Goal: Communication & Community: Answer question/provide support

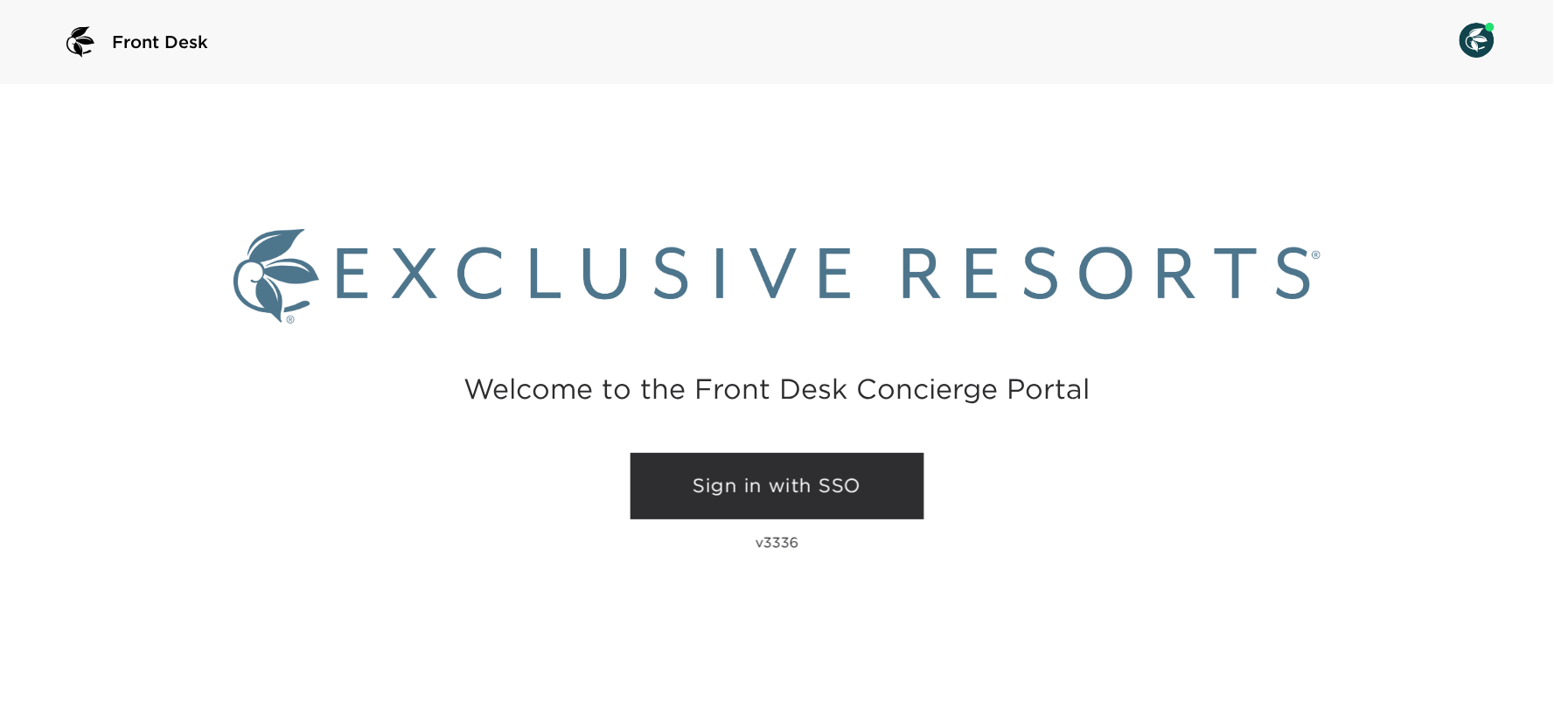
click at [773, 473] on link "Sign in with SSO" at bounding box center [777, 486] width 294 height 66
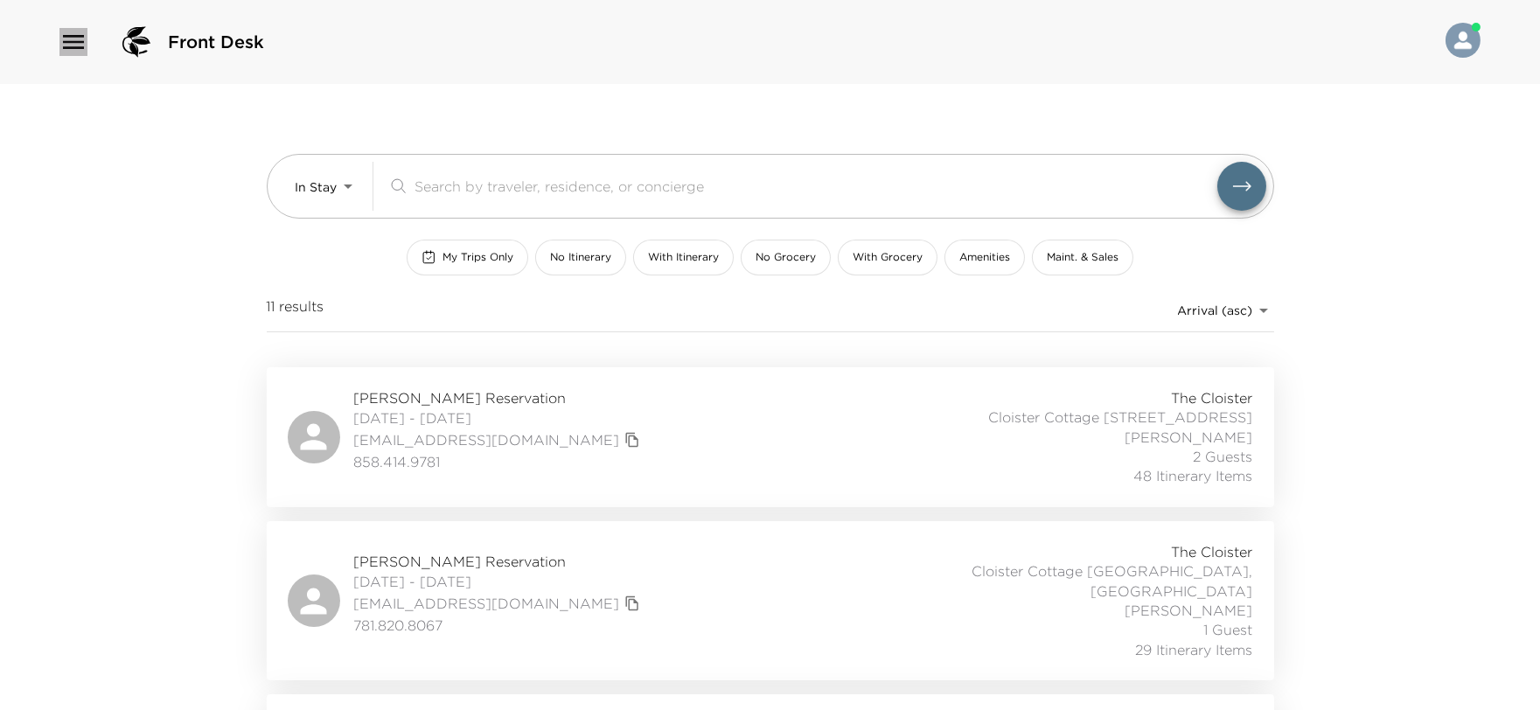
click at [64, 46] on icon "button" at bounding box center [73, 42] width 21 height 14
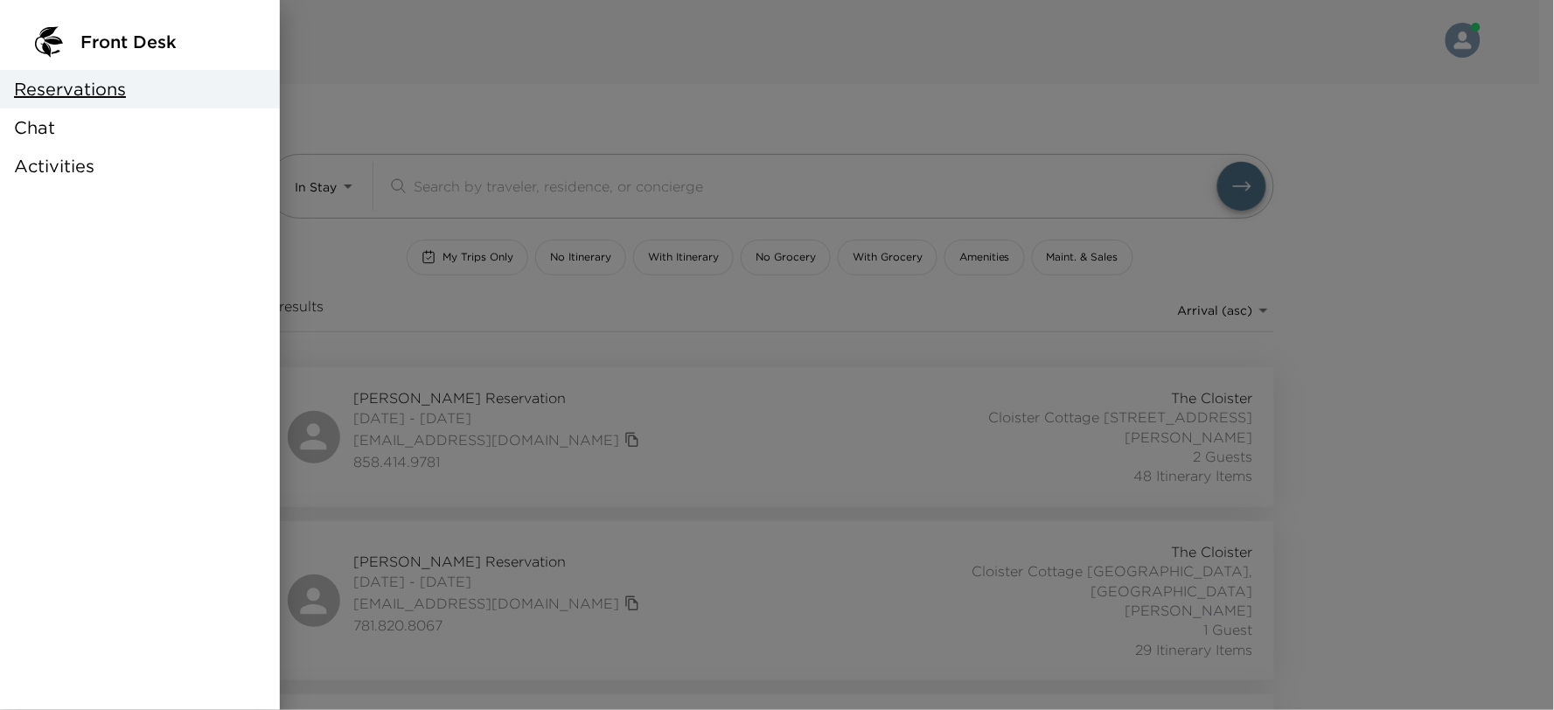
click at [48, 132] on span "Chat" at bounding box center [34, 127] width 41 height 24
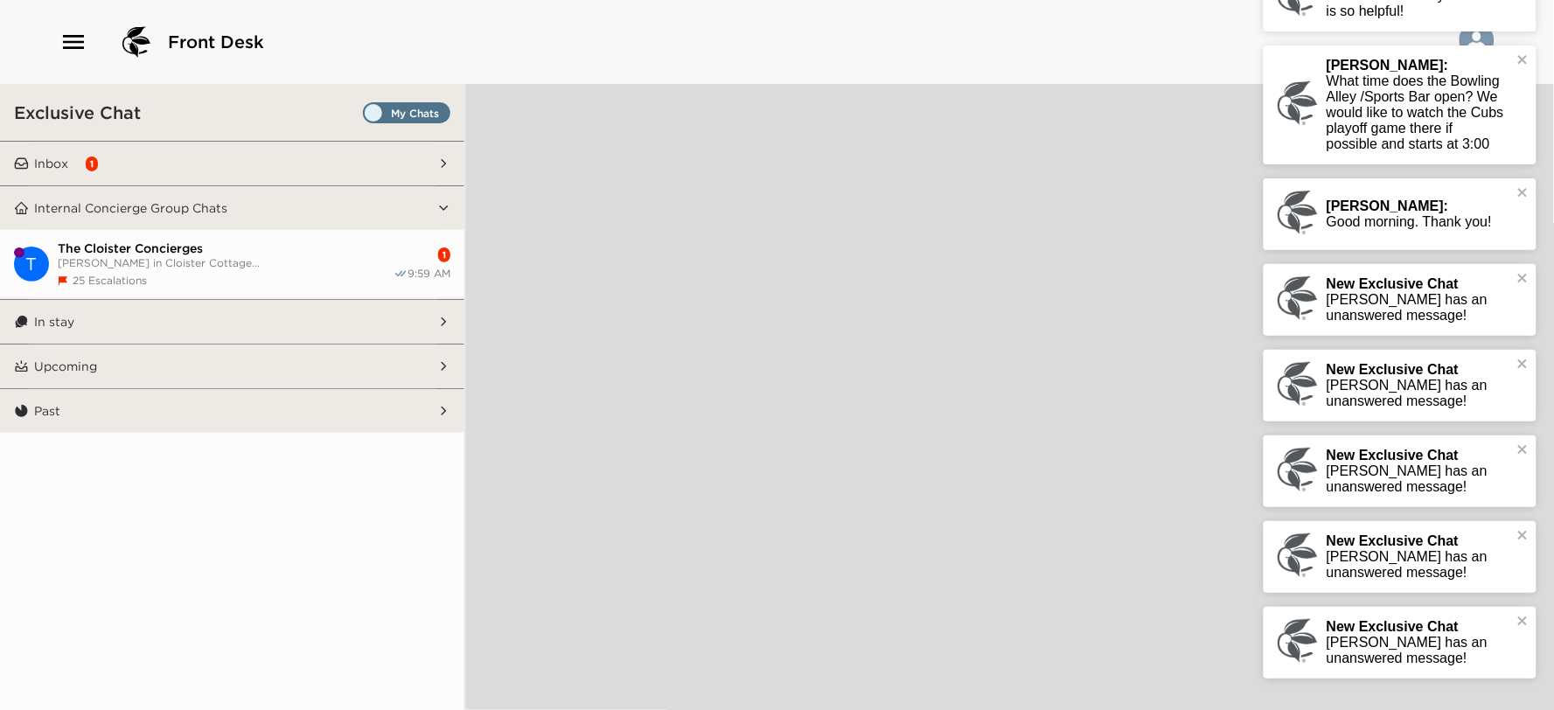
click at [252, 159] on button "Inbox 1" at bounding box center [233, 164] width 408 height 44
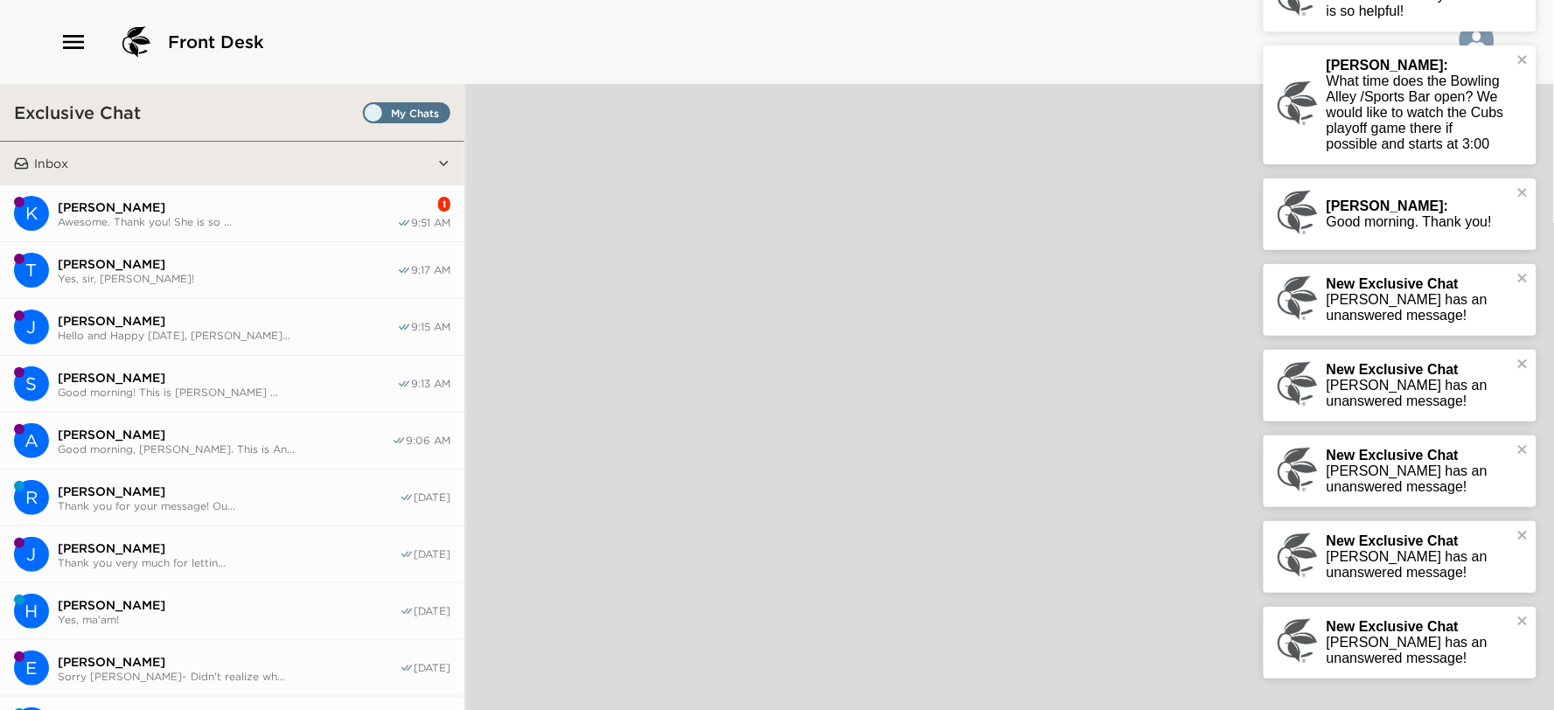
click at [237, 219] on span "Awesome. Thank you! She is so ..." at bounding box center [227, 221] width 339 height 13
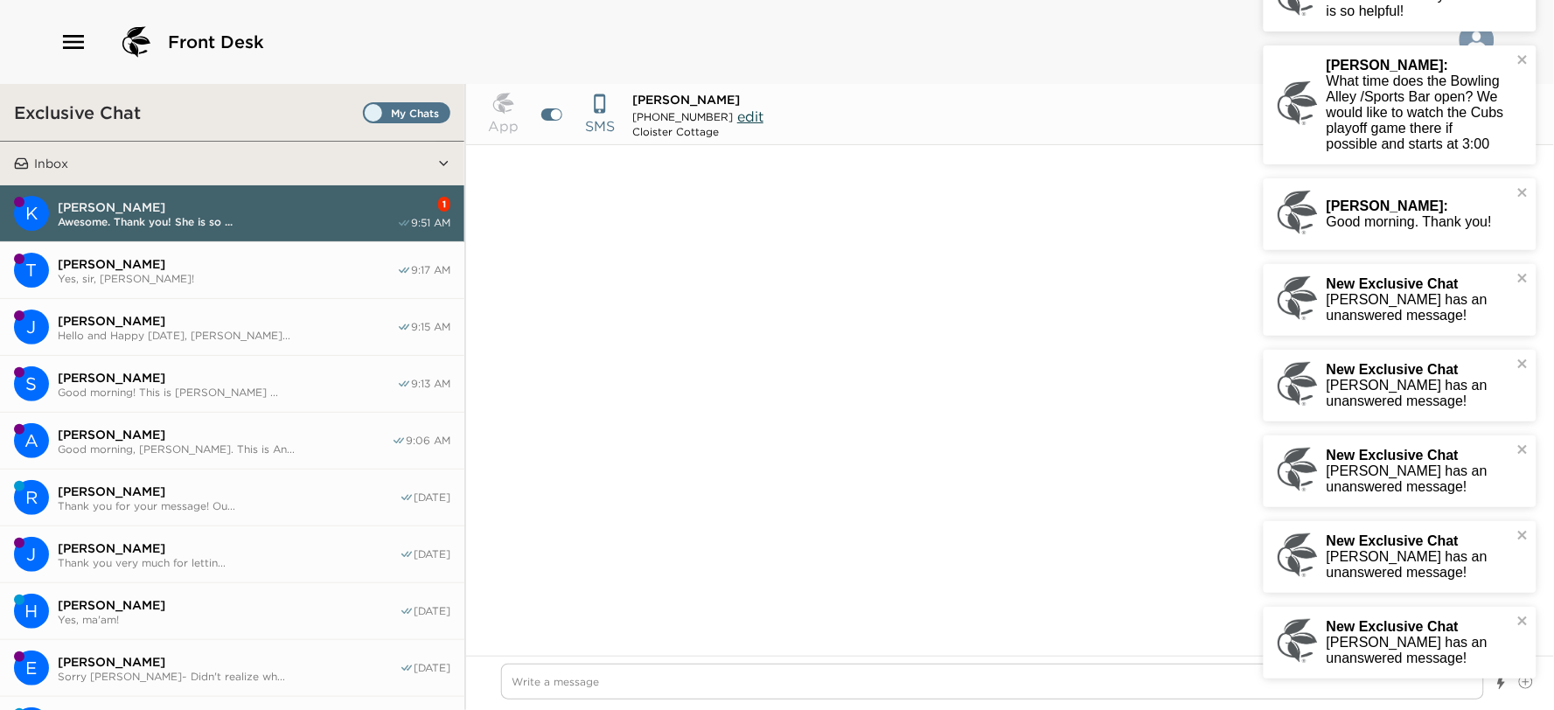
scroll to position [1211, 0]
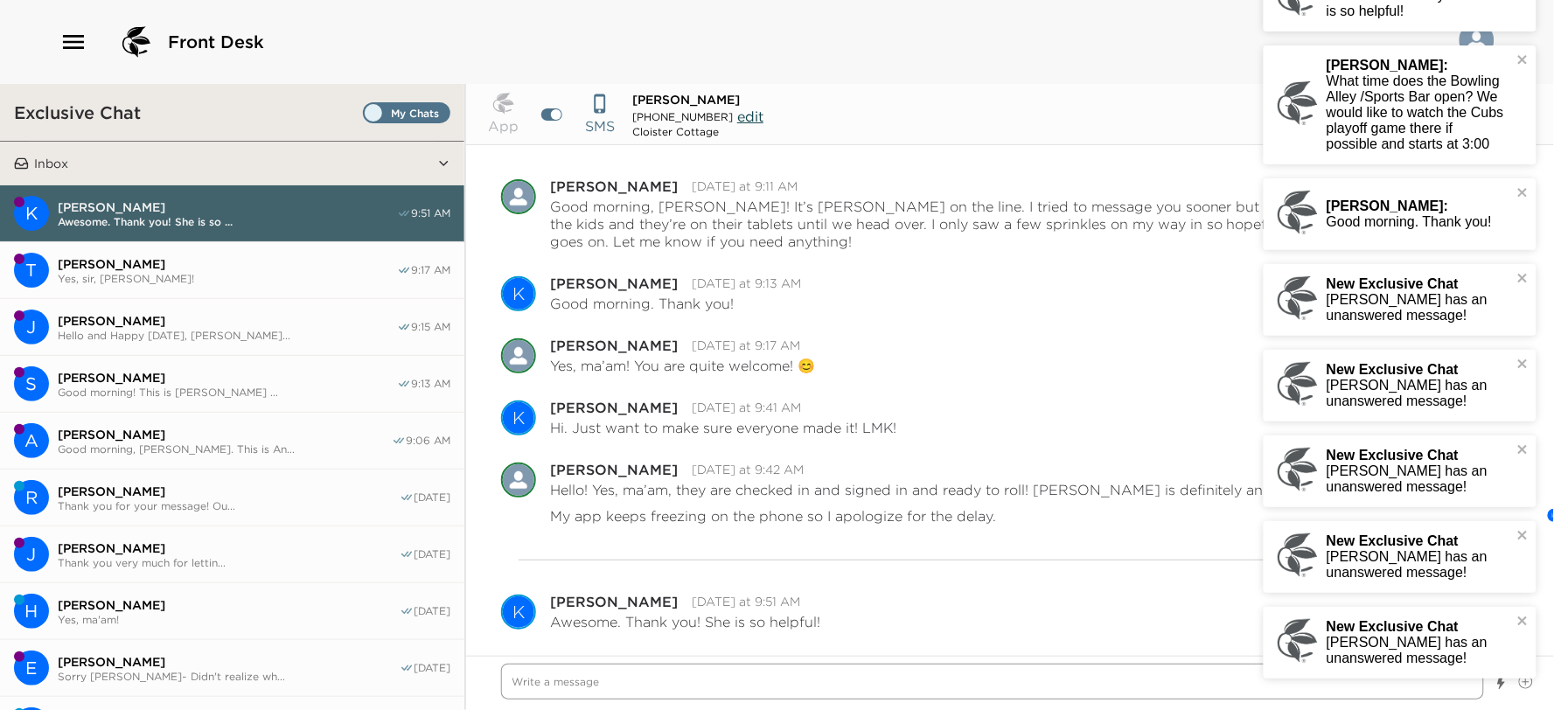
click at [916, 682] on textarea "Write a message" at bounding box center [992, 682] width 983 height 36
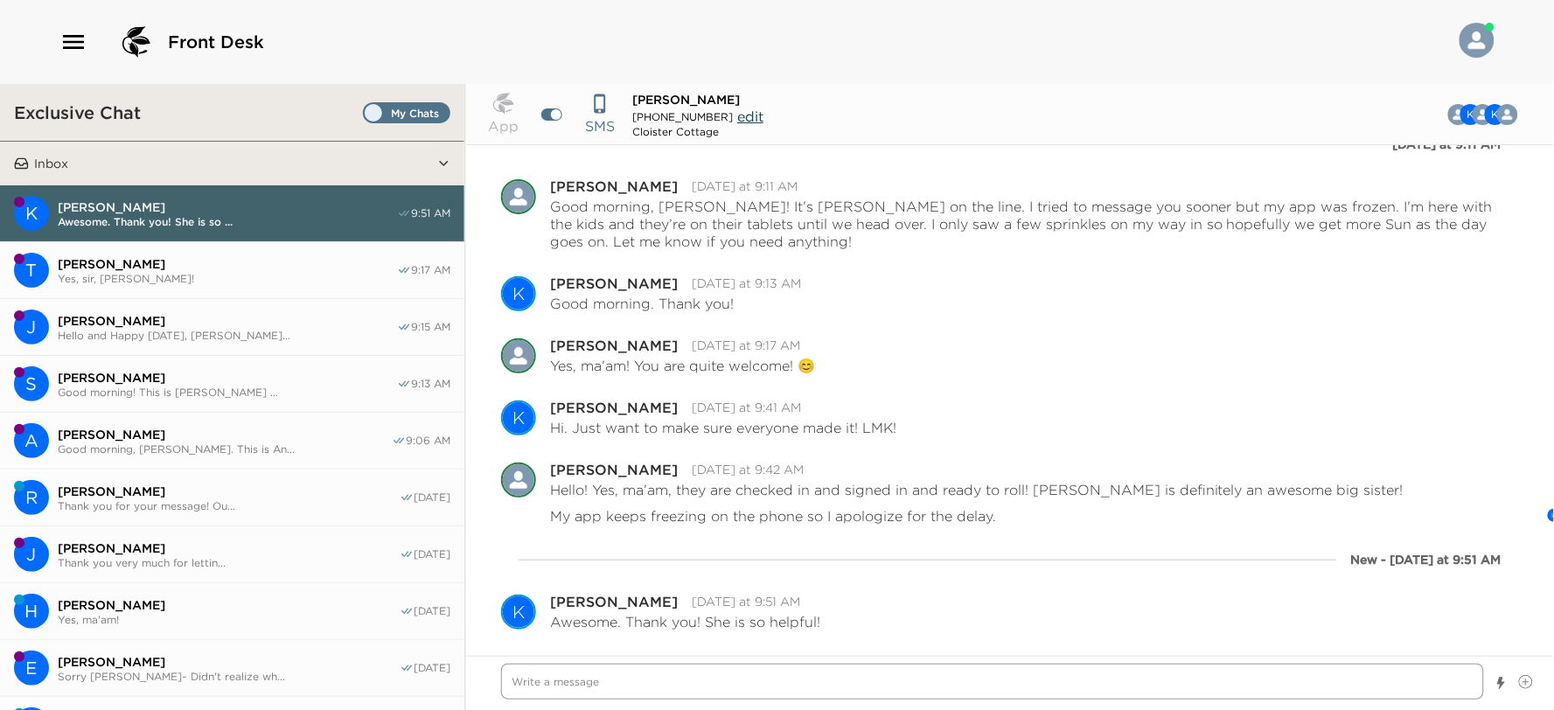
type textarea "x"
type textarea "Y"
type textarea "x"
type textarea "Ye"
type textarea "x"
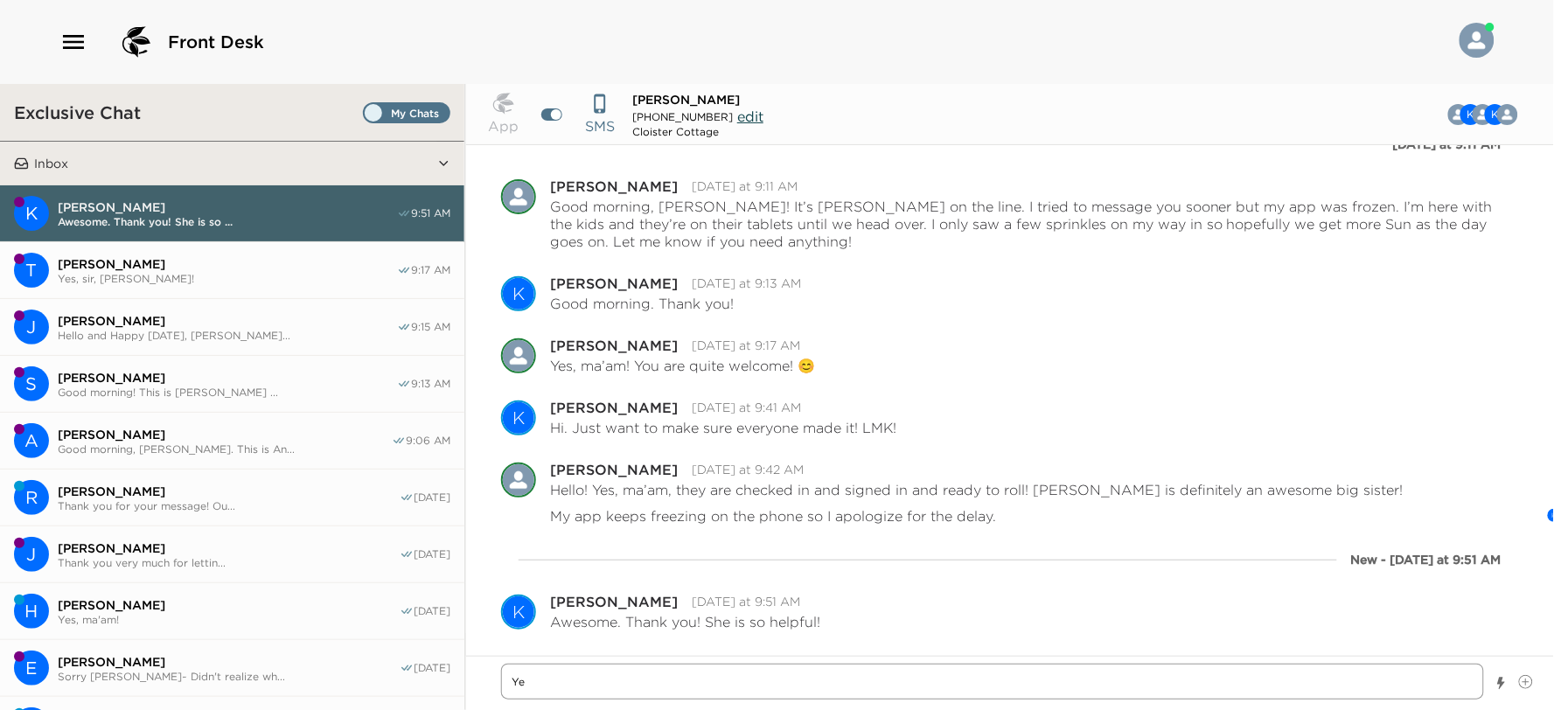
type textarea "Yes"
type textarea "x"
type textarea "Yes,"
type textarea "x"
type textarea "Yes,"
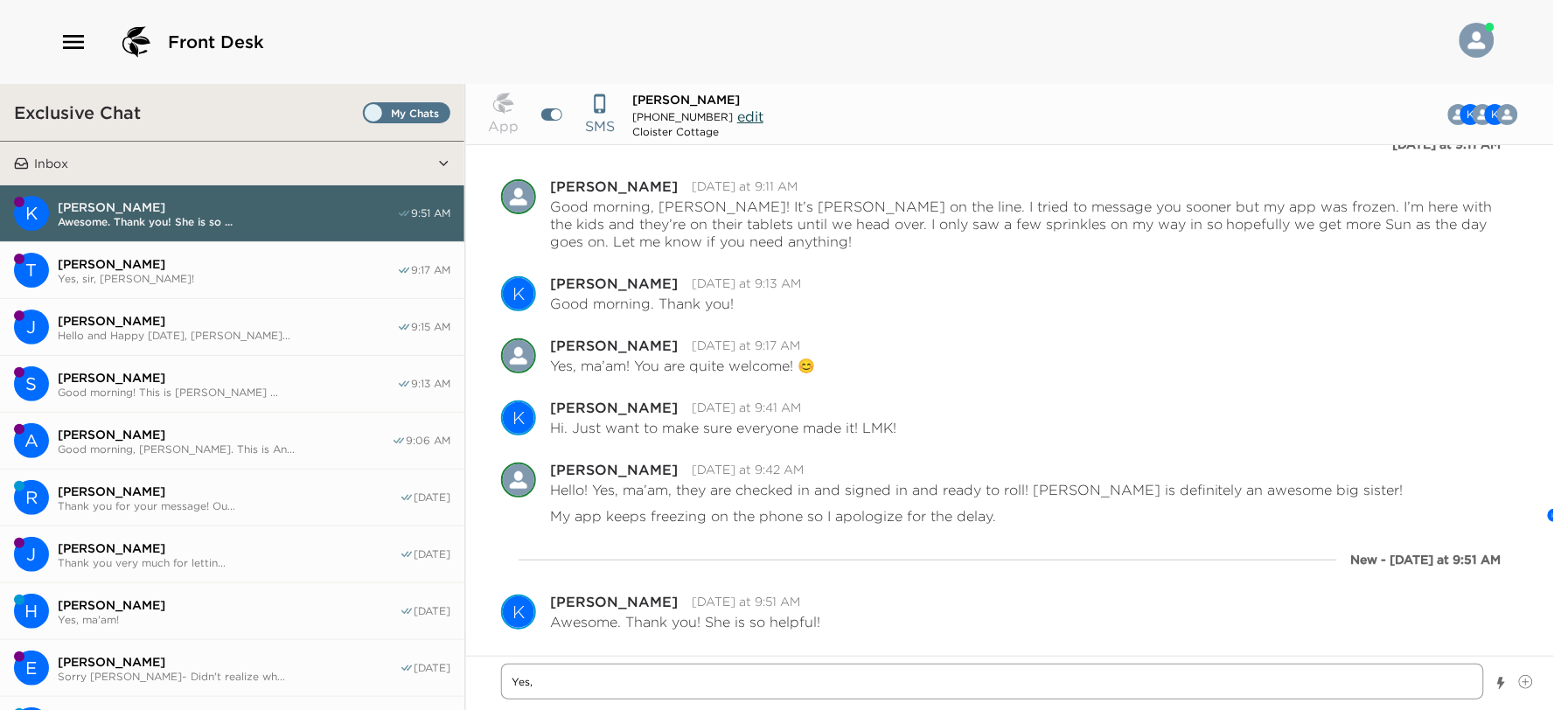
type textarea "x"
type textarea "Yes, s"
type textarea "x"
type textarea "Yes, sh"
type textarea "x"
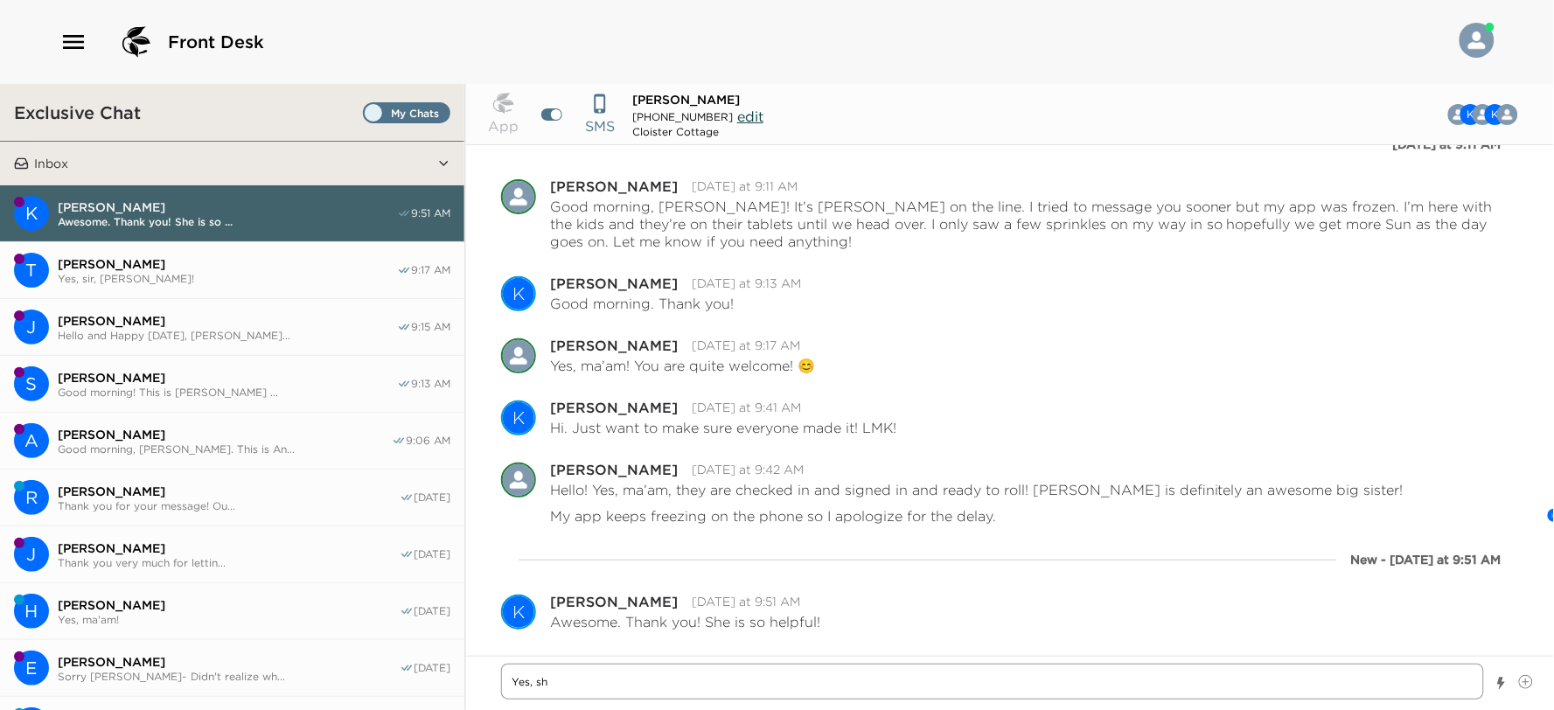
type textarea "Yes, shr"
type textarea "x"
type textarea "Yes, shr"
type textarea "x"
type textarea "Yes, shr i"
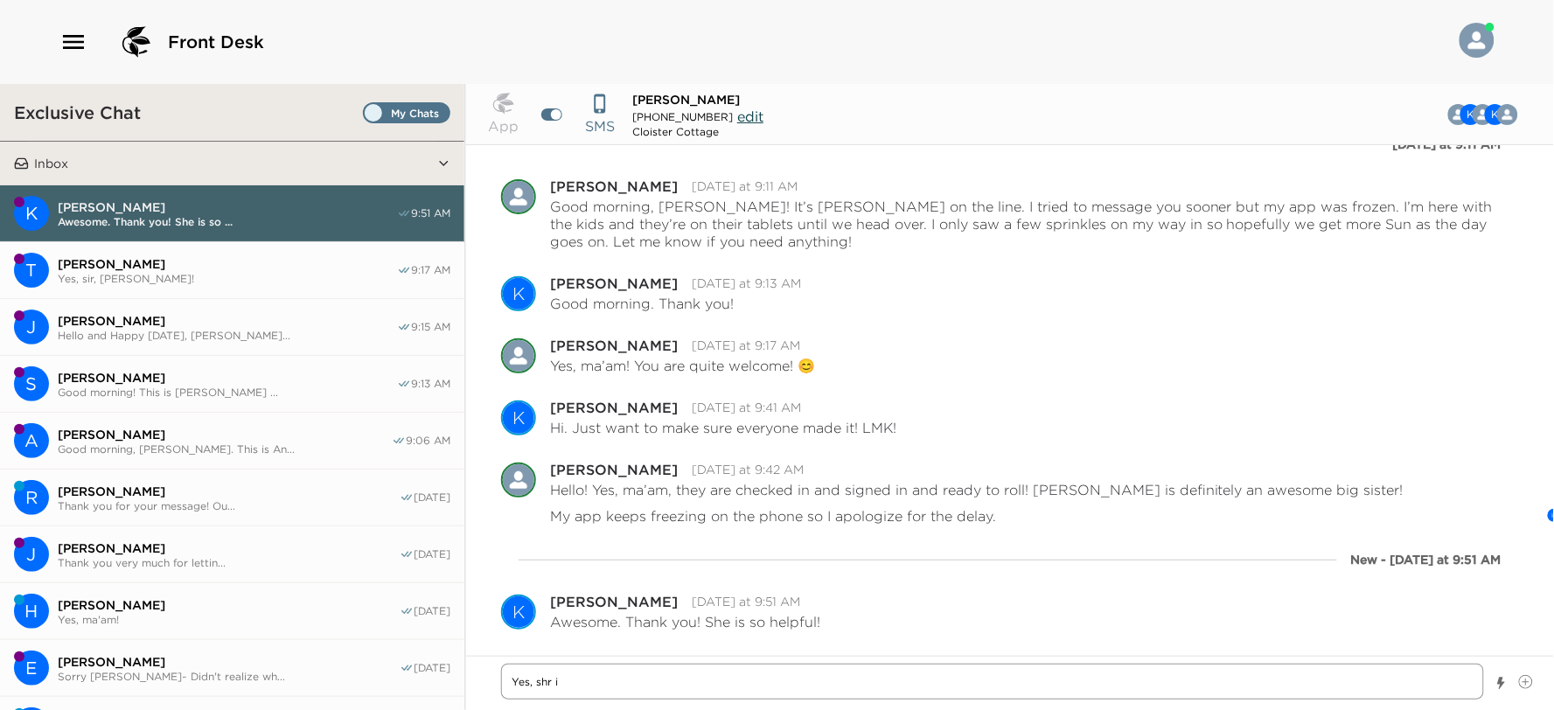
type textarea "x"
type textarea "Yes, shr it"
type textarea "x"
type textarea "Yes, shr i"
type textarea "x"
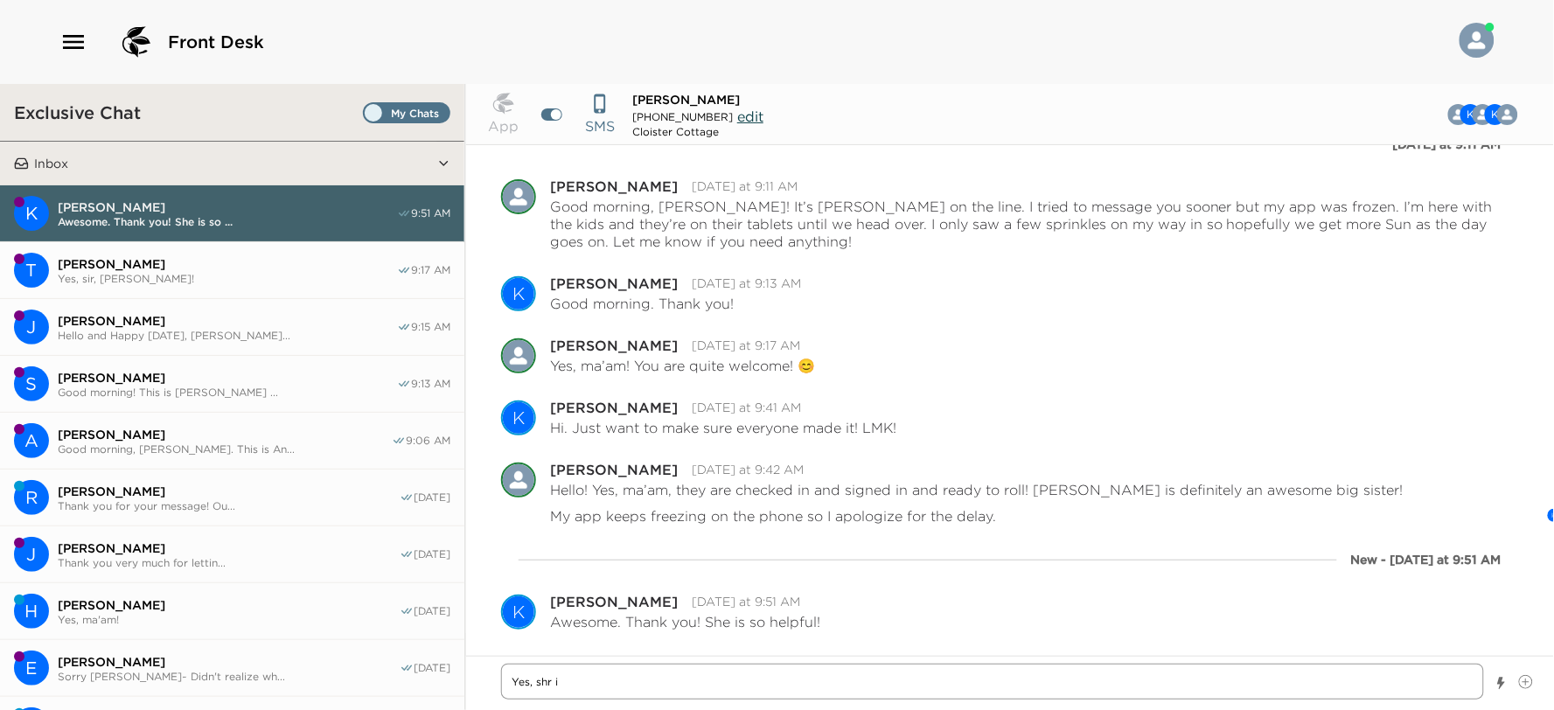
type textarea "Yes, shr"
type textarea "x"
type textarea "Yes, shr"
type textarea "x"
type textarea "Yes, sh"
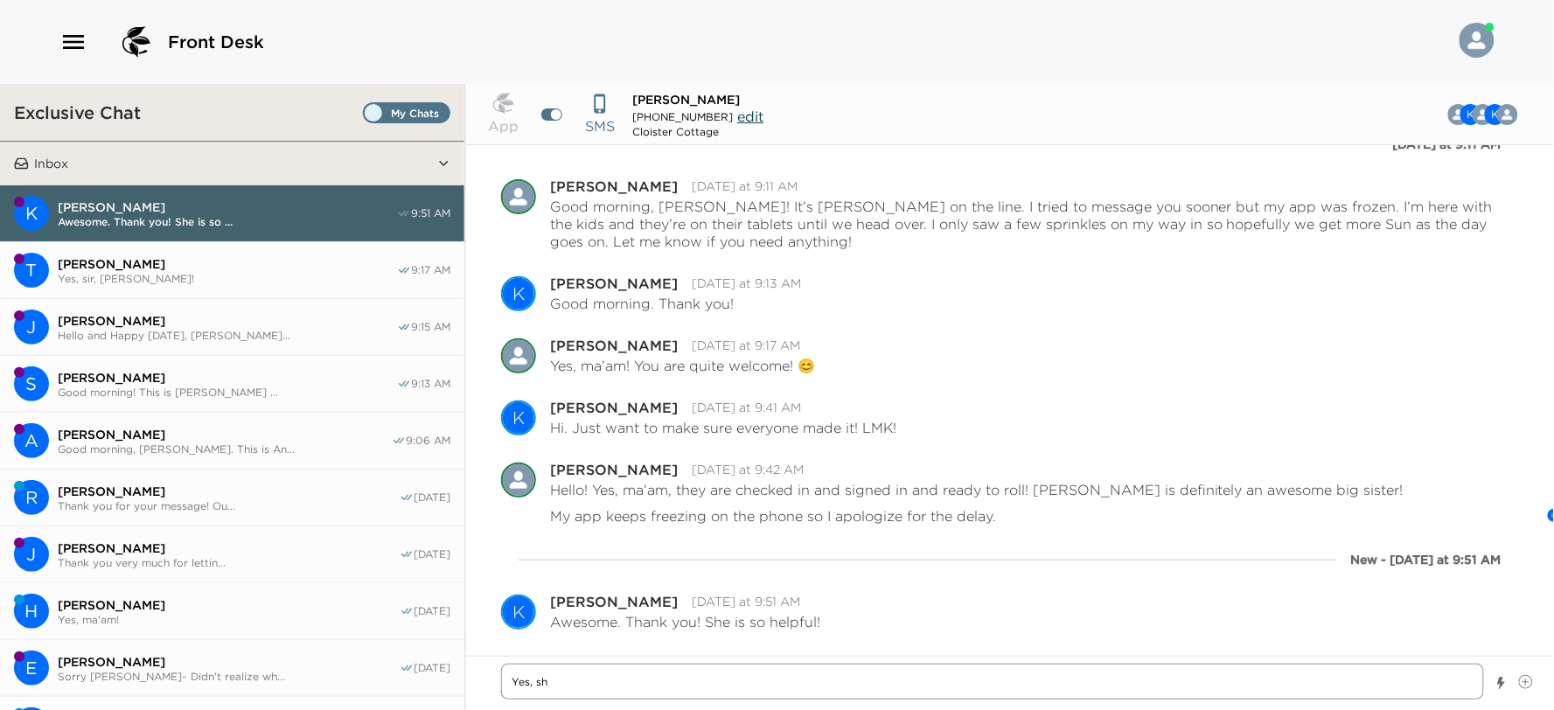
type textarea "x"
type textarea "Yes, she"
type textarea "x"
type textarea "Yes, she"
type textarea "x"
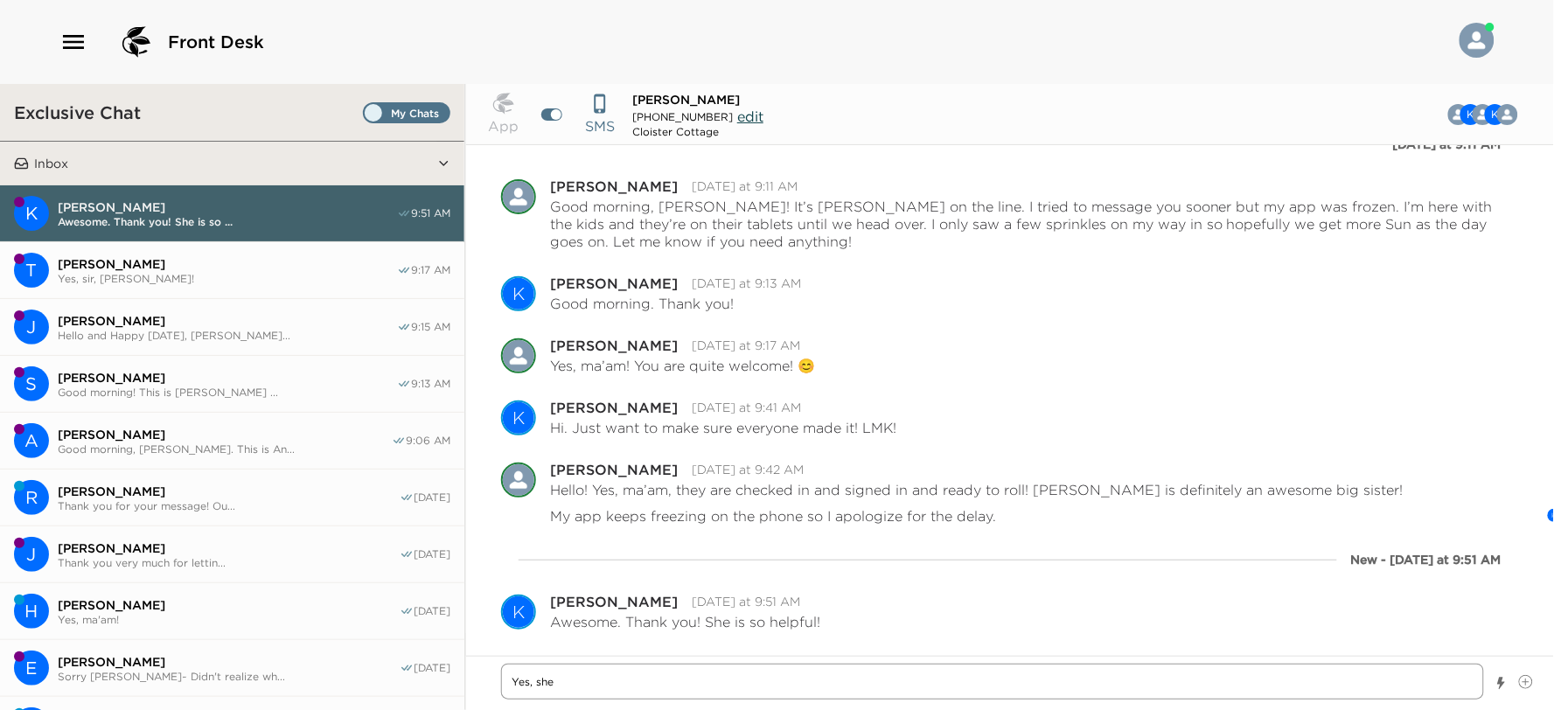
type textarea "Yes, she i"
type textarea "x"
type textarea "Yes, she is"
type textarea "x"
type textarea "Yes, she is!"
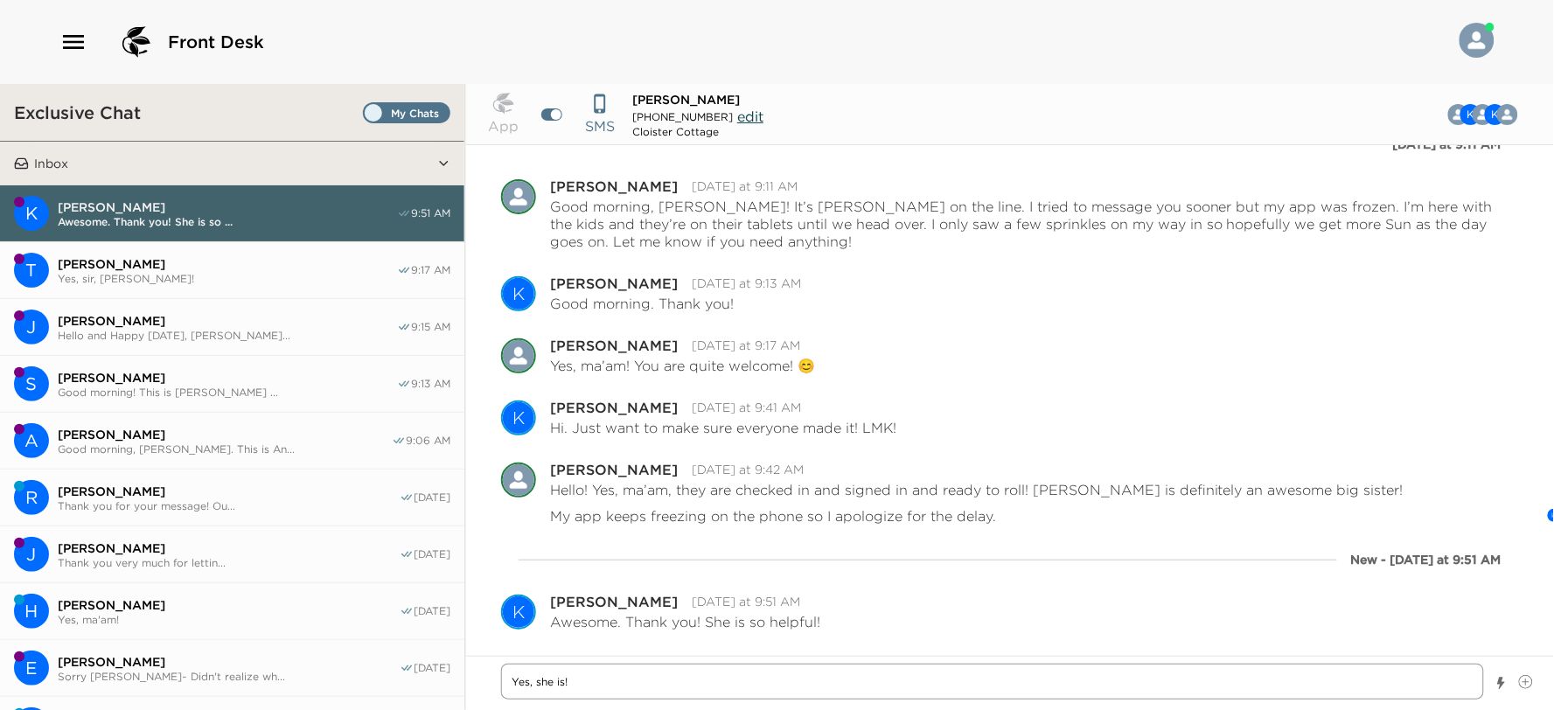
type textarea "x"
type textarea "Yes, she is!"
type textarea "x"
type textarea "Yes, she is!"
type textarea "x"
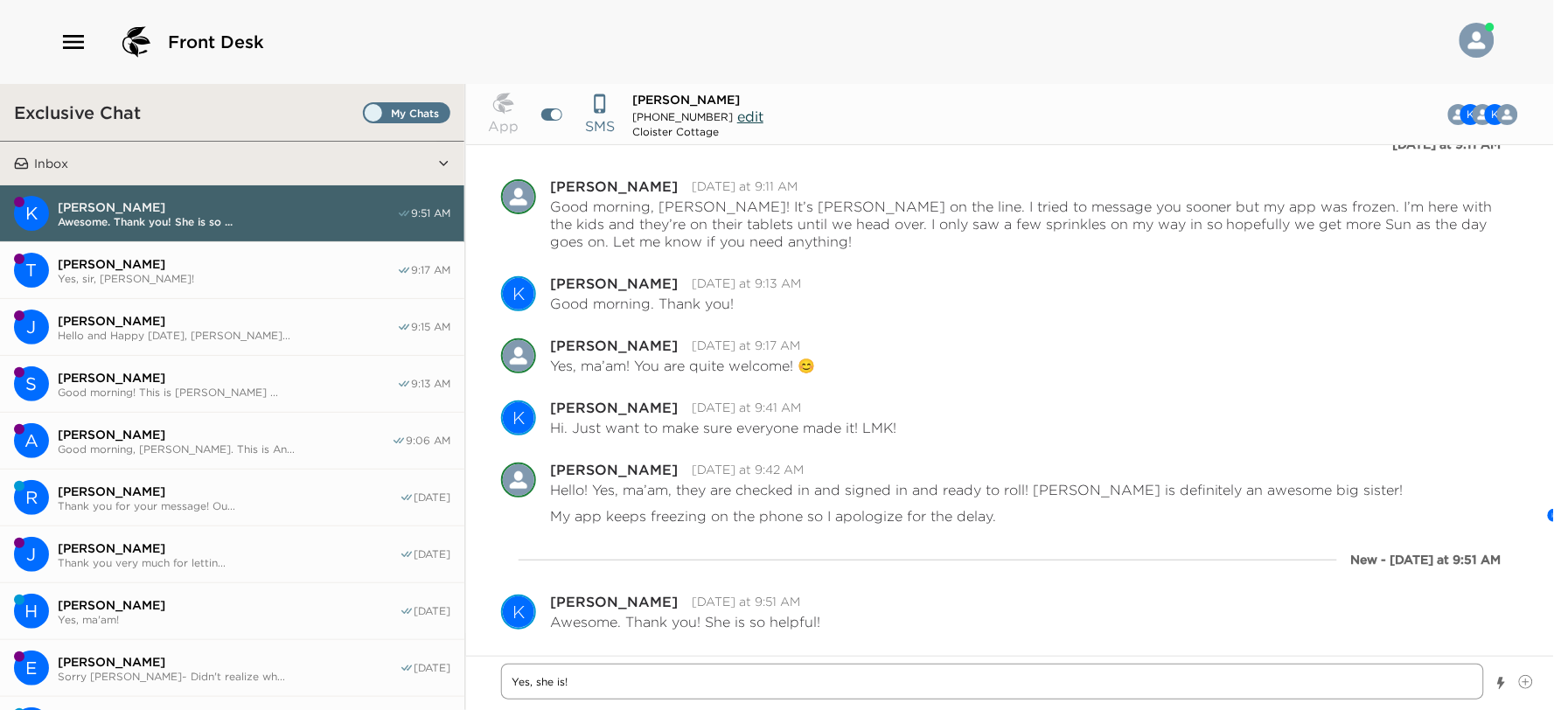
type textarea "Yes, she is! H"
type textarea "x"
type textarea "Yes, she is! Ha"
type textarea "x"
type textarea "Yes, she is! Hav"
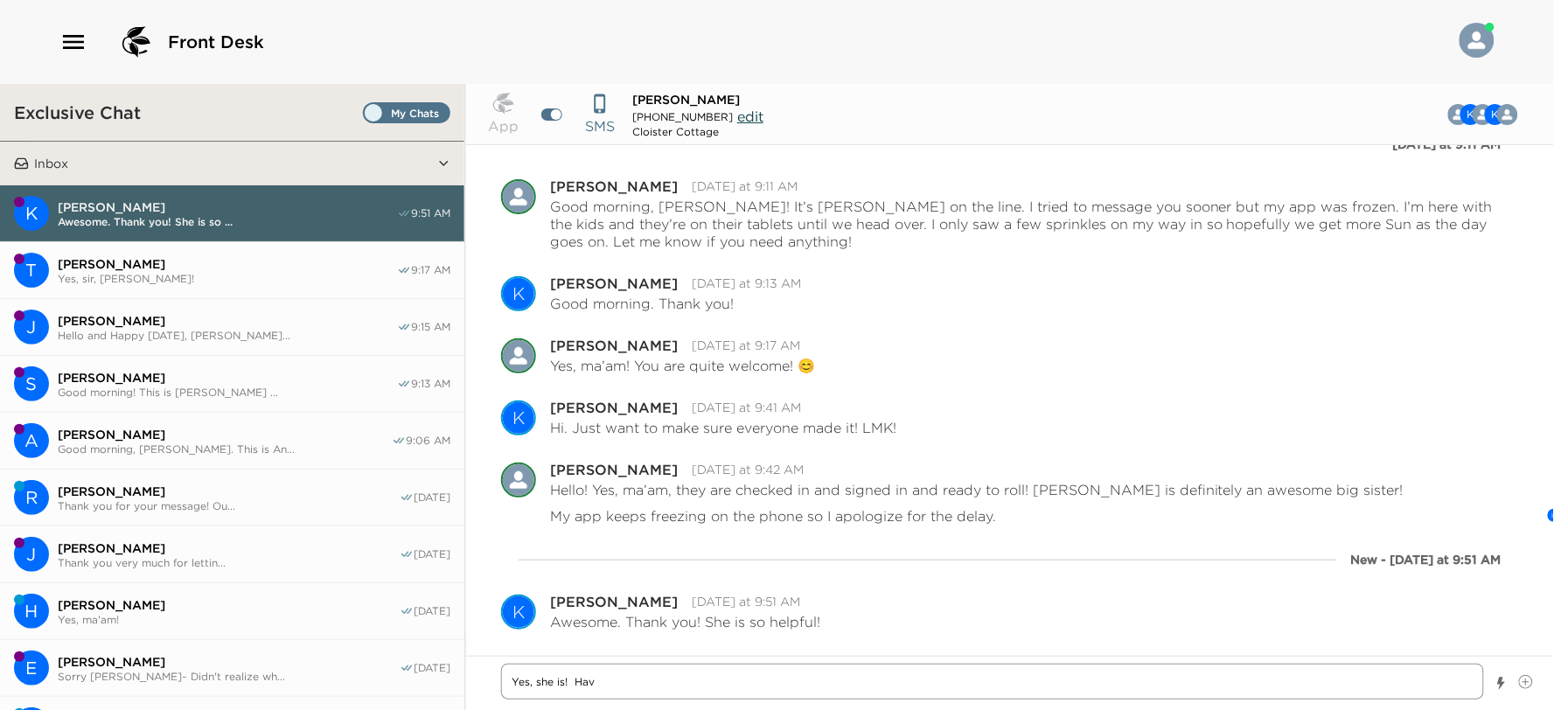
type textarea "x"
type textarea "Yes, she is! Have"
type textarea "x"
type textarea "Yes, she is! Have"
type textarea "x"
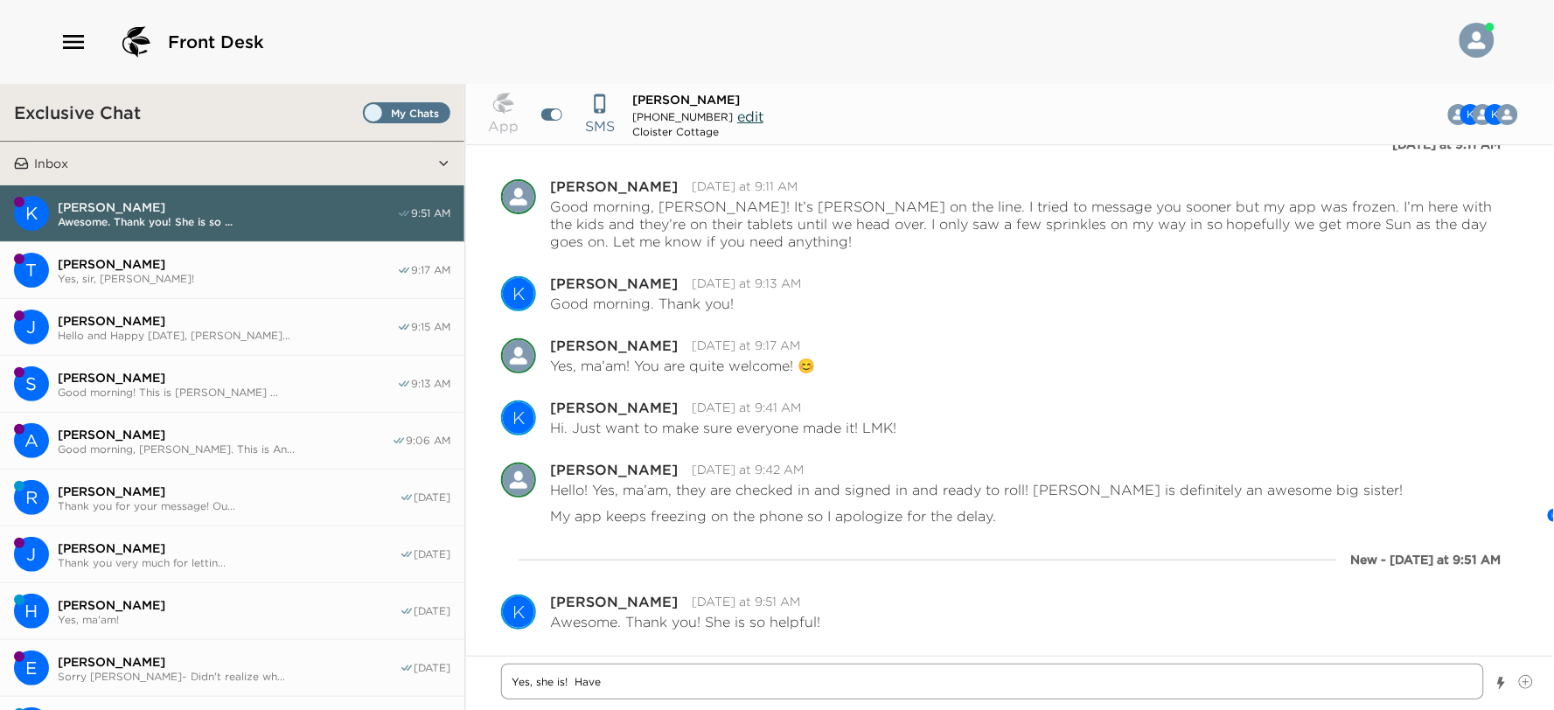
type textarea "Yes, she is! Have a"
type textarea "x"
type textarea "Yes, she is! Have a"
type textarea "x"
type textarea "Yes, she is! Have a w"
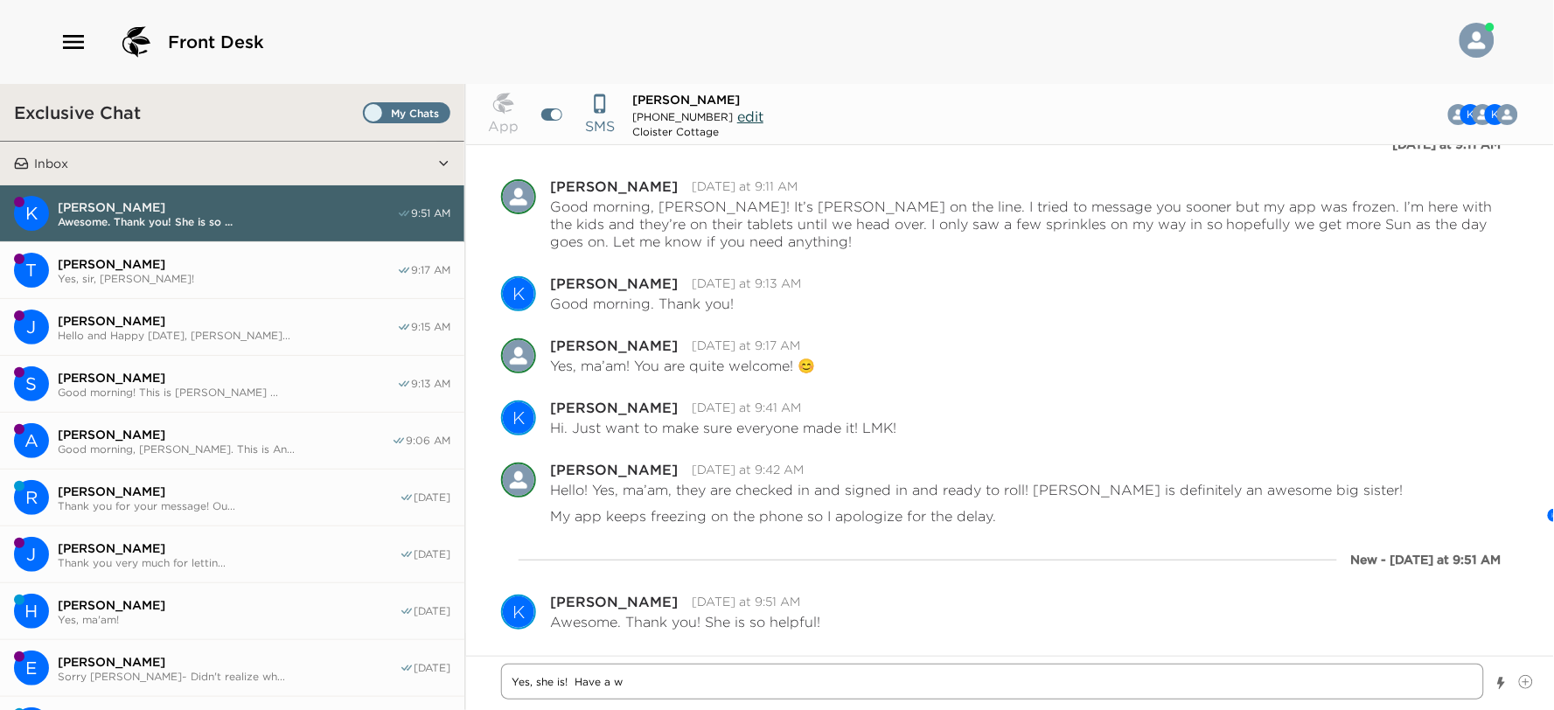
type textarea "x"
type textarea "Yes, she is! Have a wo"
type textarea "x"
type textarea "Yes, she is! Have a won"
type textarea "x"
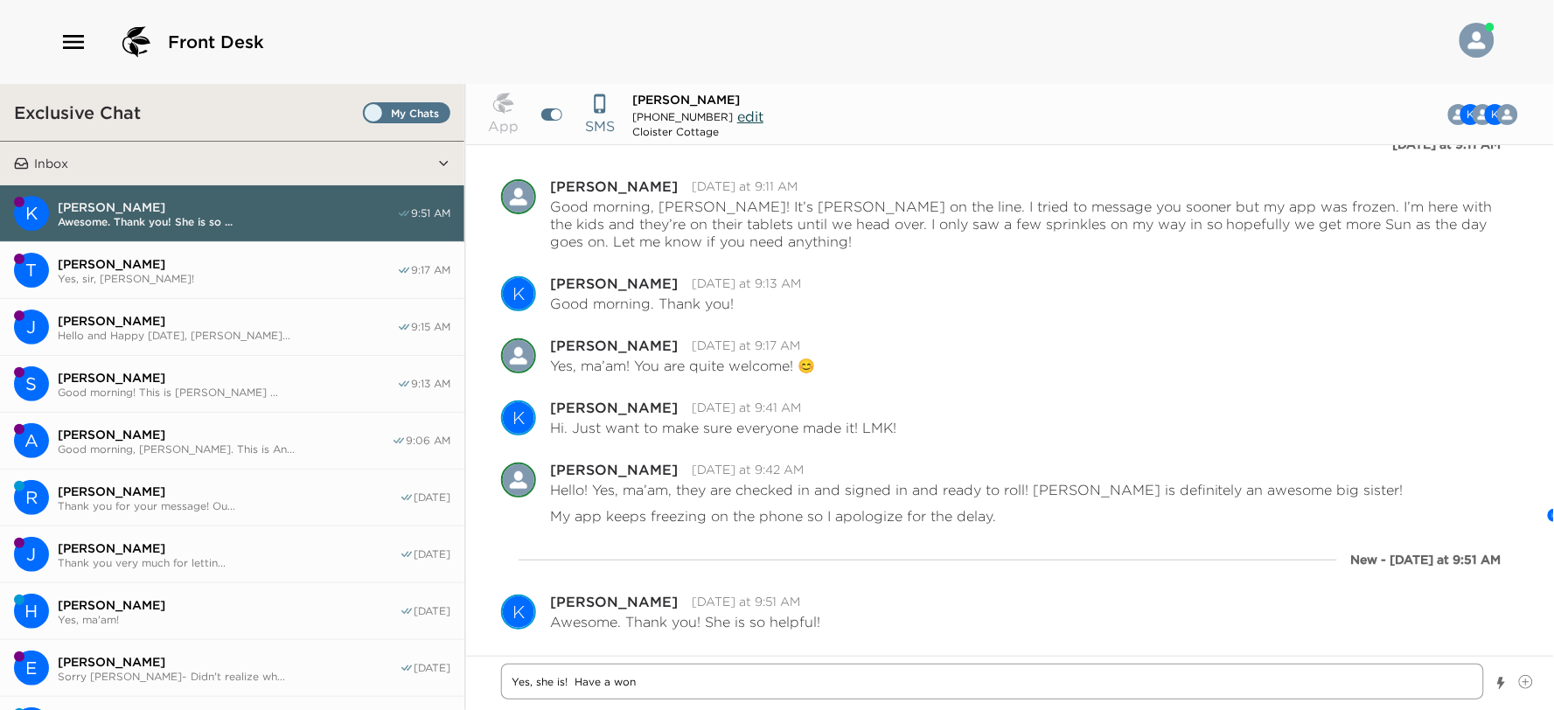
type textarea "Yes, she is! Have a wond"
type textarea "x"
type textarea "Yes, she is! Have a wonde"
type textarea "x"
type textarea "Yes, she is! Have a wonder"
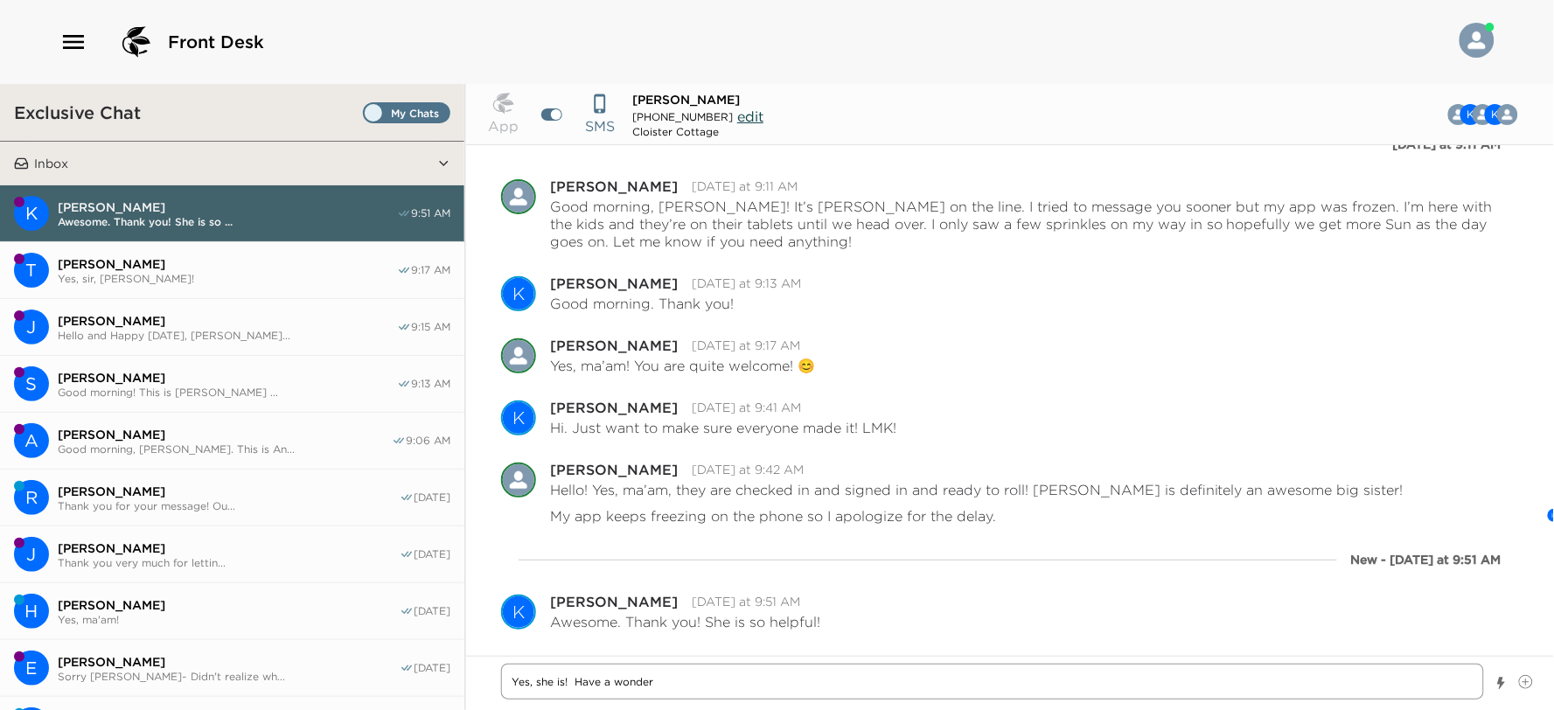
type textarea "x"
type textarea "Yes, she is! Have a wonderf"
type textarea "x"
type textarea "Yes, she is! Have a wonderfu"
type textarea "x"
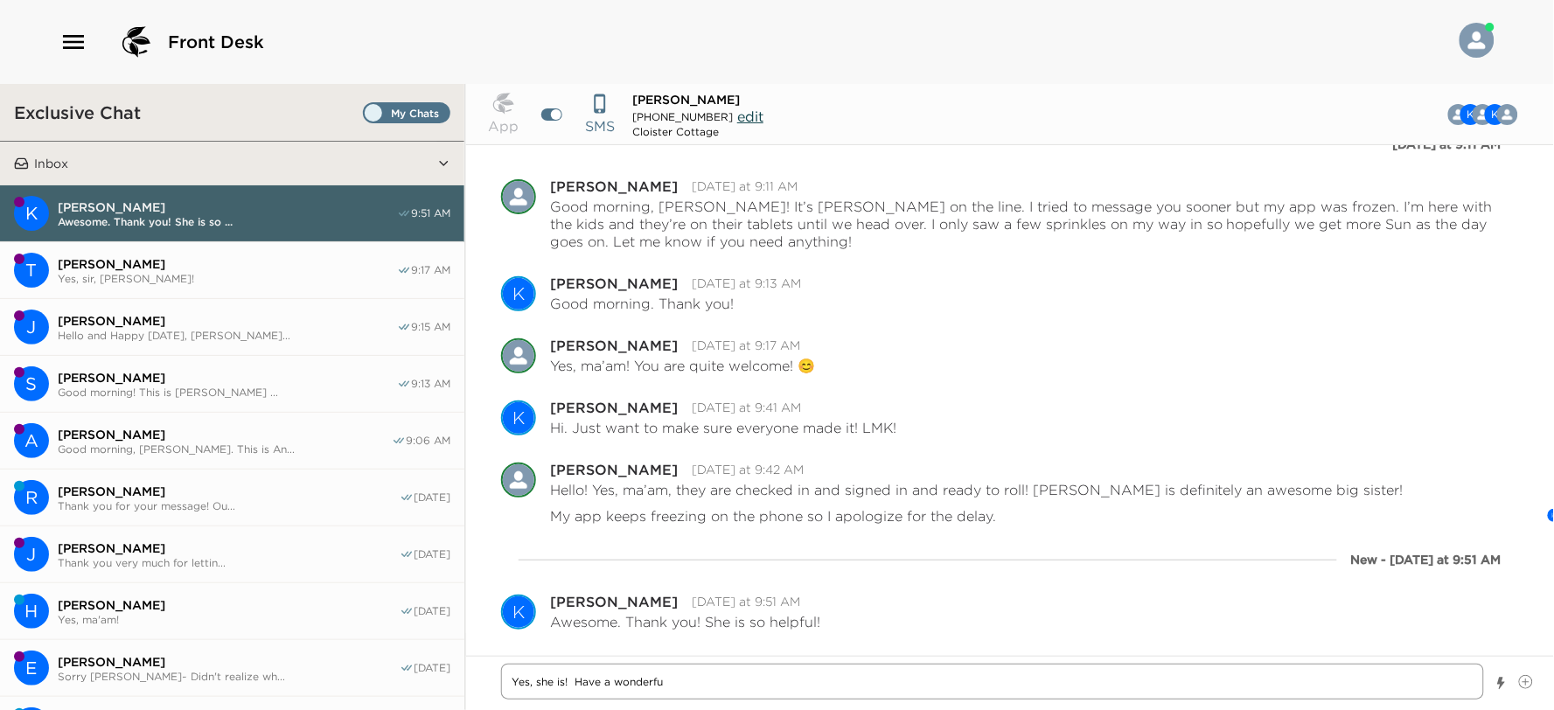
type textarea "Yes, she is! Have a wonderful"
type textarea "x"
type textarea "Yes, she is! Have a wonderful"
type textarea "x"
type textarea "Yes, she is! Have a wonderful d"
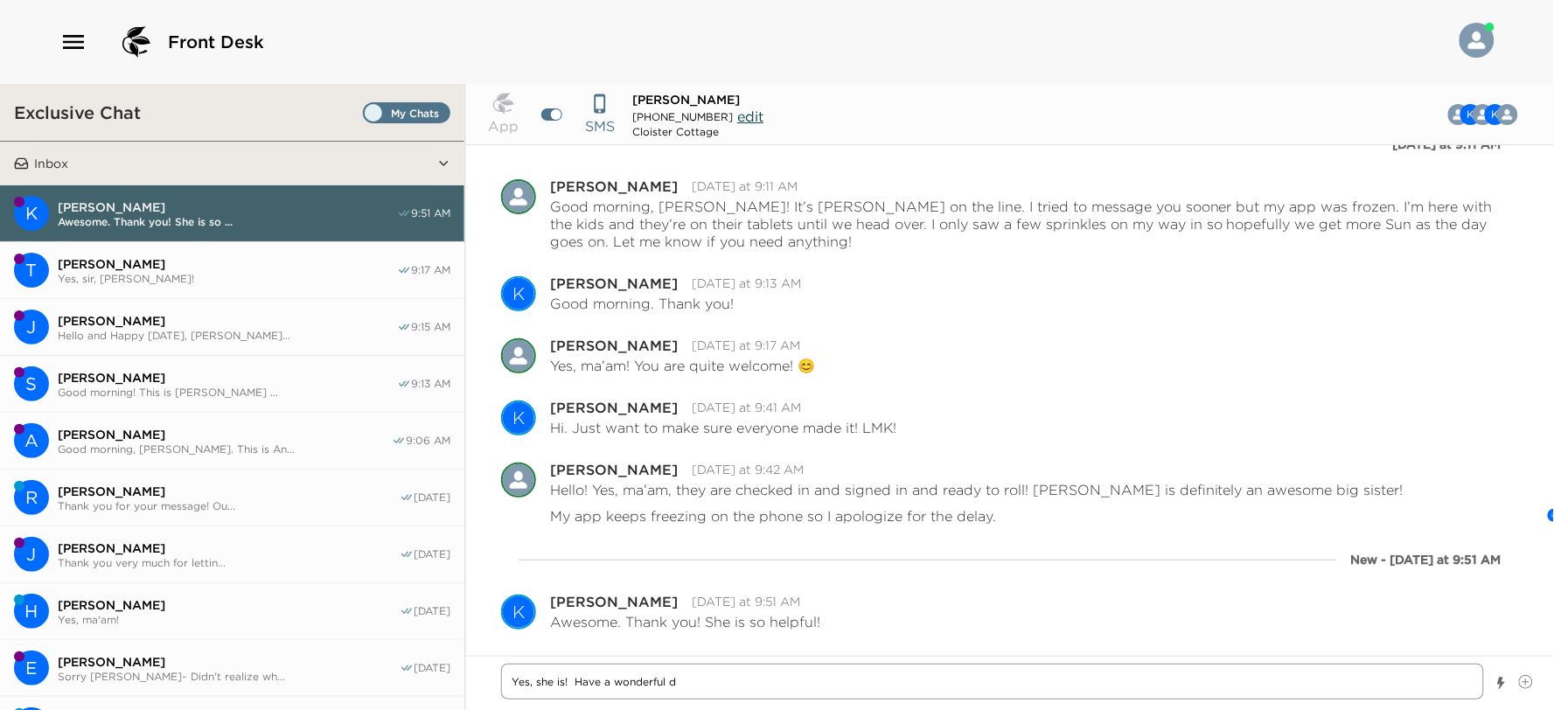
type textarea "x"
type textarea "Yes, she is! Have a wonderful da"
type textarea "x"
type textarea "Yes, she is! Have a wonderful day"
type textarea "x"
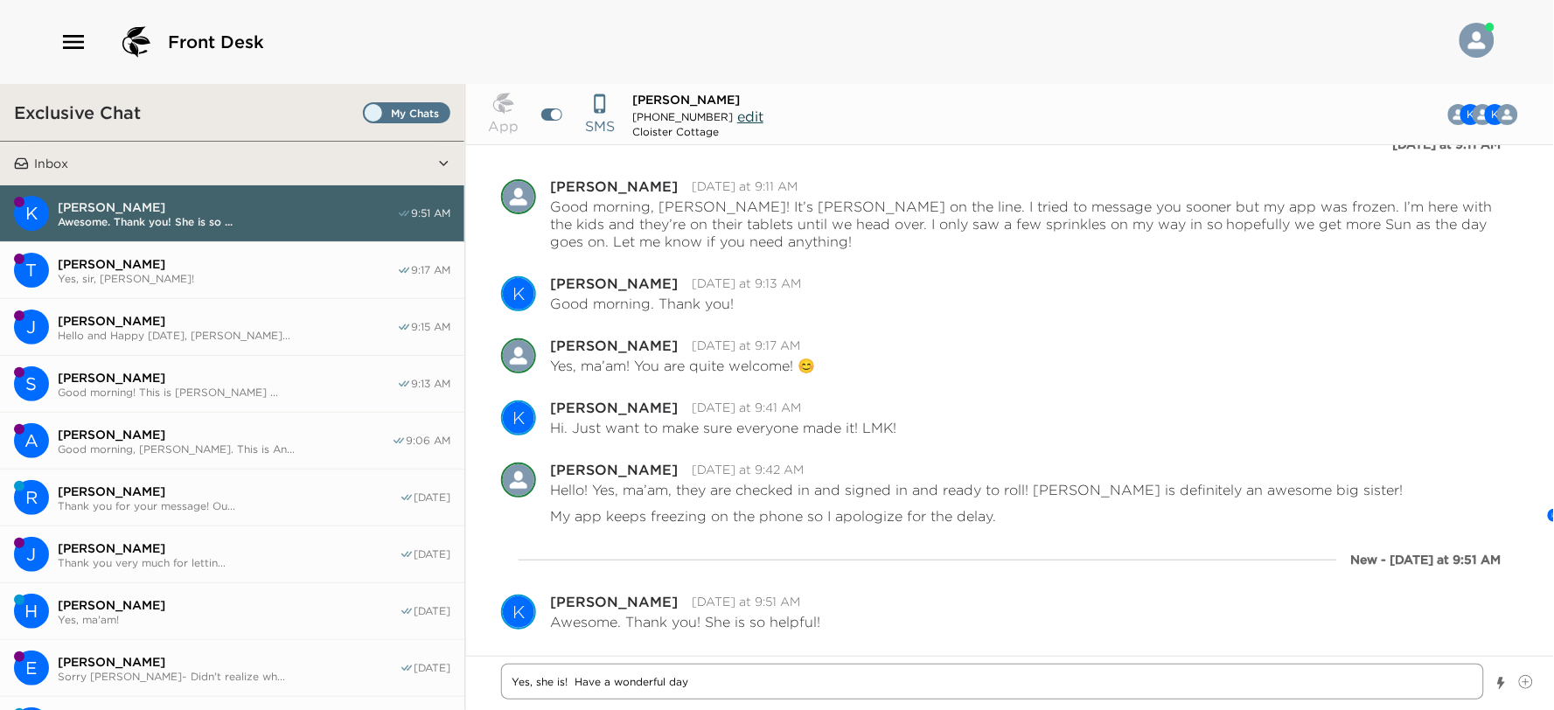
type textarea "Yes, she is! Have a wonderful day"
type textarea "x"
type textarea "Yes, she is! Have a wonderful day a"
type textarea "x"
type textarea "Yes, she is! Have a wonderful day an"
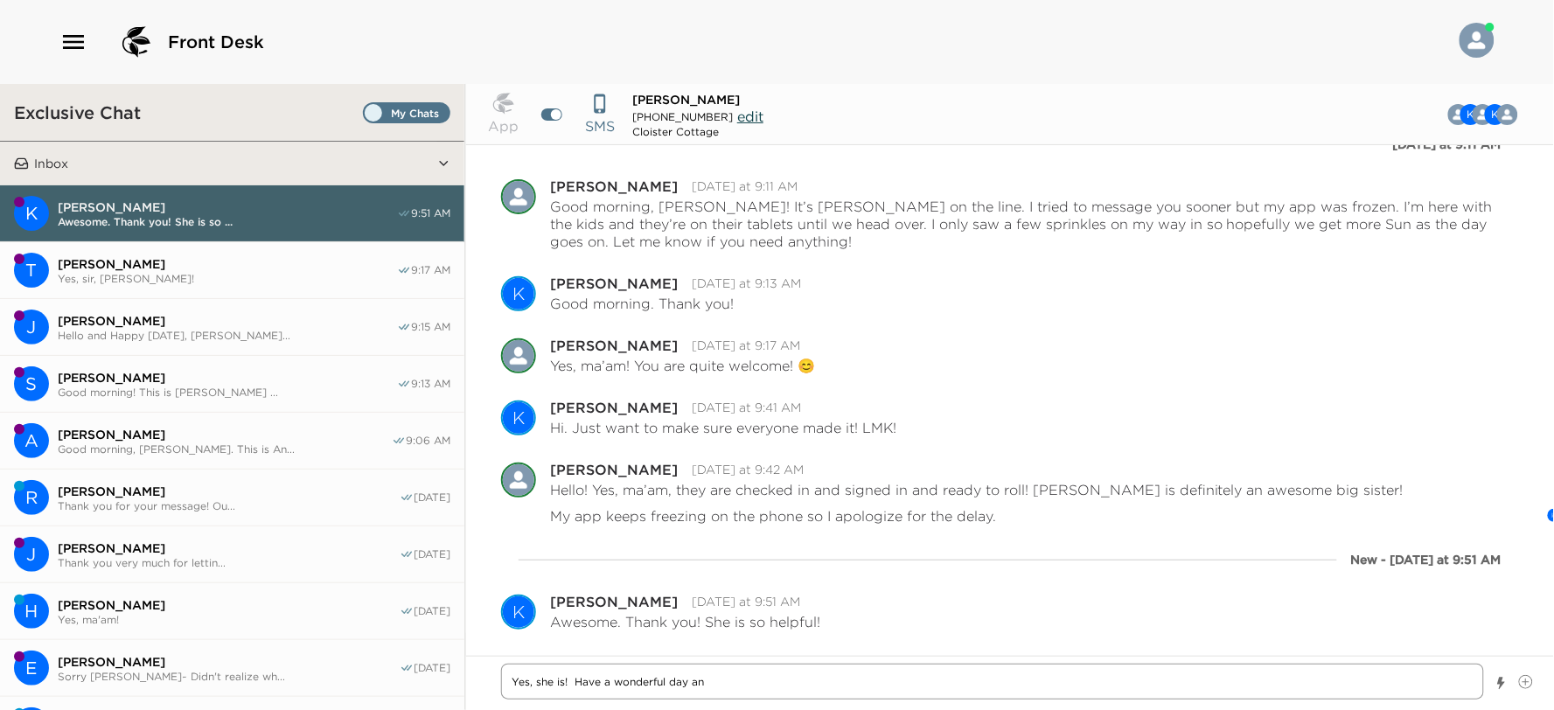
type textarea "x"
type textarea "Yes, she is! Have a wonderful day and"
type textarea "x"
type textarea "Yes, she is! Have a wonderful day and"
type textarea "x"
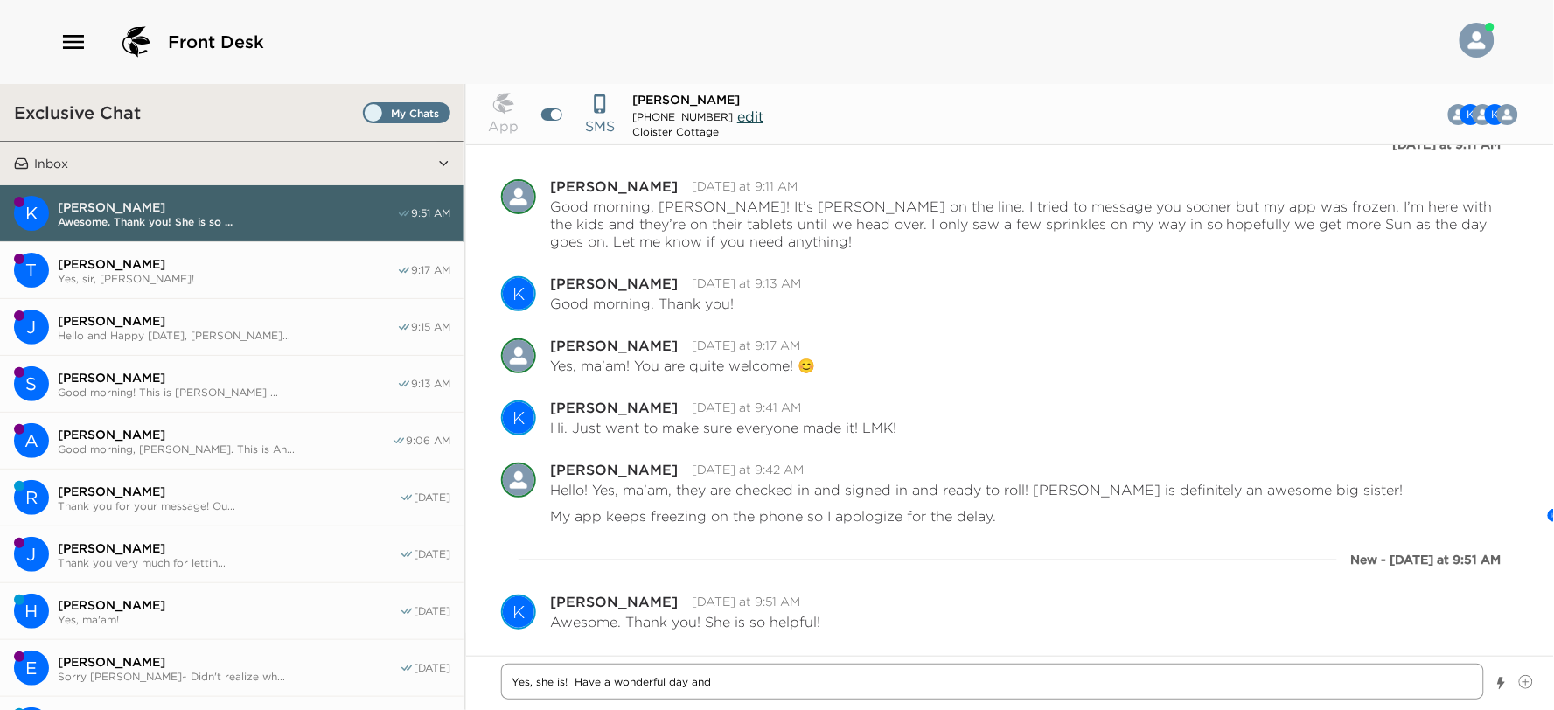
type textarea "Yes, she is! Have a wonderful day and I"
type textarea "x"
type textarea "Yes, she is! Have a wonderful day and Im"
type textarea "x"
type textarea "Yes, she is! Have a wonderful day and I"
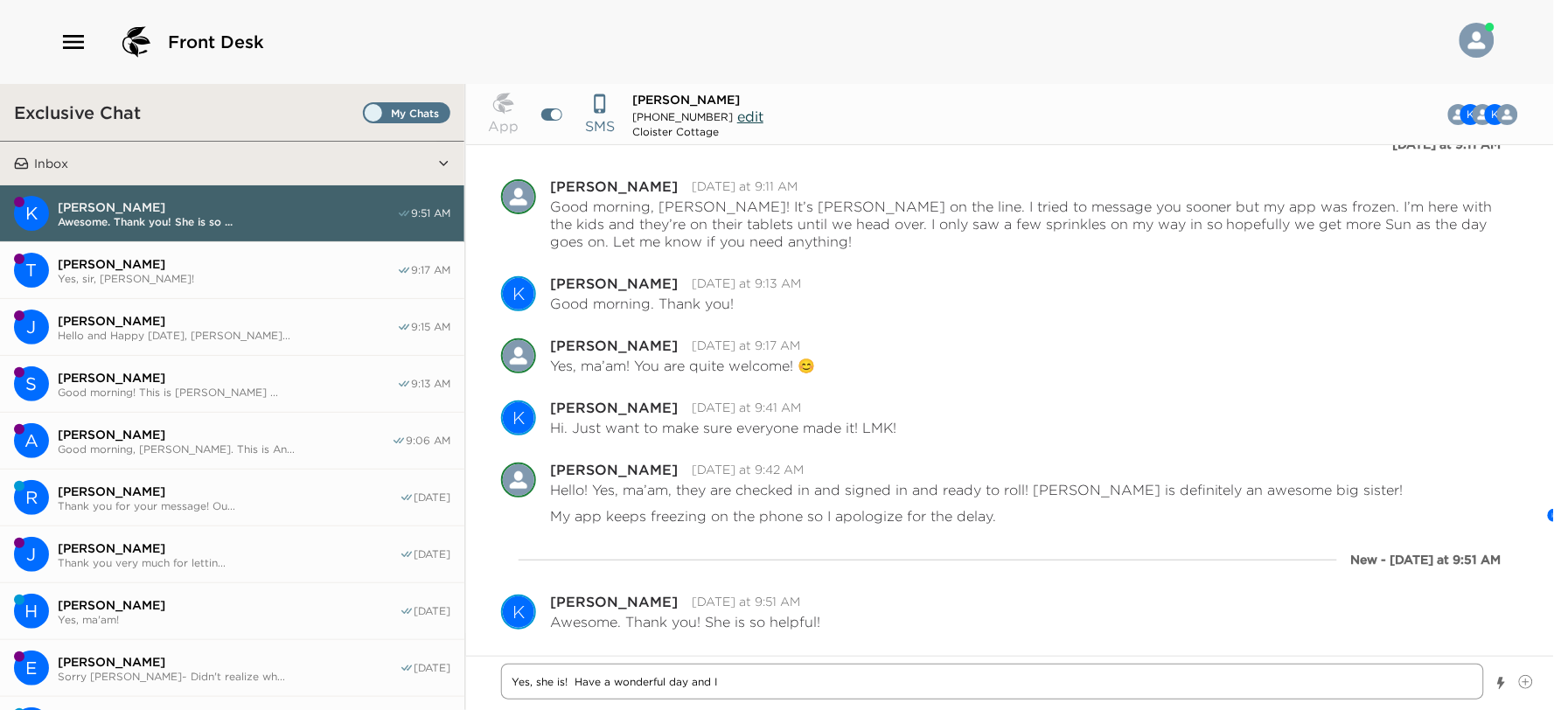
type textarea "x"
type textarea "Yes, she is! Have a wonderful day and"
type textarea "x"
type textarea "Yes, she is! Have a wonderful day and"
type textarea "x"
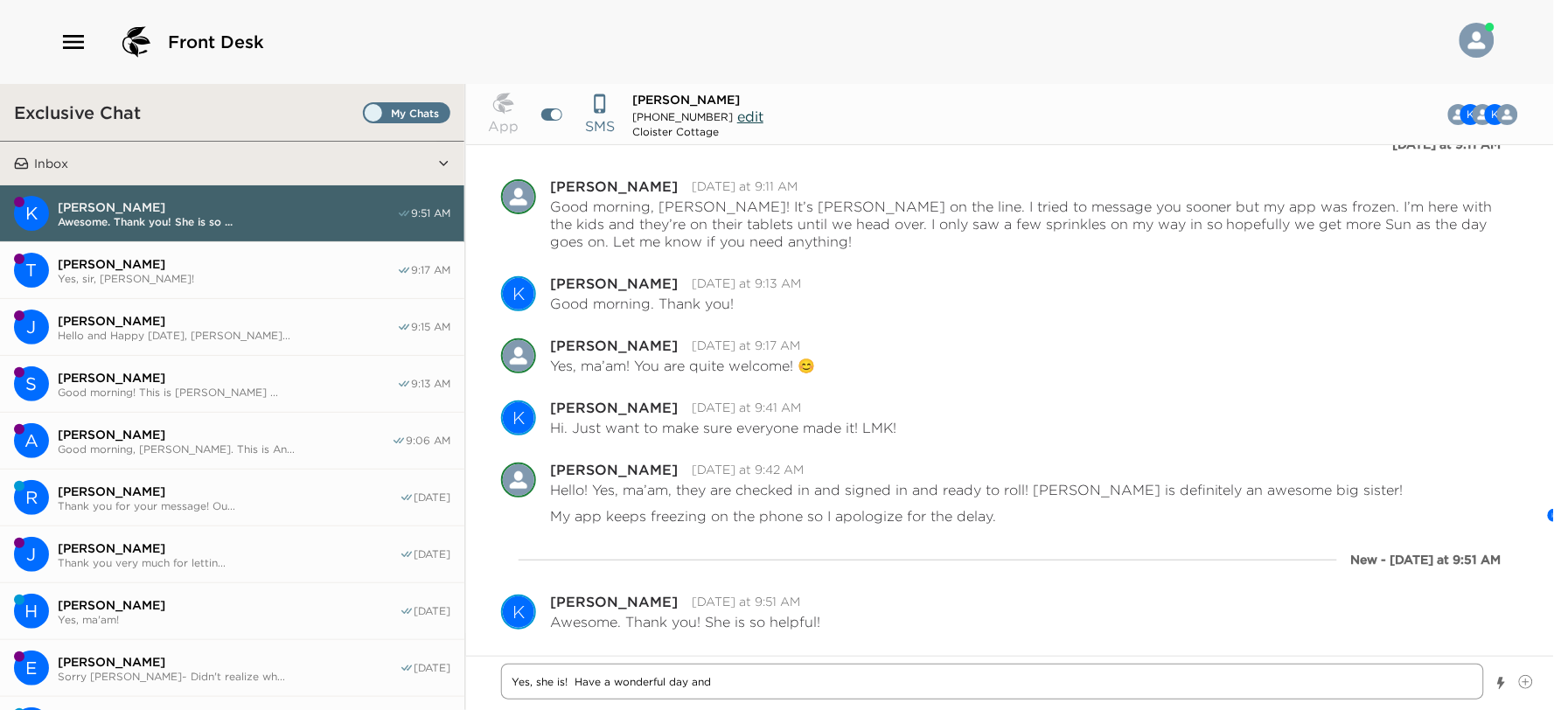
type textarea "Yes, she is! Have a wonderful day an"
type textarea "x"
type textarea "Yes, she is! Have a wonderful day a"
type textarea "x"
type textarea "Yes, she is! Have a wonderful day"
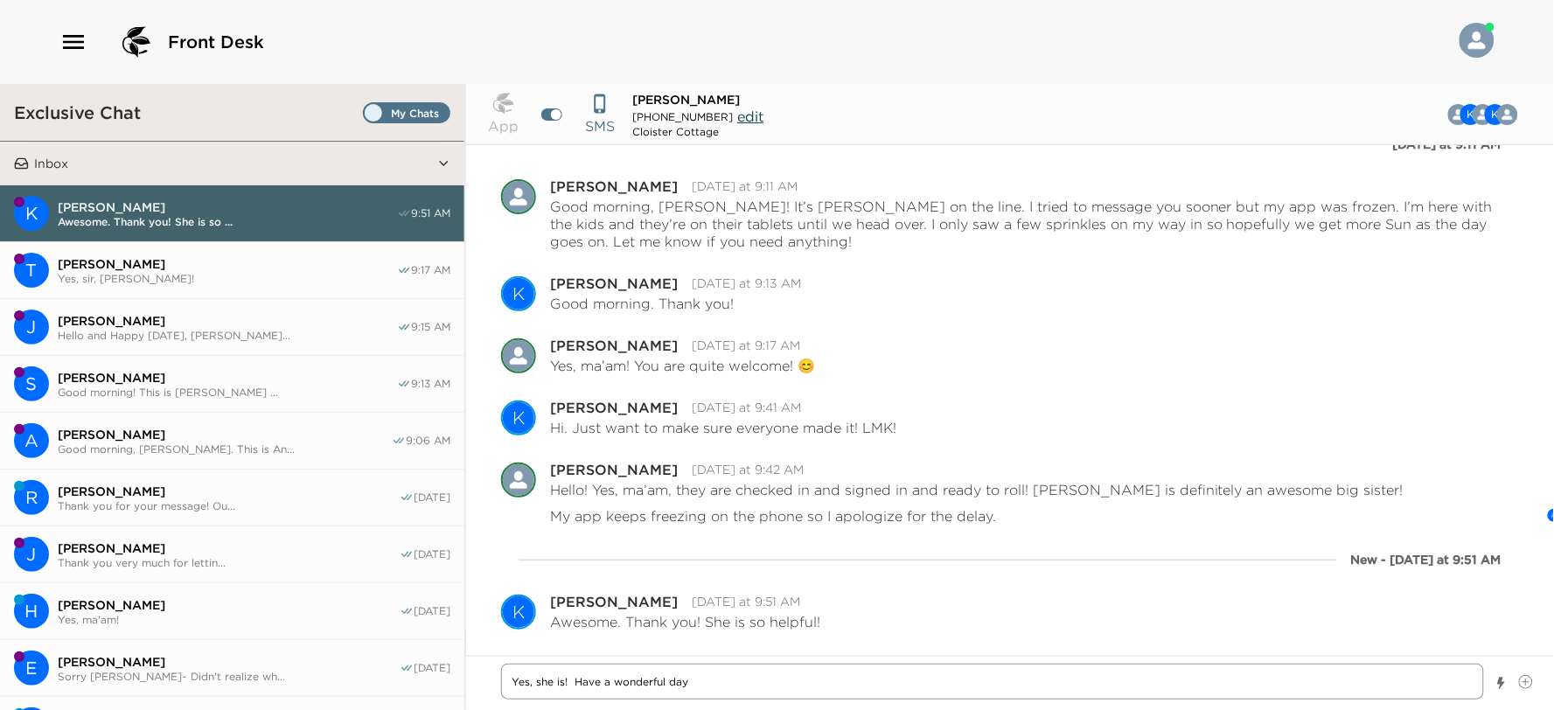
type textarea "x"
type textarea "Yes, she is! Have a wonderful day"
type textarea "x"
type textarea "Yes, she is! Have a wonderful da"
type textarea "x"
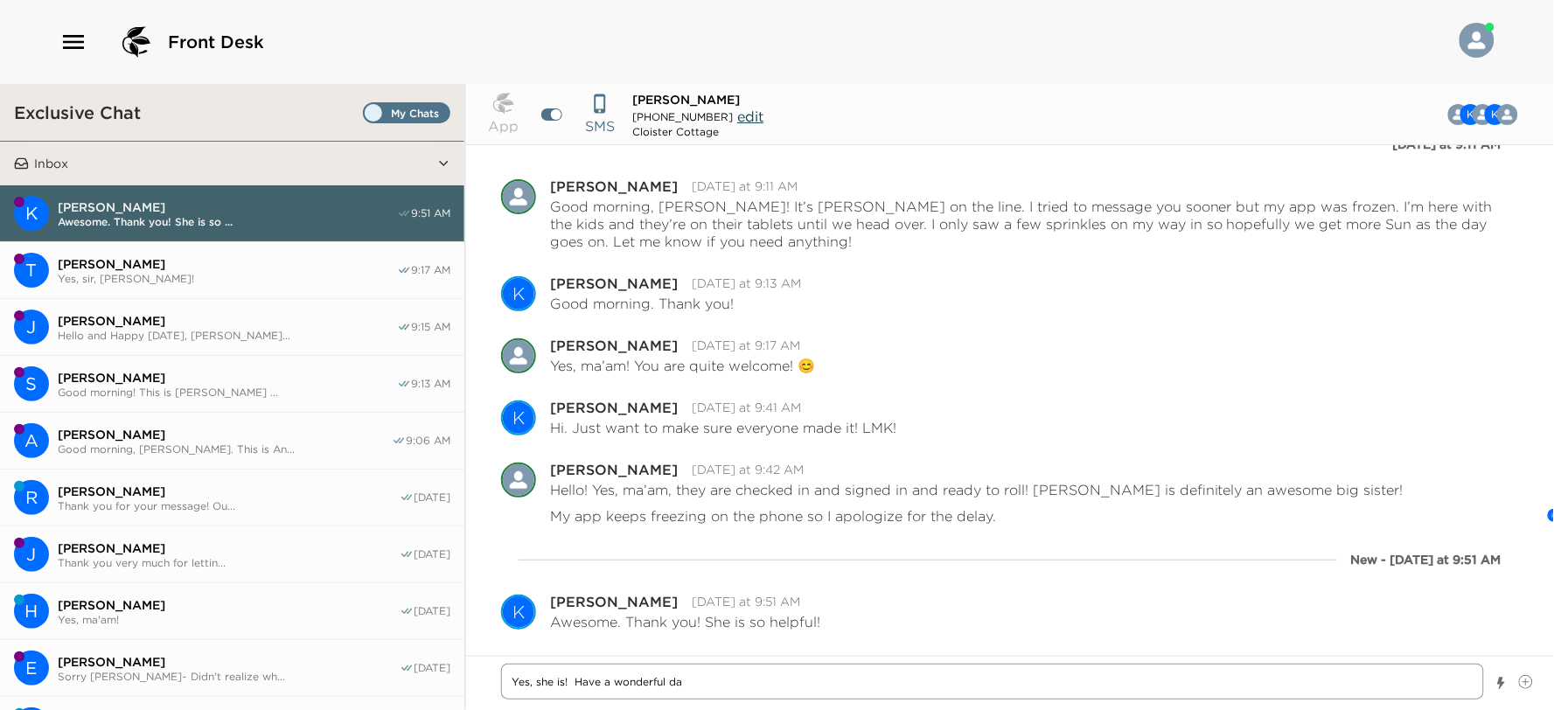
type textarea "Yes, she is! Have a wonderful d"
type textarea "x"
type textarea "Yes, she is! Have a wonderful"
type textarea "x"
type textarea "Yes, she is! Have a wonderful"
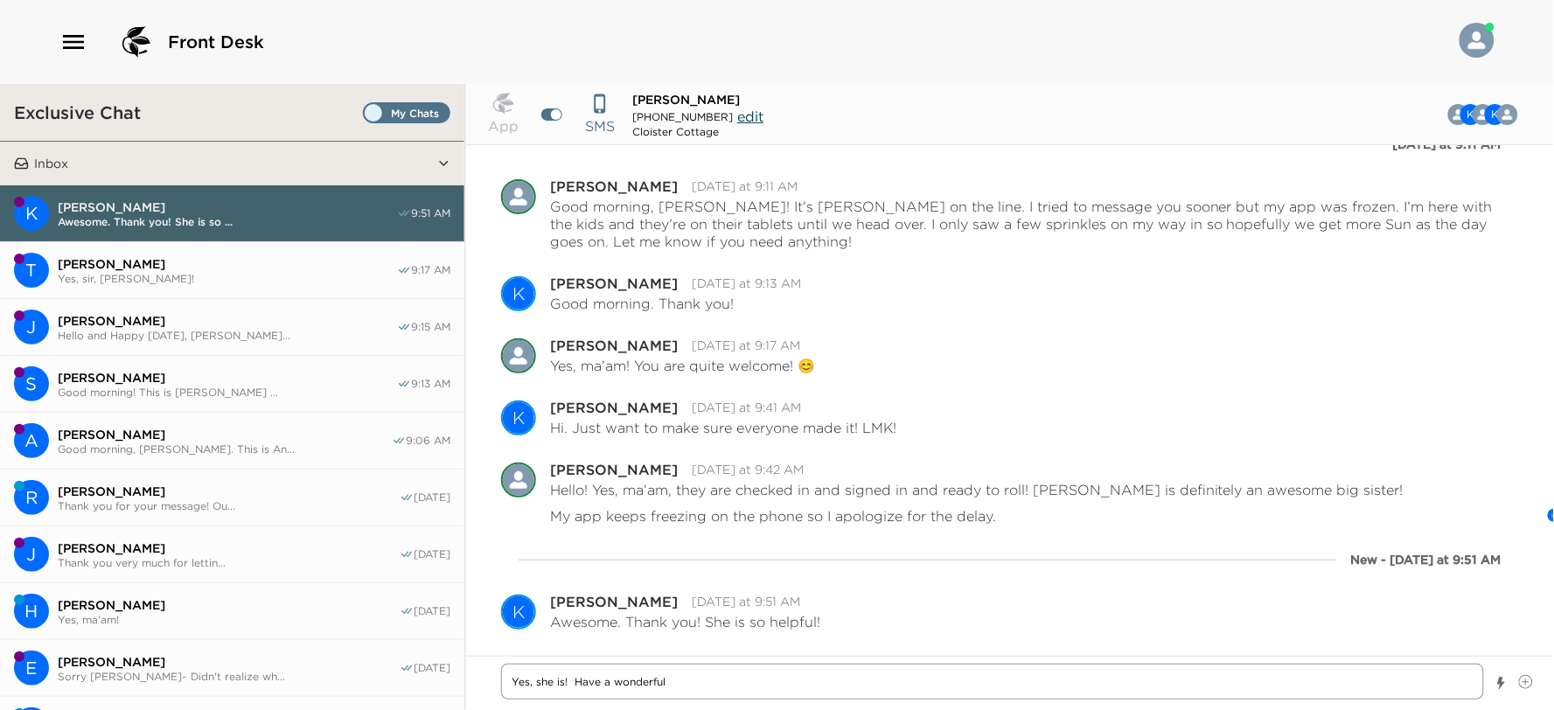
type textarea "x"
type textarea "Yes, she is! Have a wonderfu"
type textarea "x"
type textarea "Yes, she is! Have a wonderf"
type textarea "x"
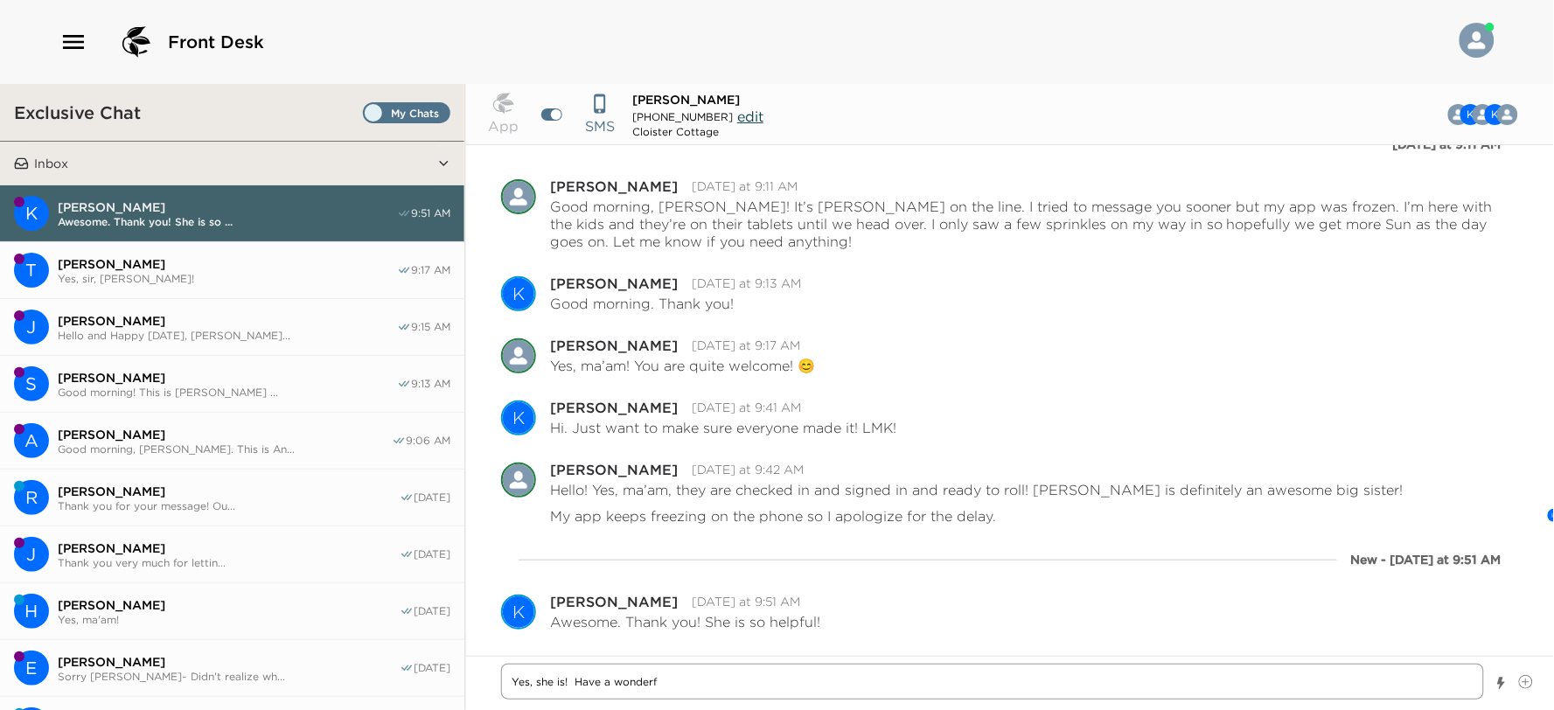
type textarea "Yes, she is! Have a wonder"
type textarea "x"
type textarea "Yes, she is! Have a wonde"
type textarea "x"
type textarea "Yes, she is! Have a wond"
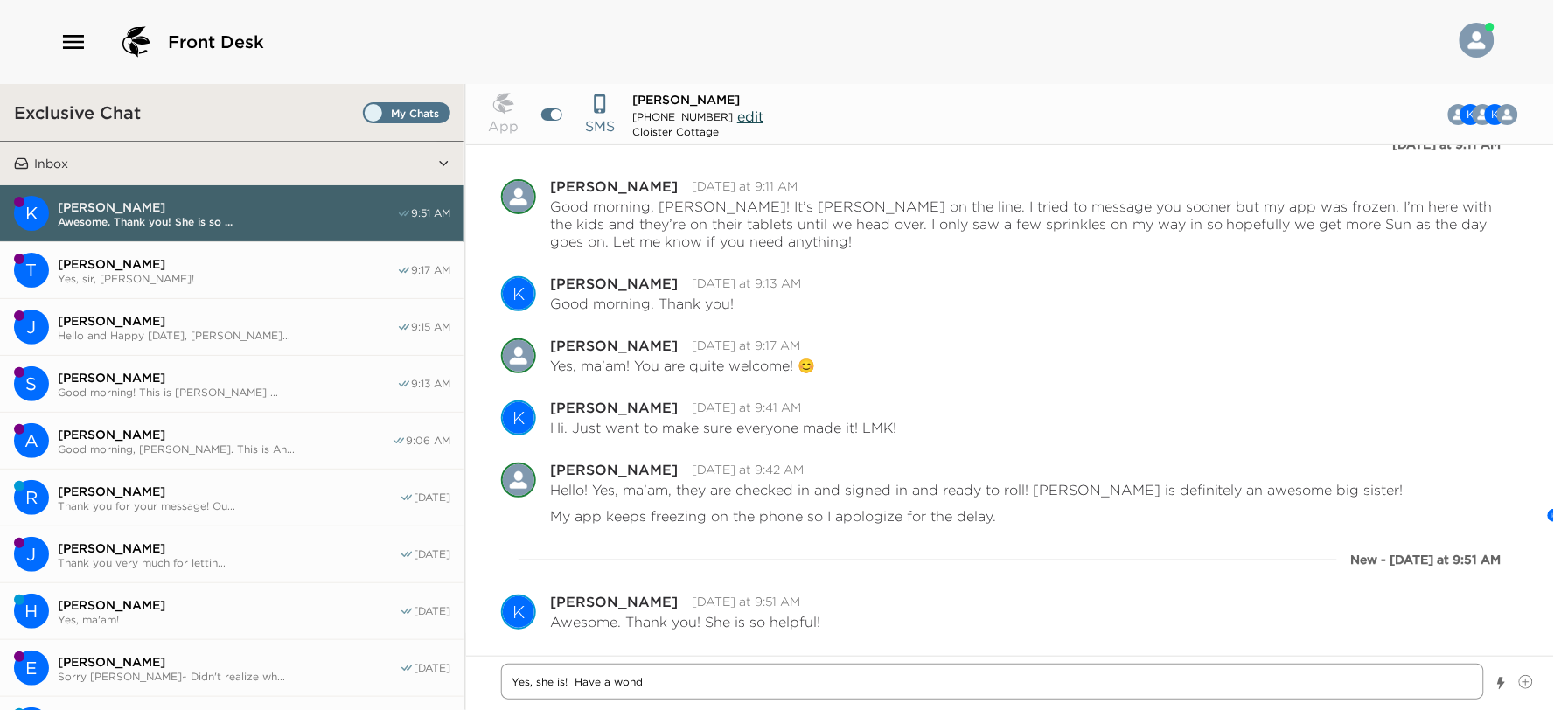
type textarea "x"
type textarea "Yes, she is! Have a won"
type textarea "x"
type textarea "Yes, she is! Have a wo"
type textarea "x"
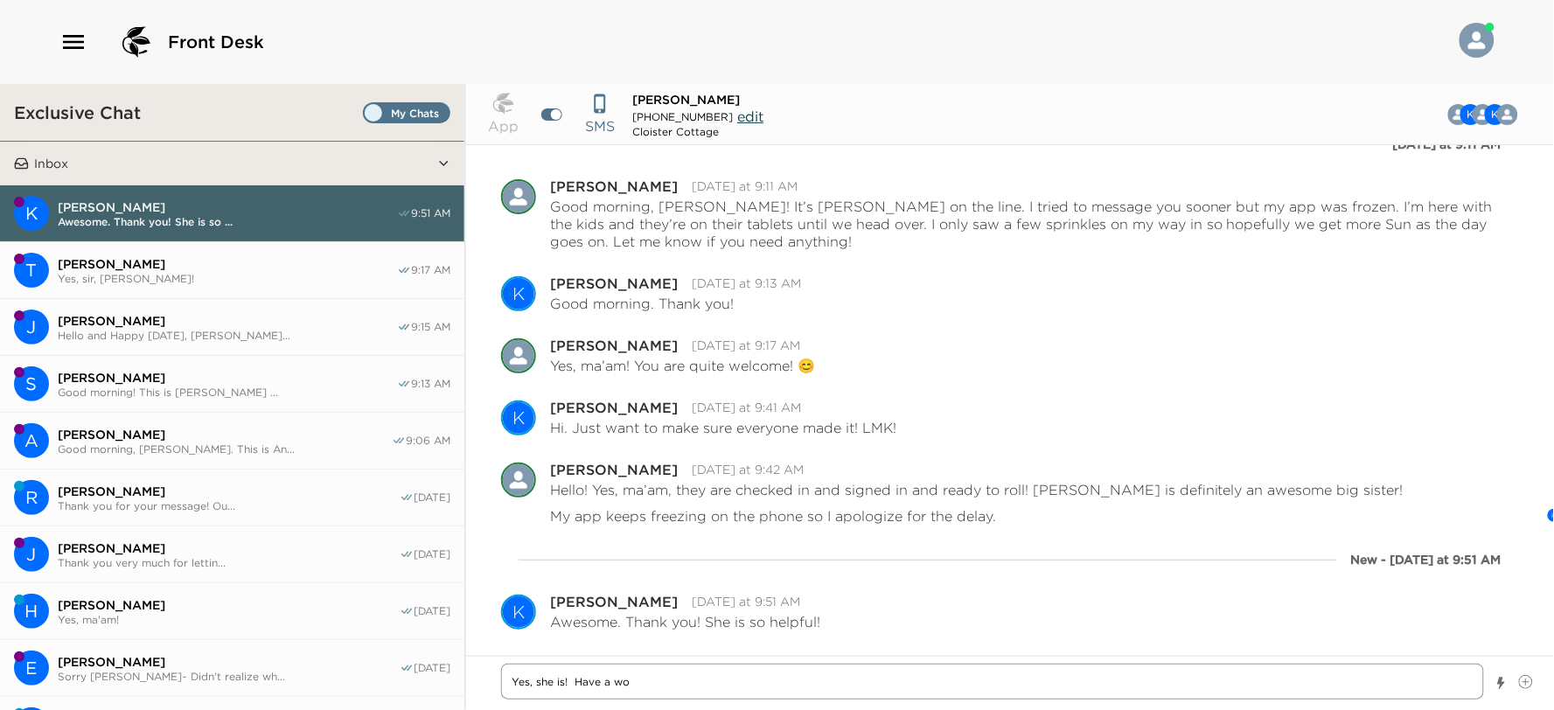
type textarea "Yes, she is! Have a w"
type textarea "x"
type textarea "Yes, she is! Have a"
type textarea "x"
type textarea "Yes, she is! Have a"
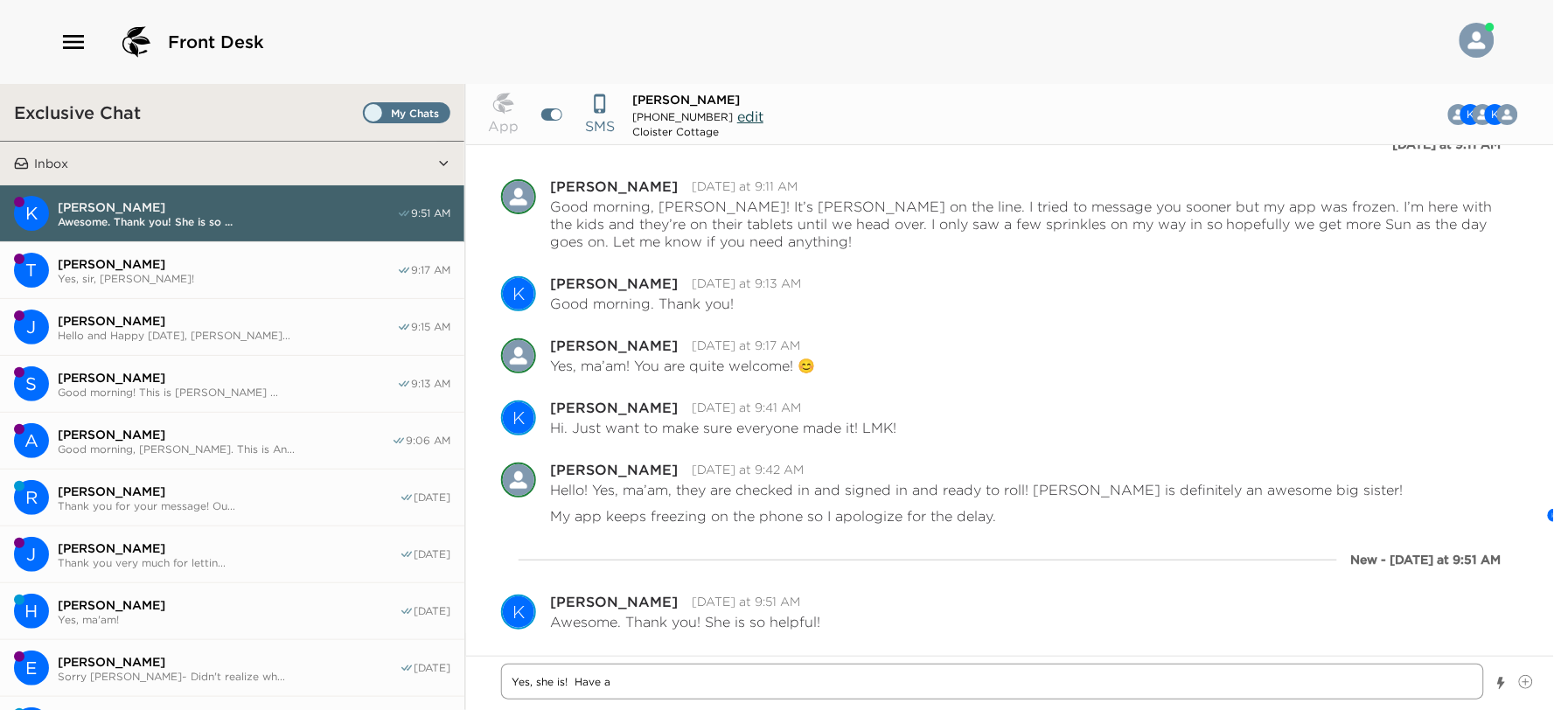
type textarea "x"
type textarea "Yes, she is! Have"
type textarea "x"
type textarea "Yes, she is! Have"
type textarea "x"
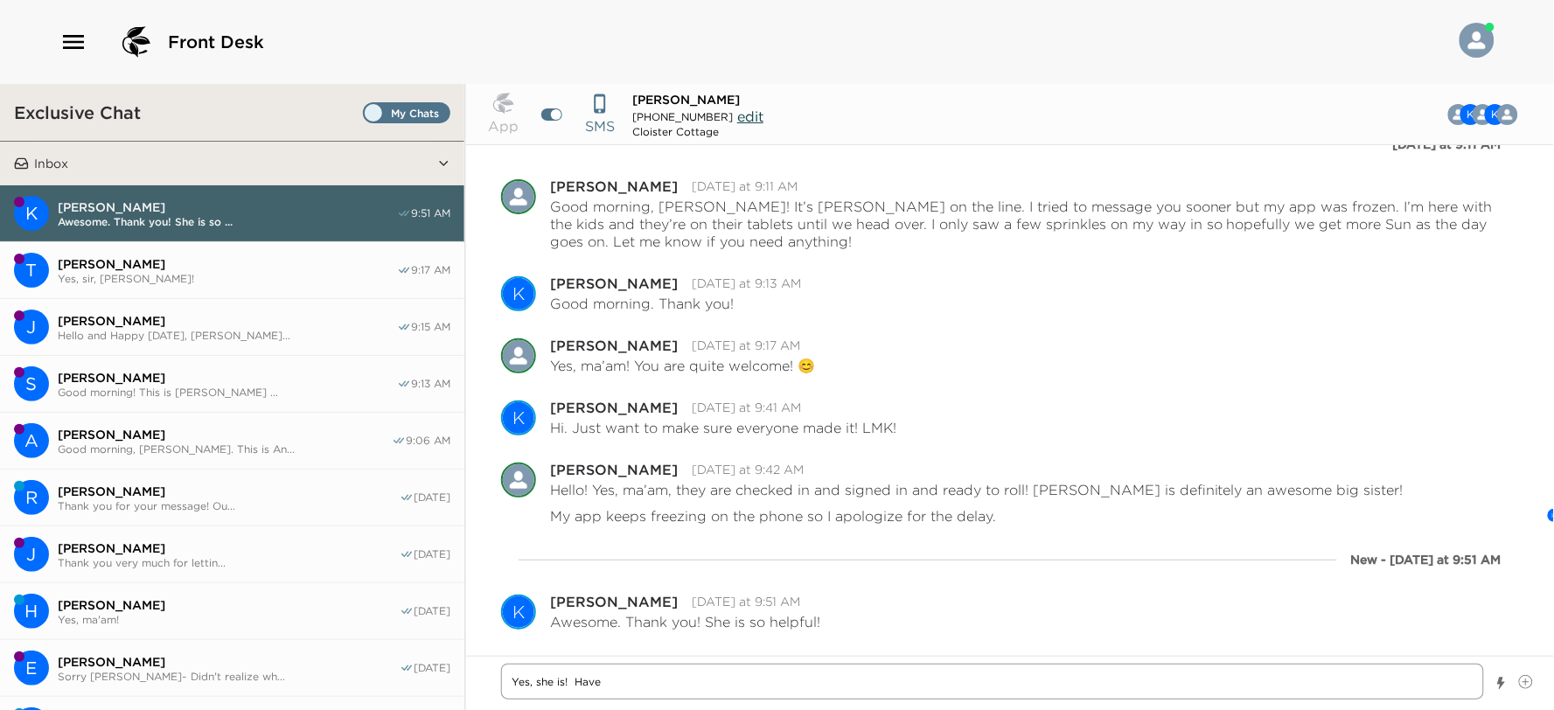
type textarea "Yes, she is! Hav"
type textarea "x"
type textarea "Yes, she is! Ha"
type textarea "x"
type textarea "Yes, she is! H"
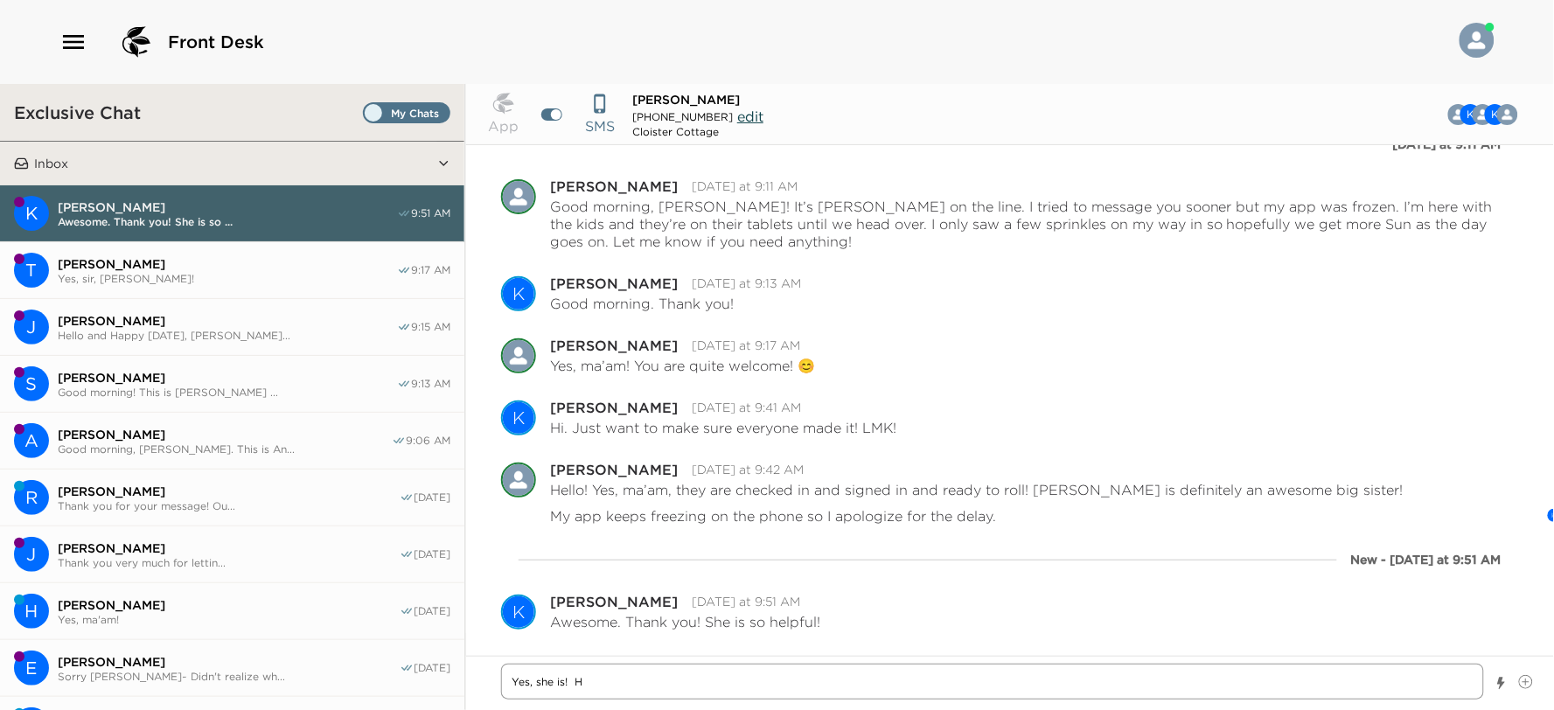
type textarea "x"
type textarea "Yes, she is!"
type textarea "x"
type textarea "Yes, she is! 😊"
type textarea "x"
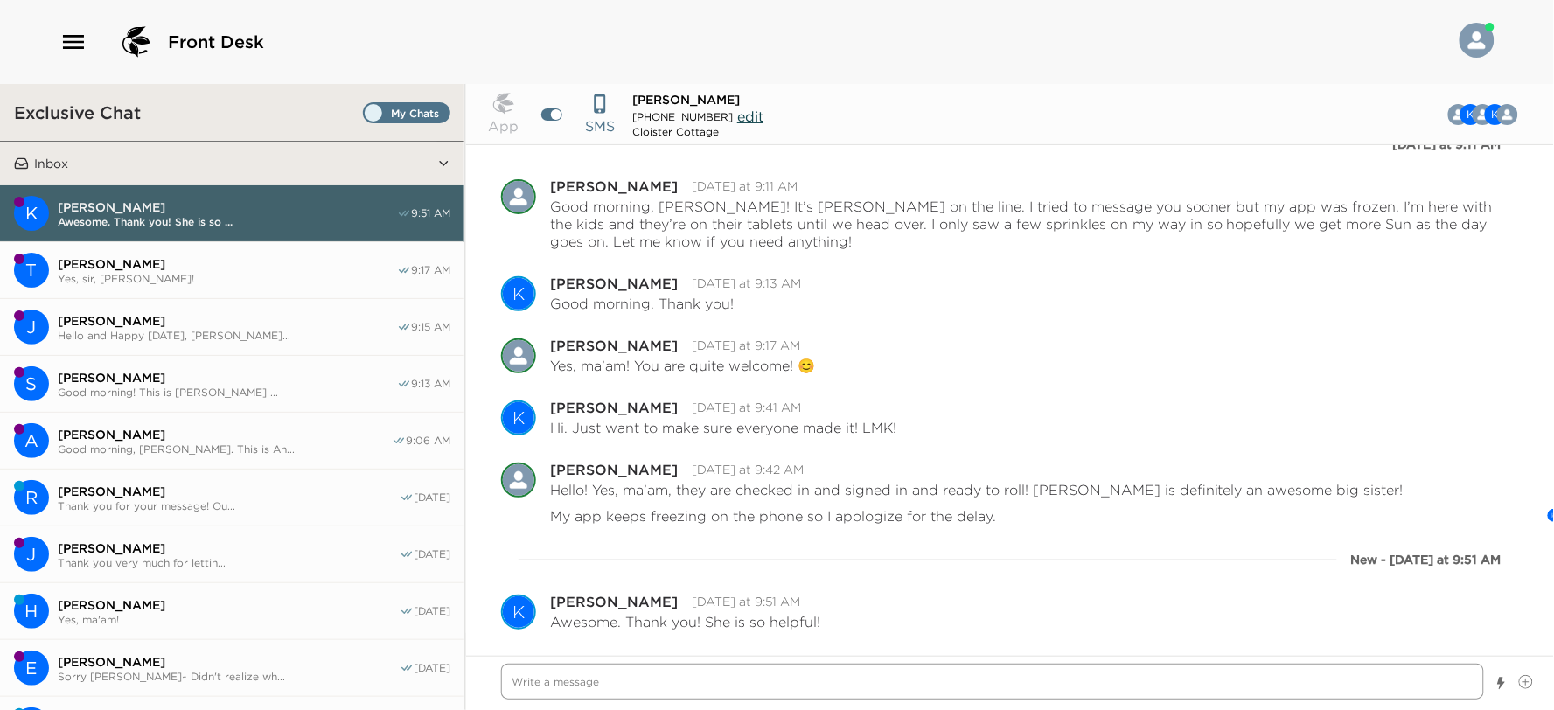
scroll to position [1274, 0]
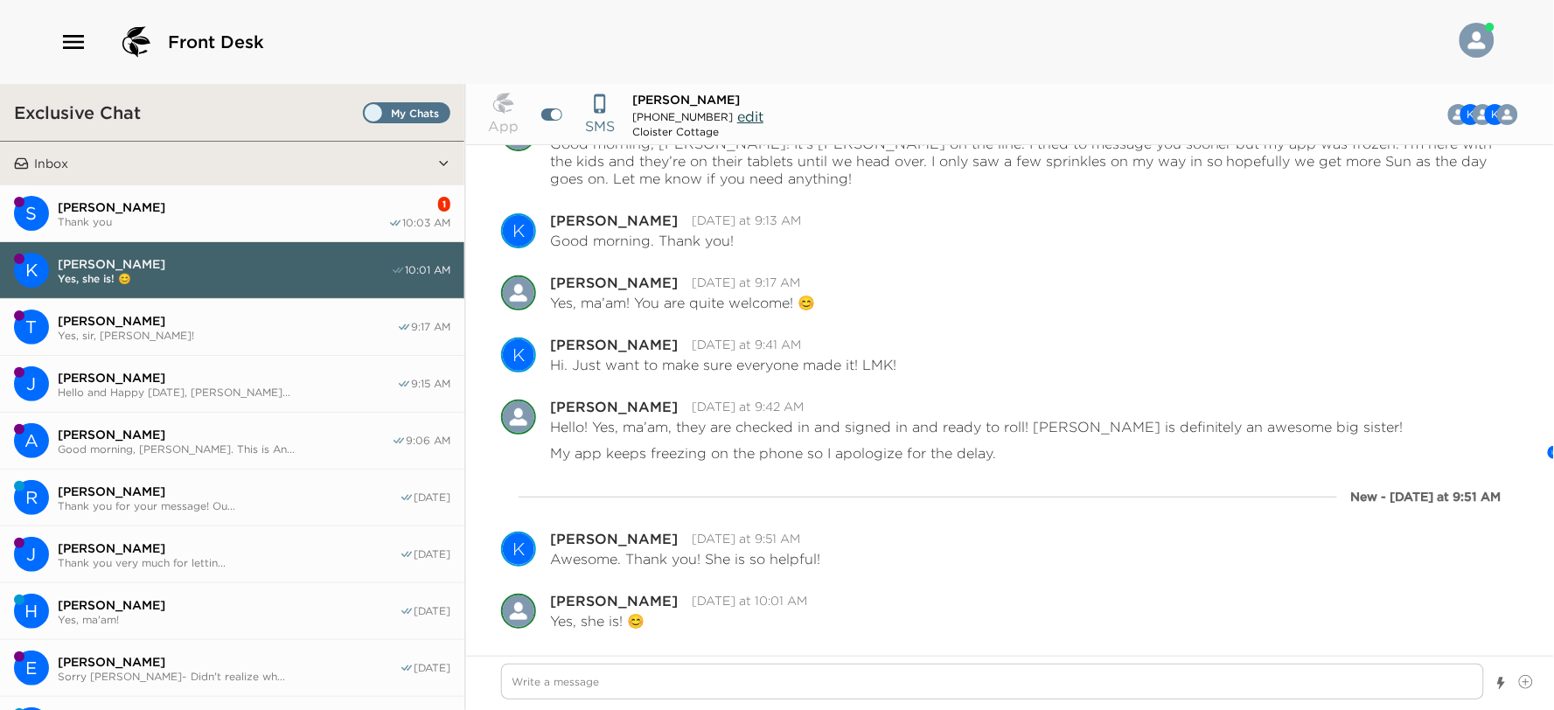
click at [231, 185] on button "S Sandra Merli Thank you 1 10:03 AM" at bounding box center [232, 213] width 464 height 57
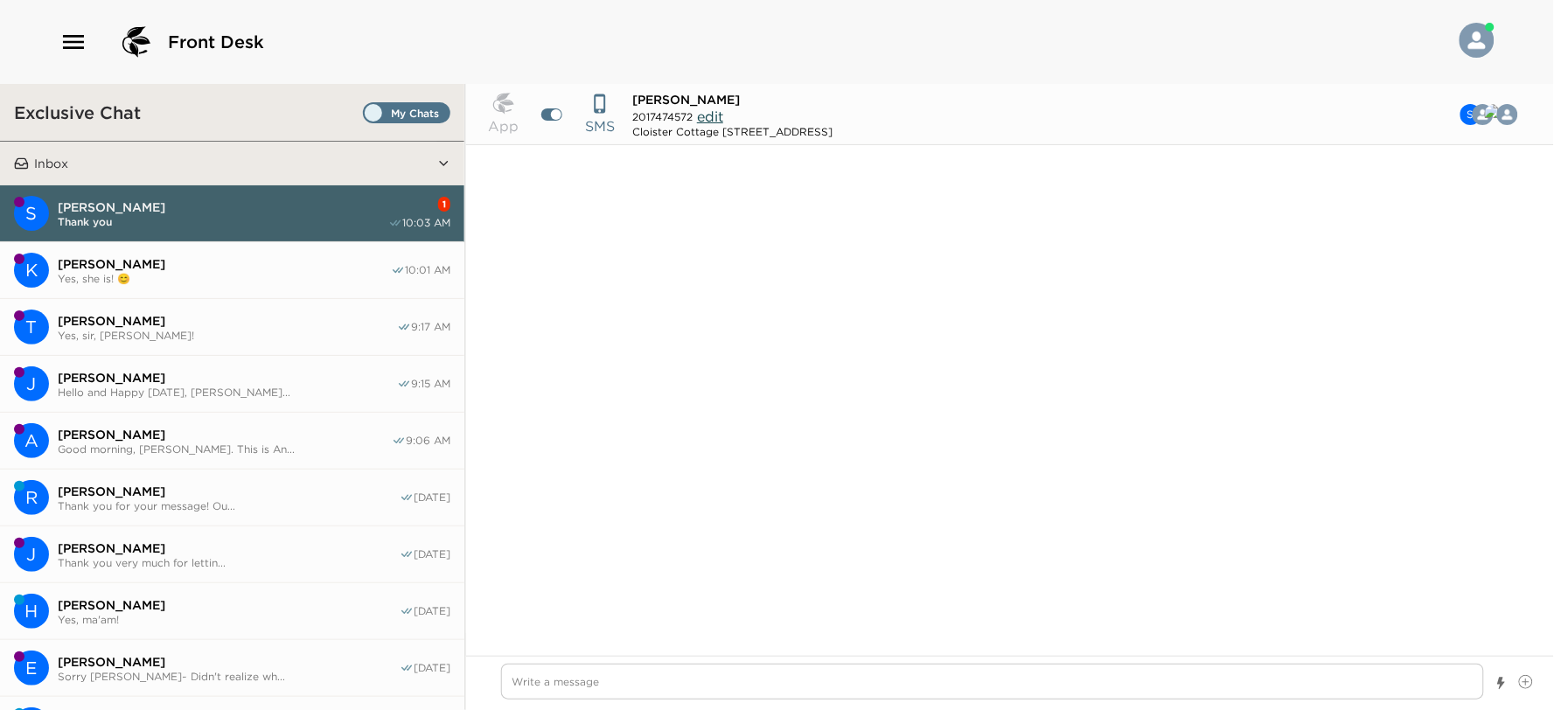
scroll to position [652, 0]
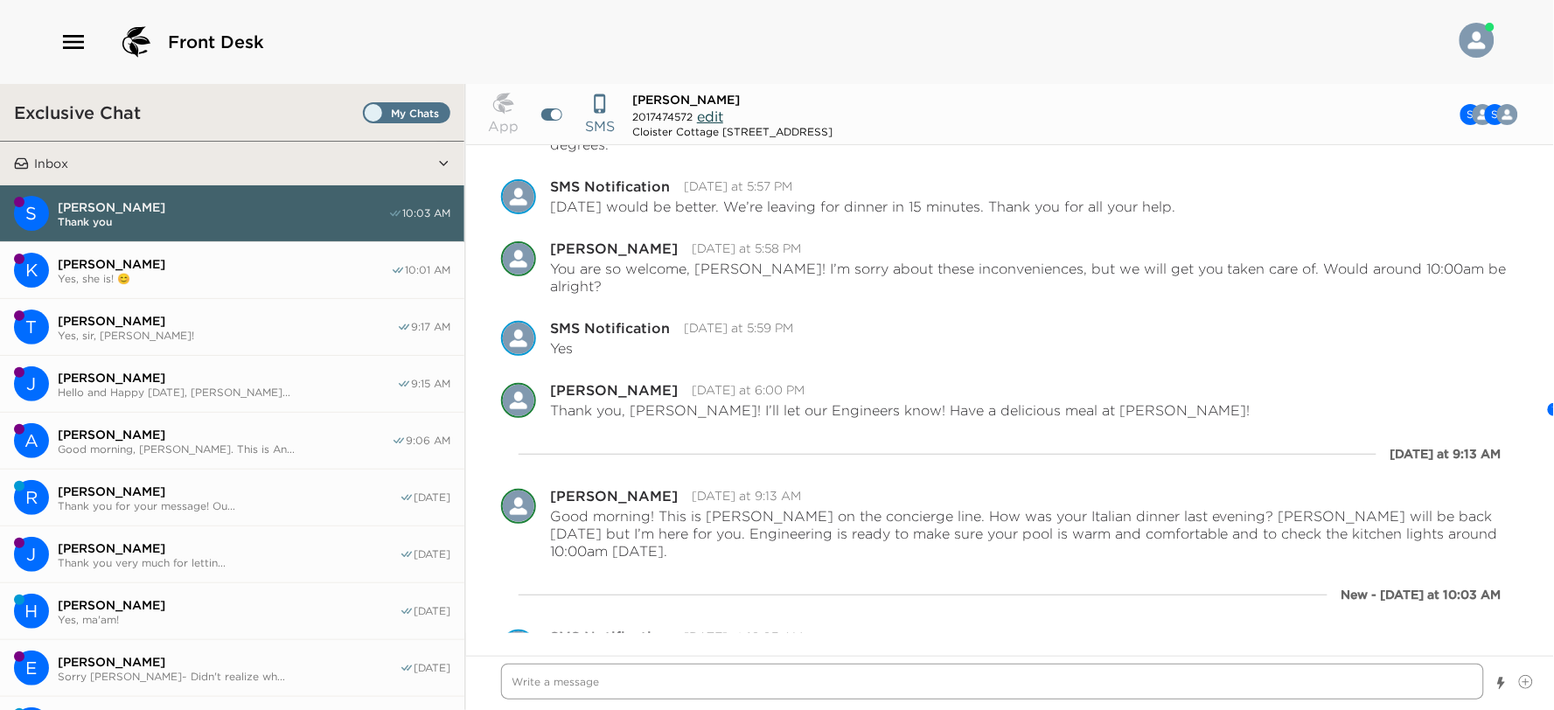
click at [705, 693] on textarea "Write a message" at bounding box center [992, 682] width 983 height 36
type textarea "x"
type textarea "Y"
type textarea "x"
type textarea "Yo"
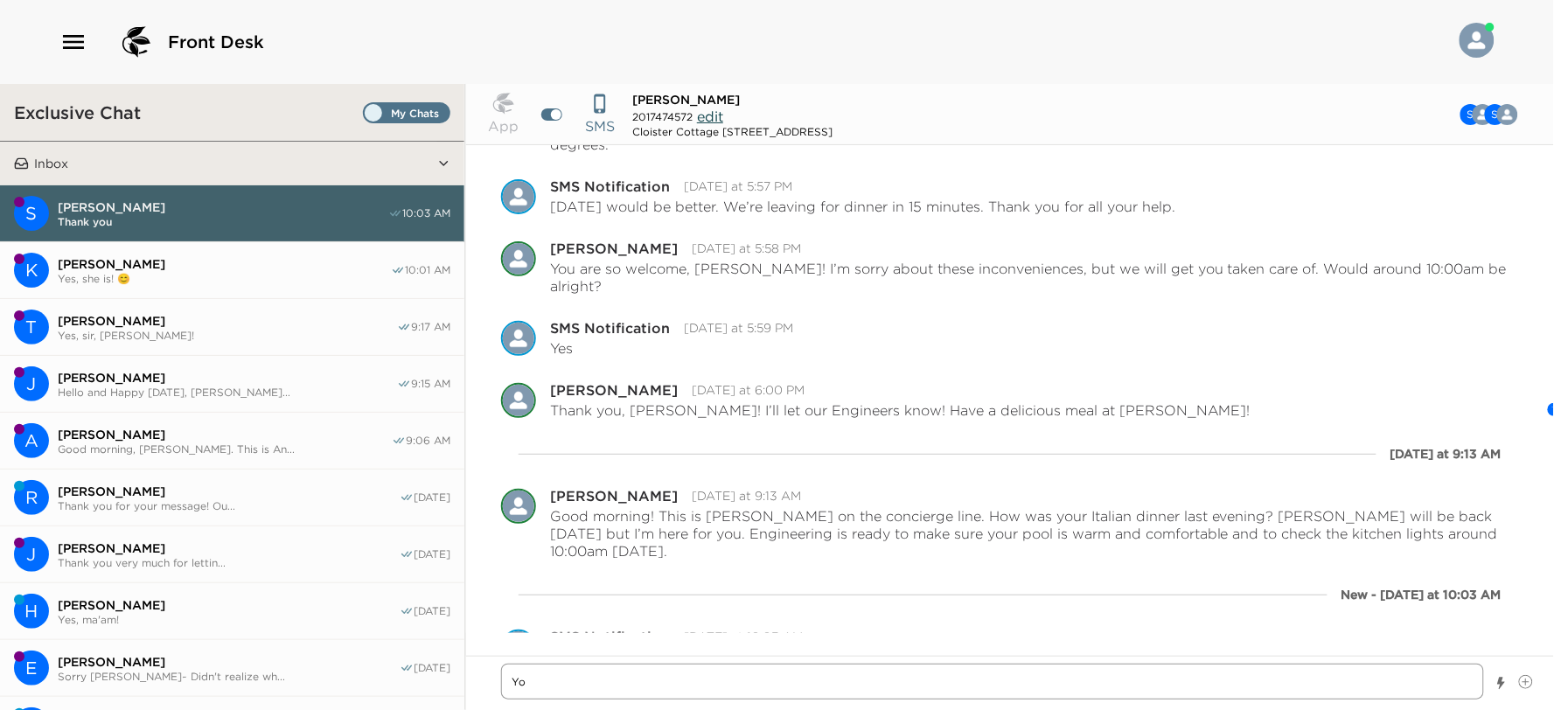
type textarea "x"
type textarea "You"
type textarea "x"
type textarea "You"
type textarea "x"
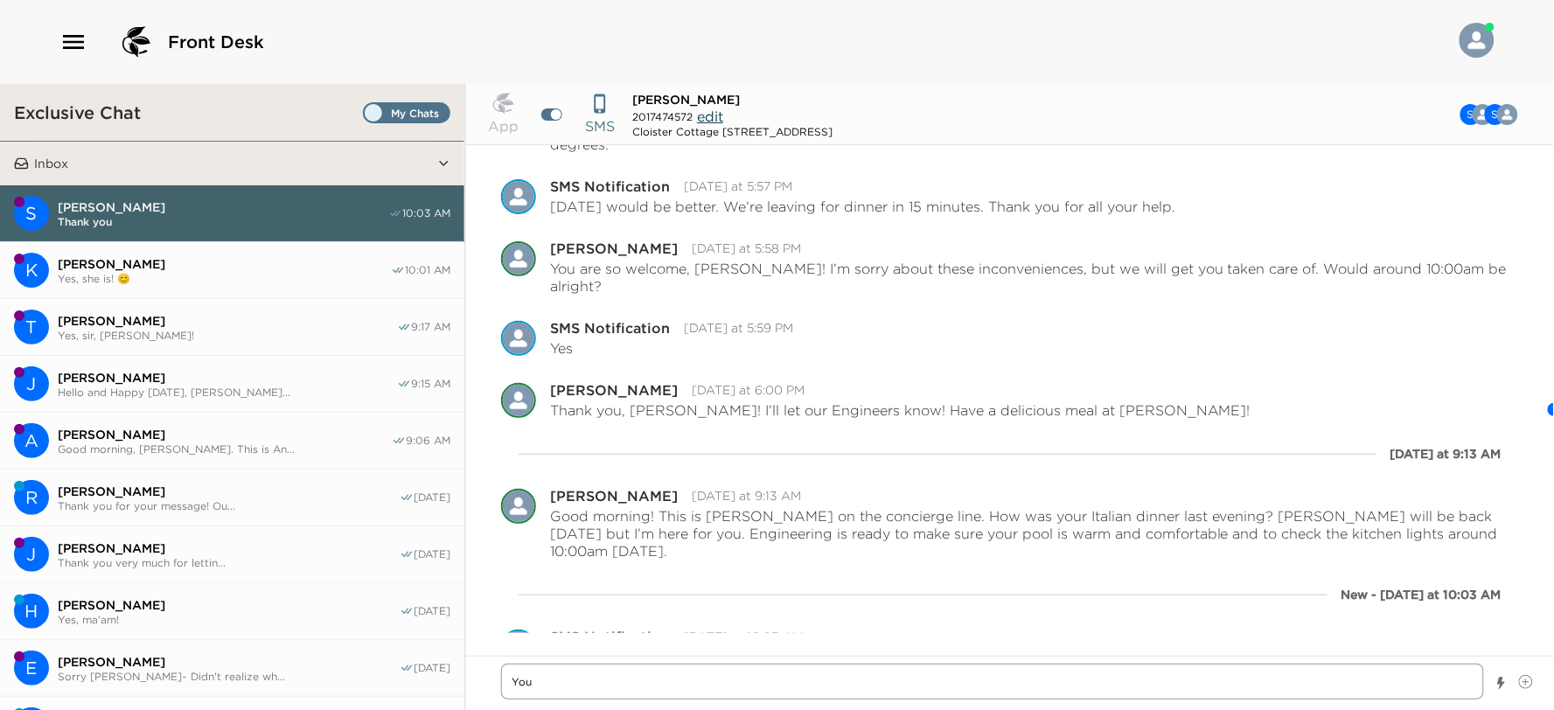
type textarea "You a"
type textarea "x"
type textarea "You ar"
type textarea "x"
type textarea "You are"
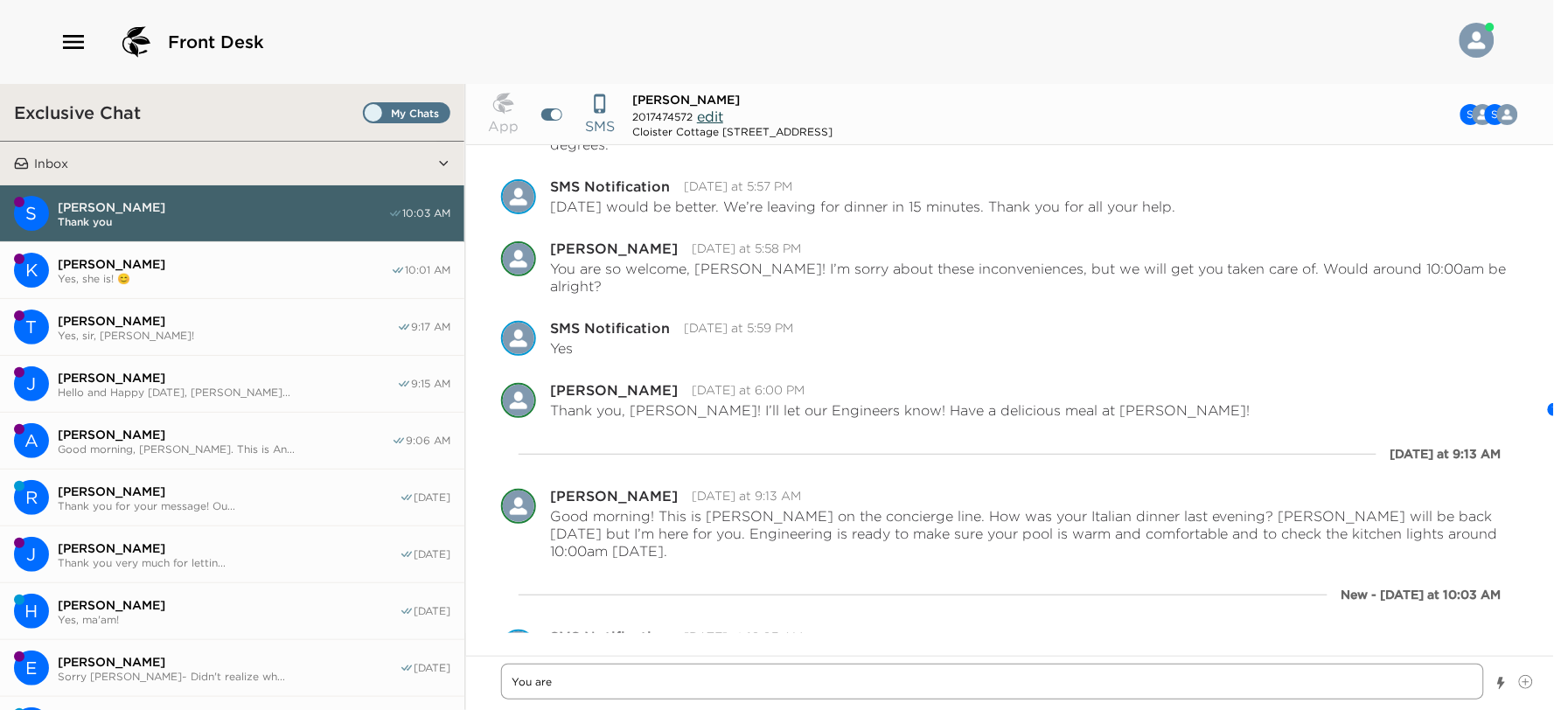
type textarea "x"
type textarea "You are"
type textarea "x"
type textarea "You are v"
type textarea "x"
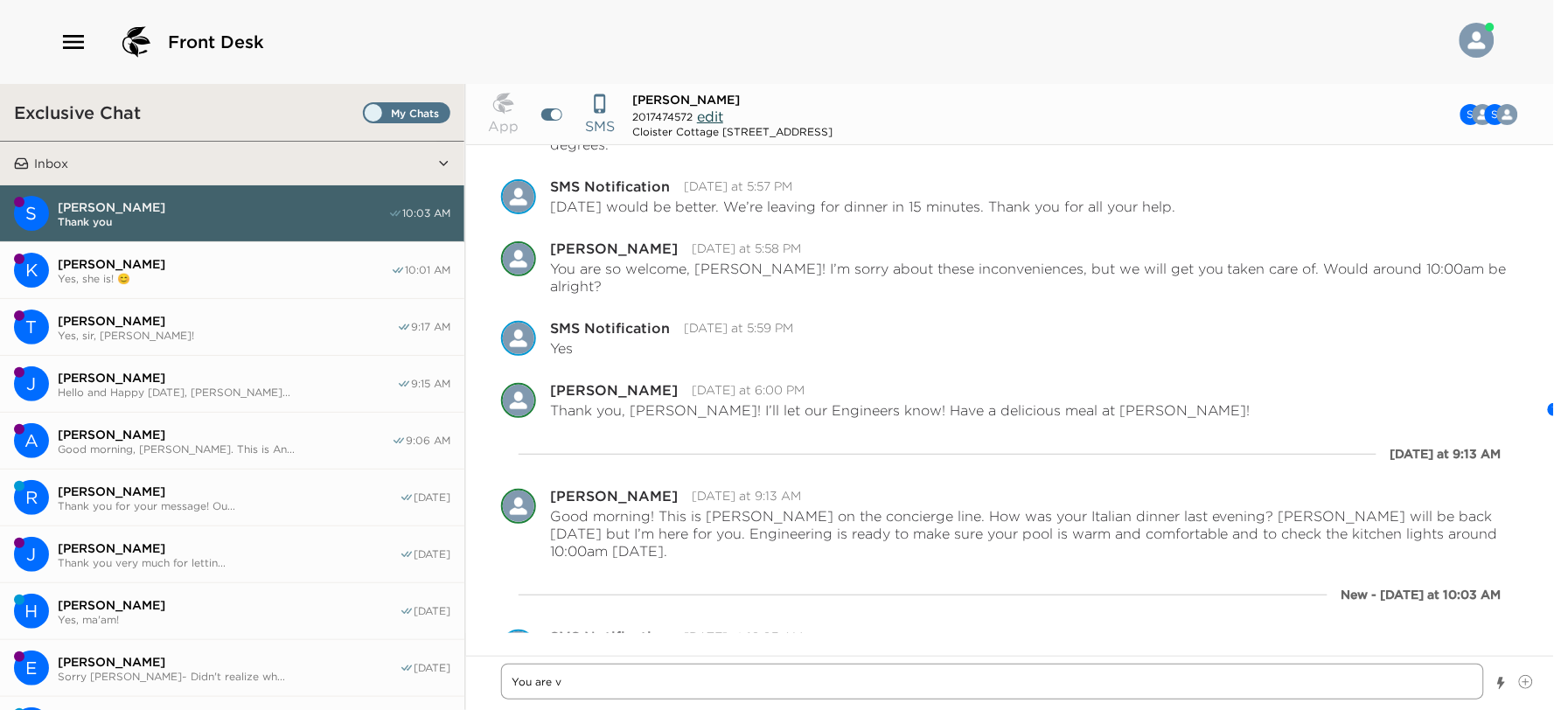
type textarea "You are ve"
type textarea "x"
type textarea "You are ver"
type textarea "x"
type textarea "You are very"
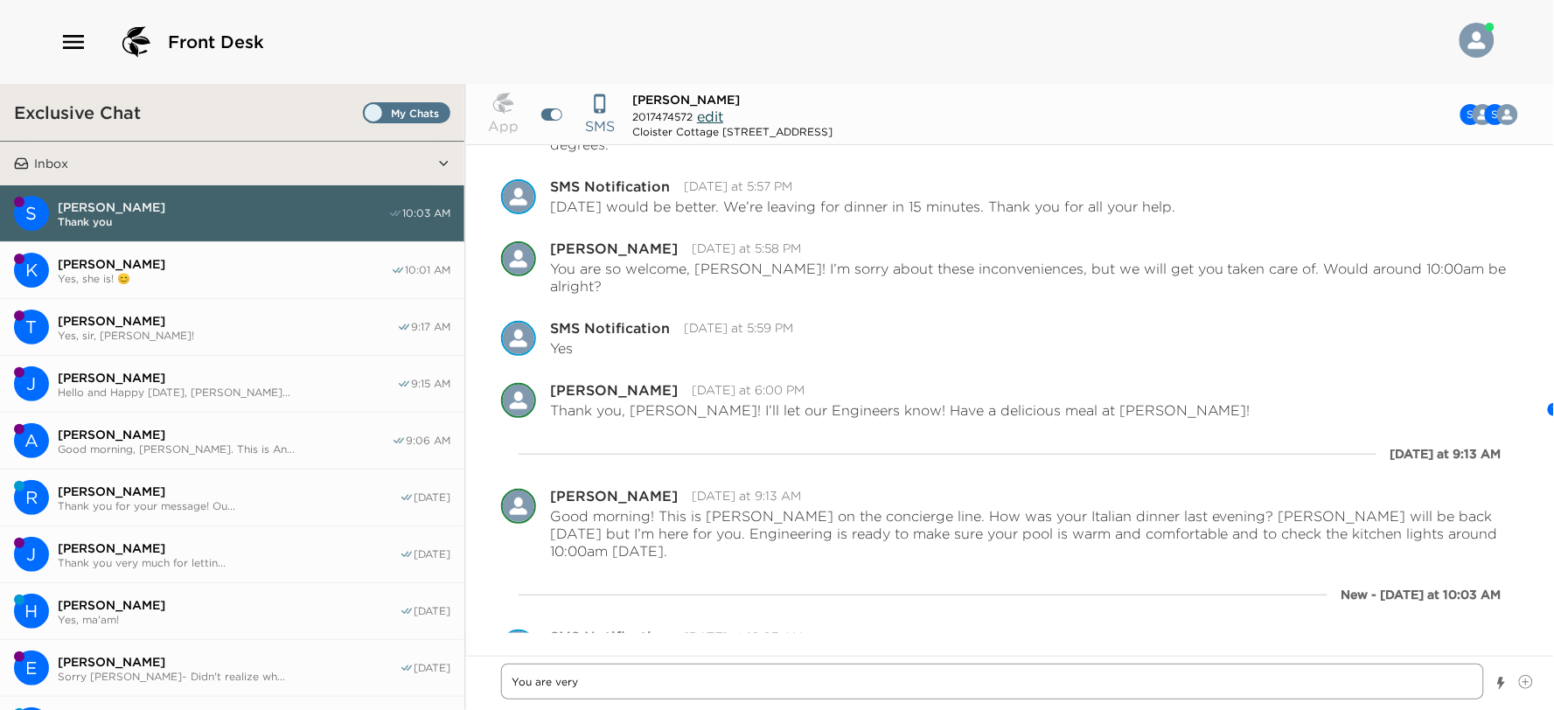
type textarea "x"
type textarea "You are very"
type textarea "x"
type textarea "You are very w"
type textarea "x"
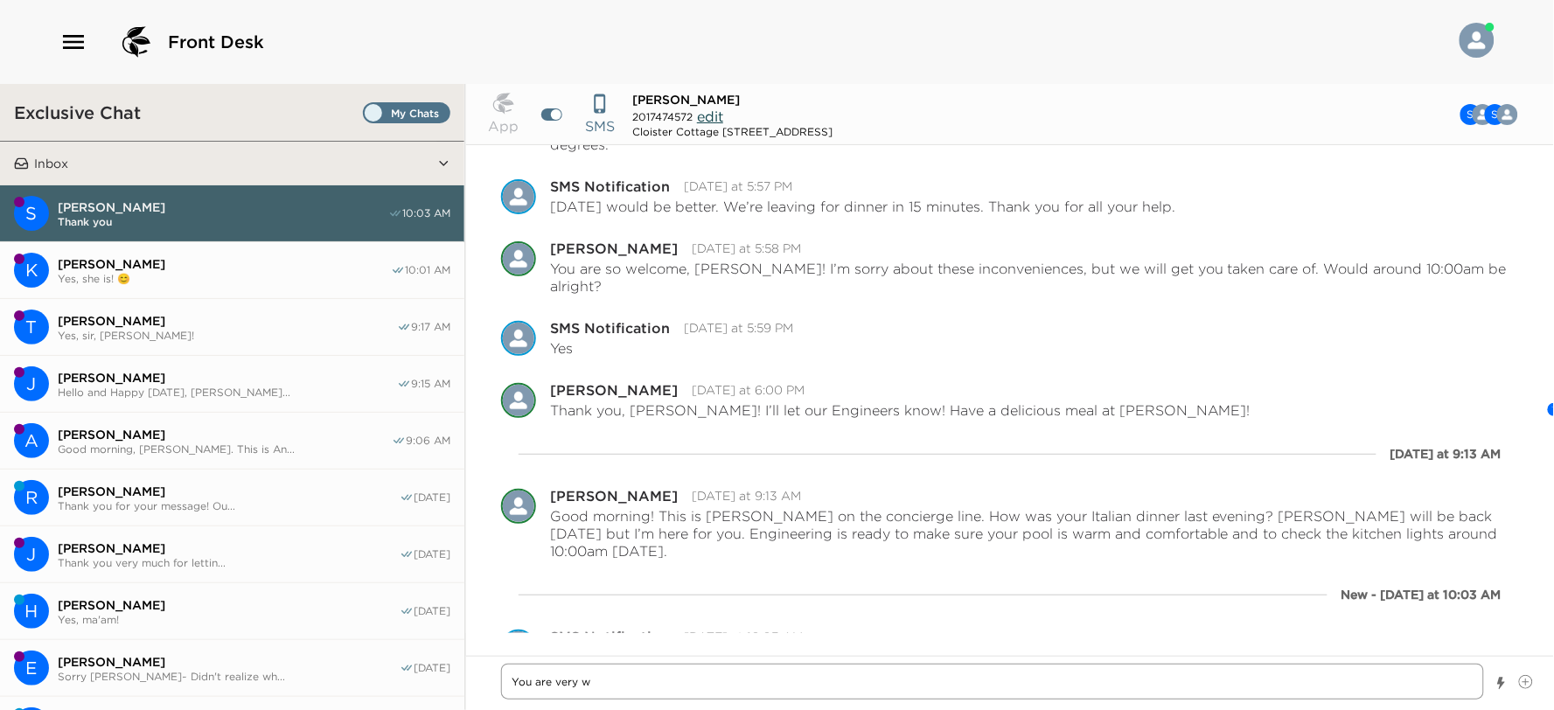
type textarea "You are very we"
type textarea "x"
type textarea "You are very wel"
type textarea "x"
type textarea "You are very welc"
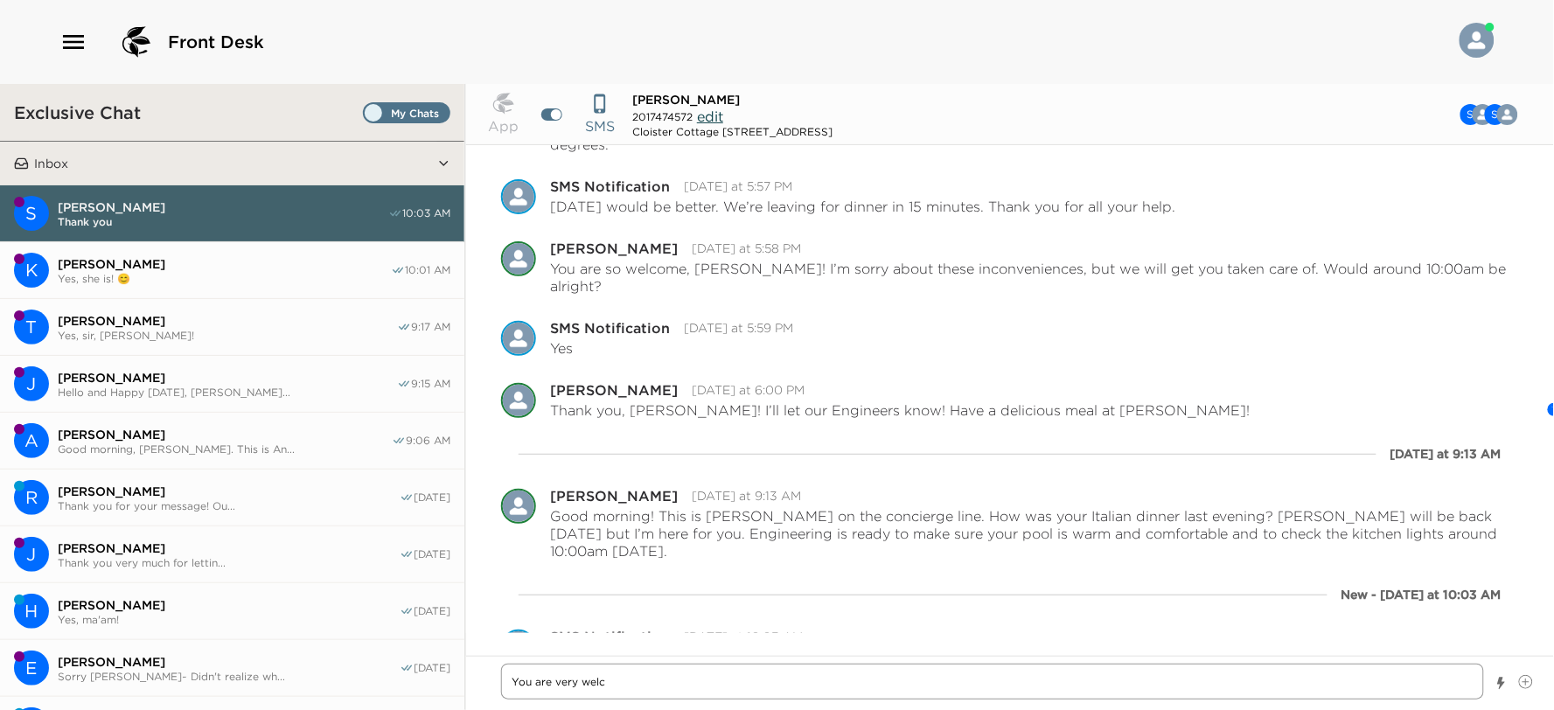
type textarea "x"
type textarea "You are very welco"
type textarea "x"
type textarea "You are very welcom"
type textarea "x"
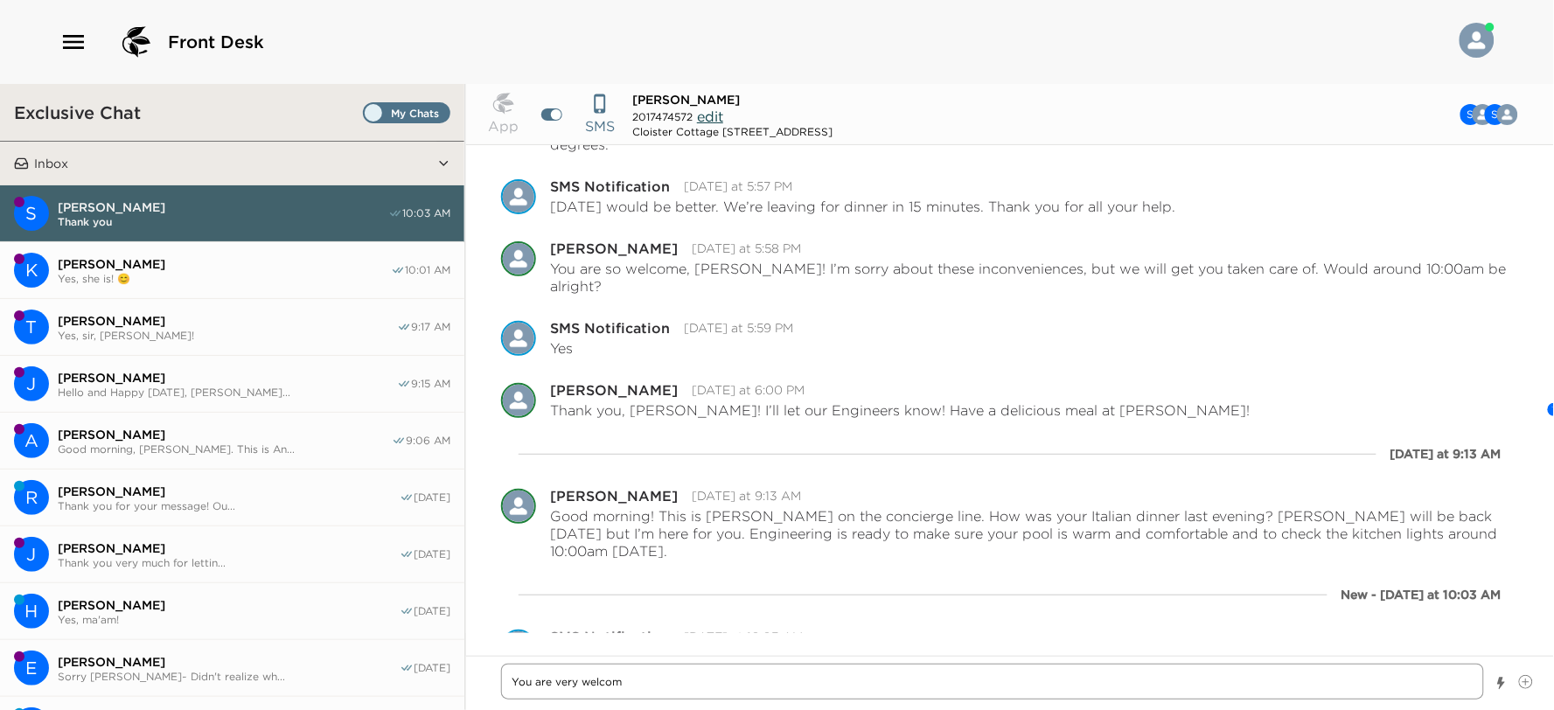
type textarea "You are very welcome"
type textarea "x"
type textarea "You are very welcome!"
type textarea "x"
type textarea "You are very welcome!"
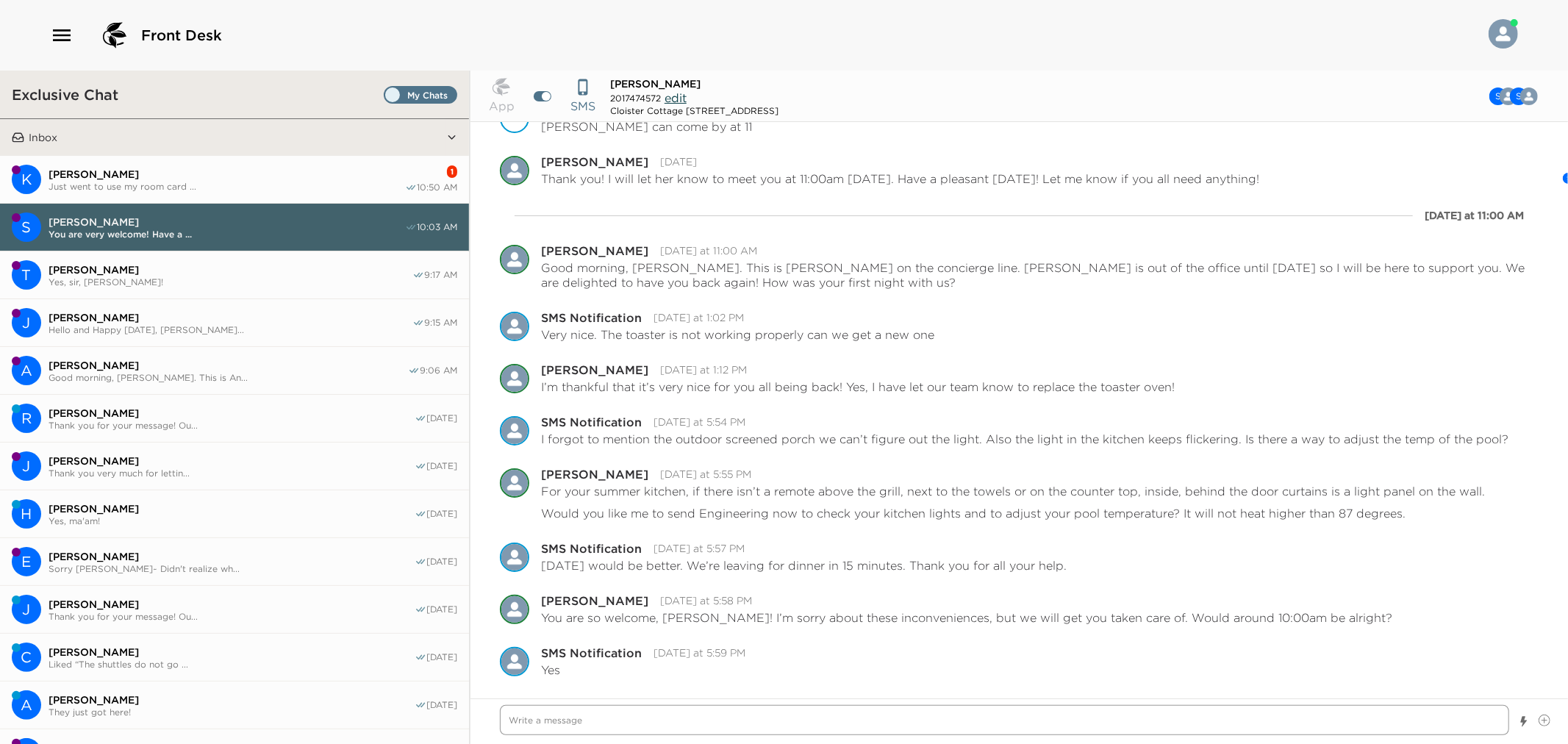
scroll to position [0, 0]
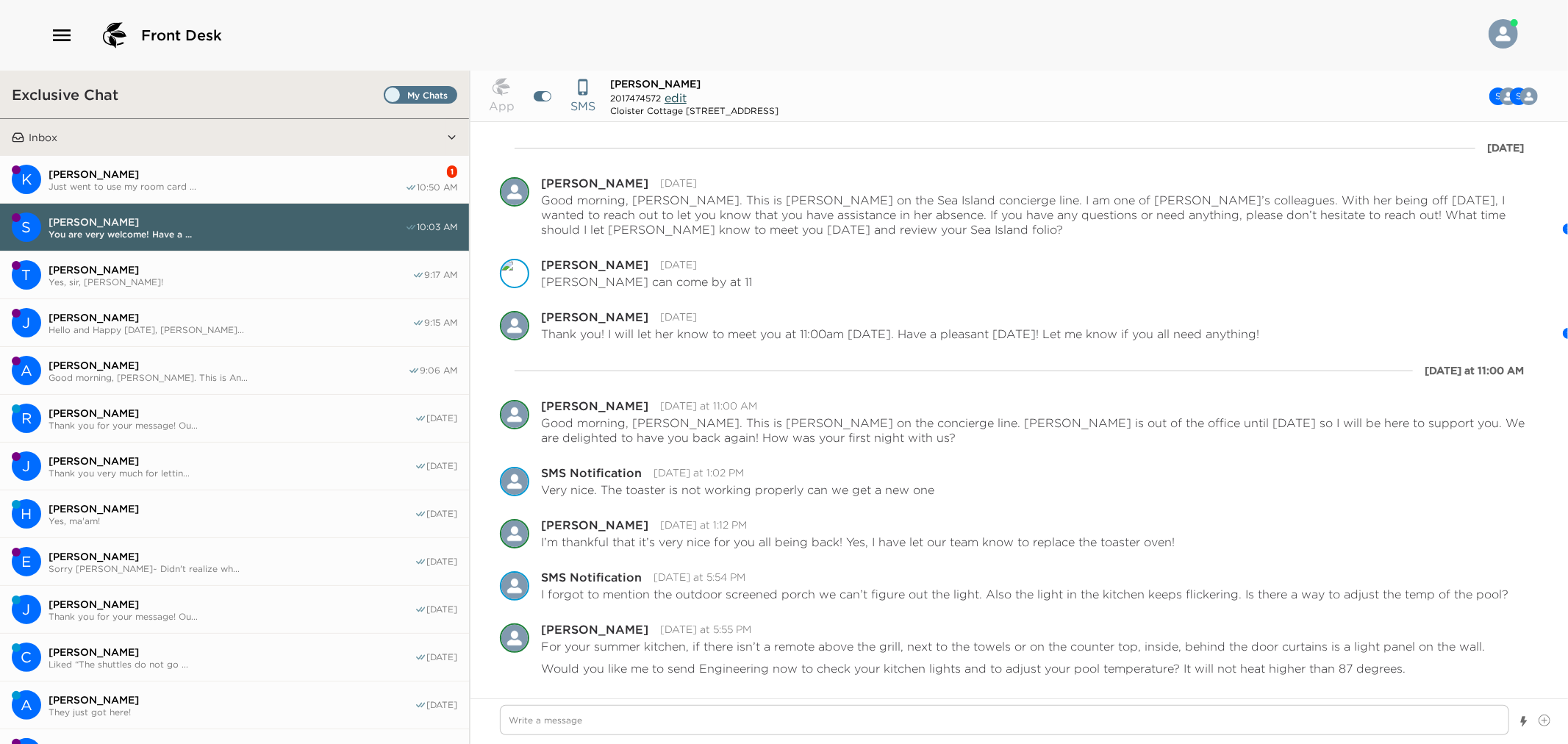
click at [240, 184] on span "Just went to use my room card ..." at bounding box center [227, 186] width 356 height 11
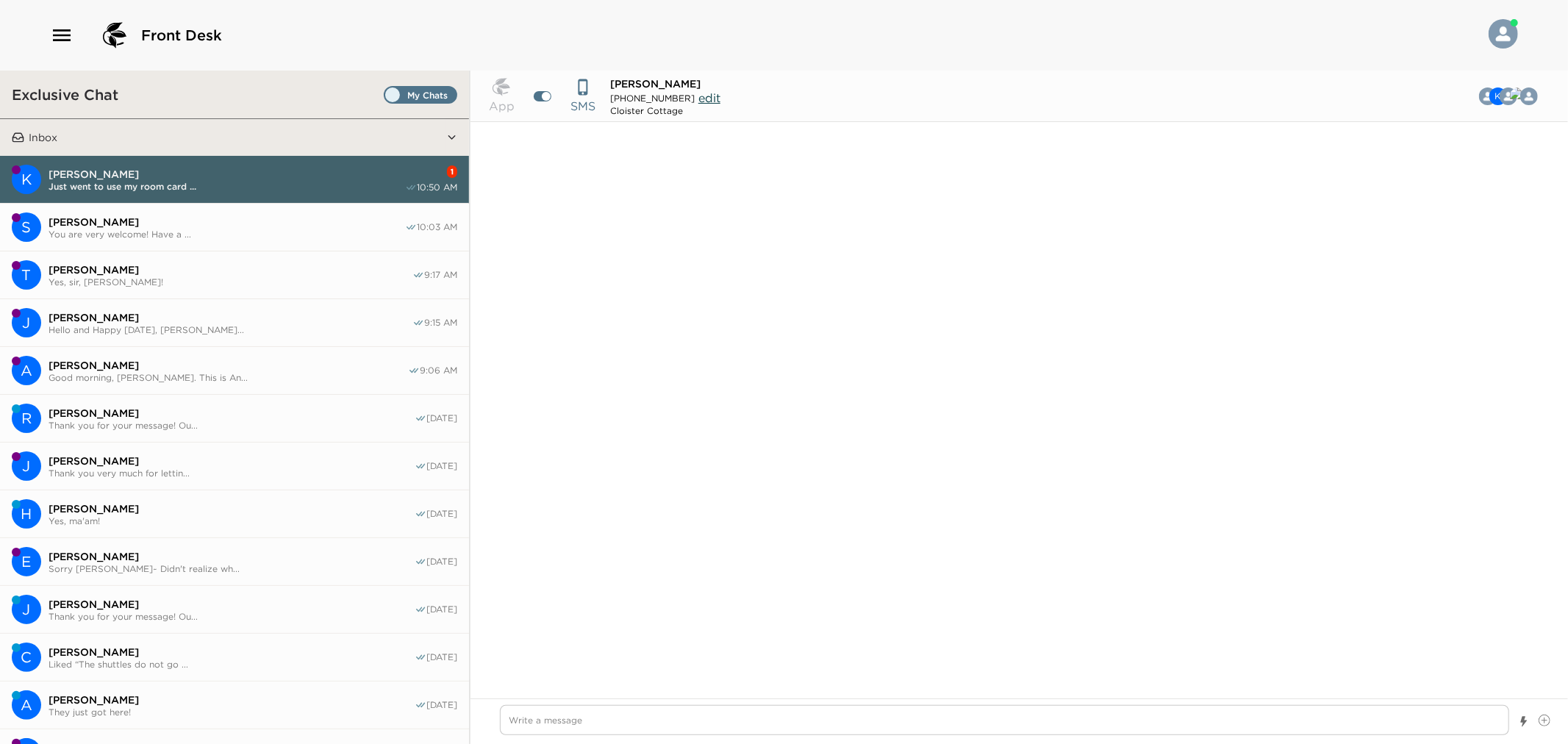
scroll to position [924, 0]
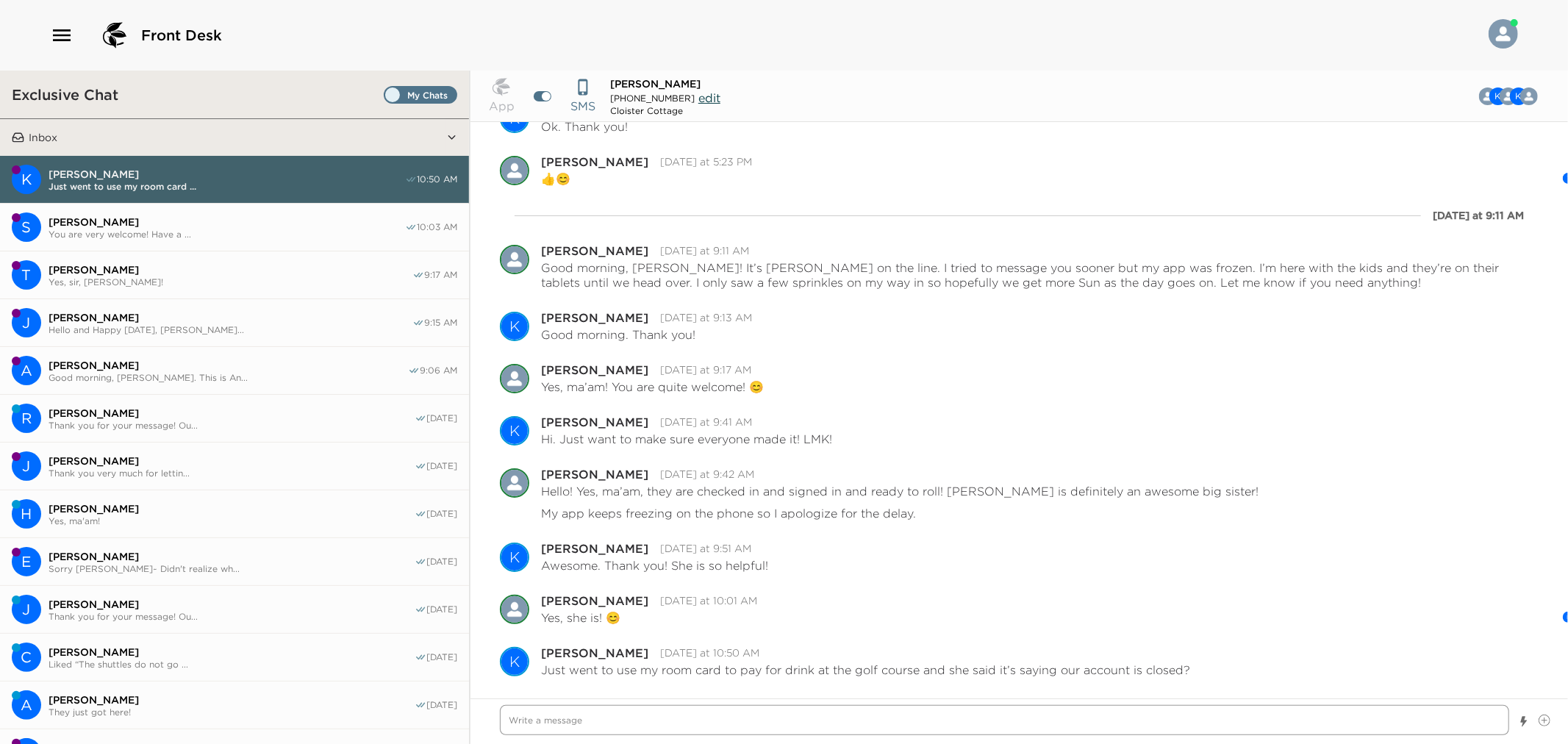
click at [610, 596] on textarea "Write a message" at bounding box center [1005, 720] width 1010 height 30
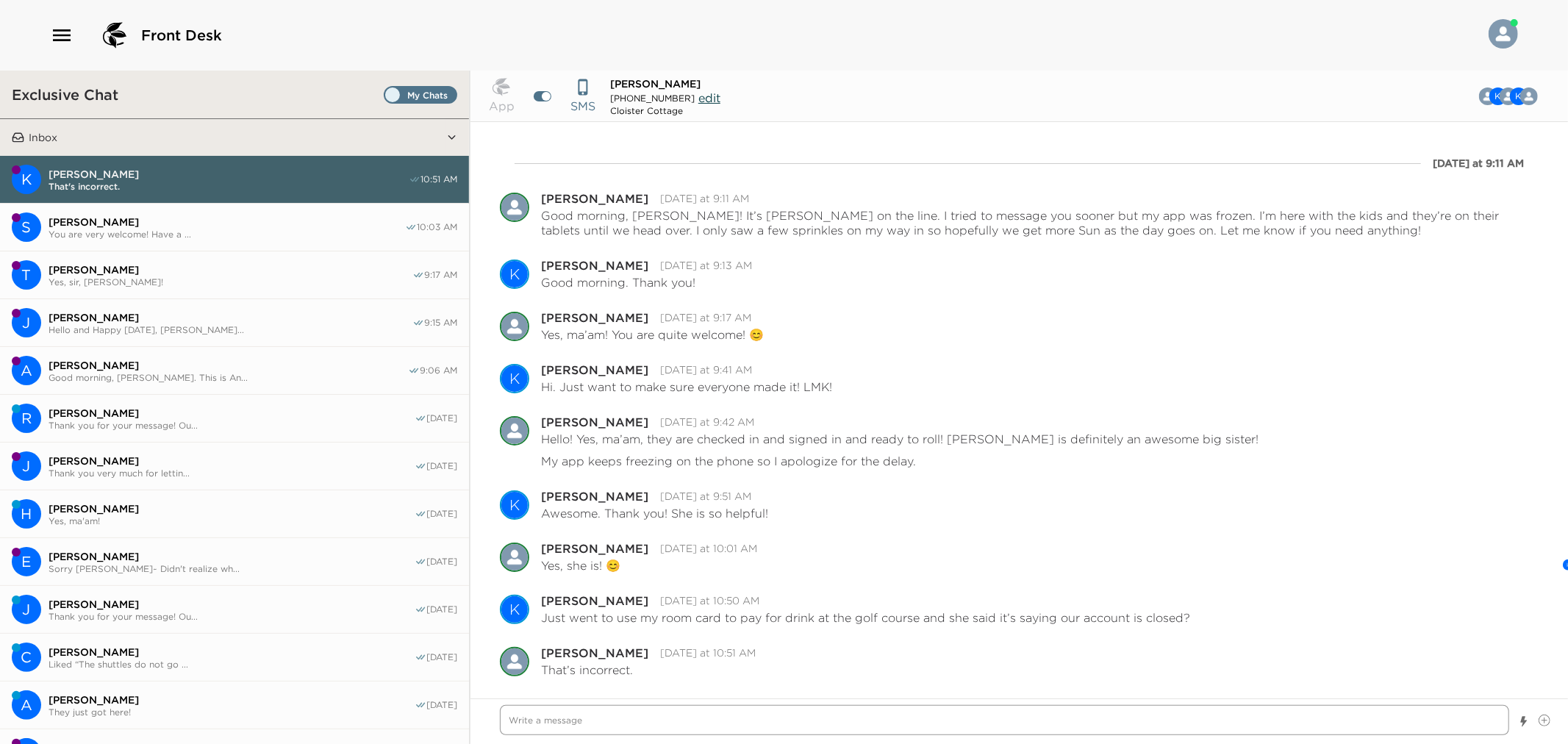
scroll to position [999, 0]
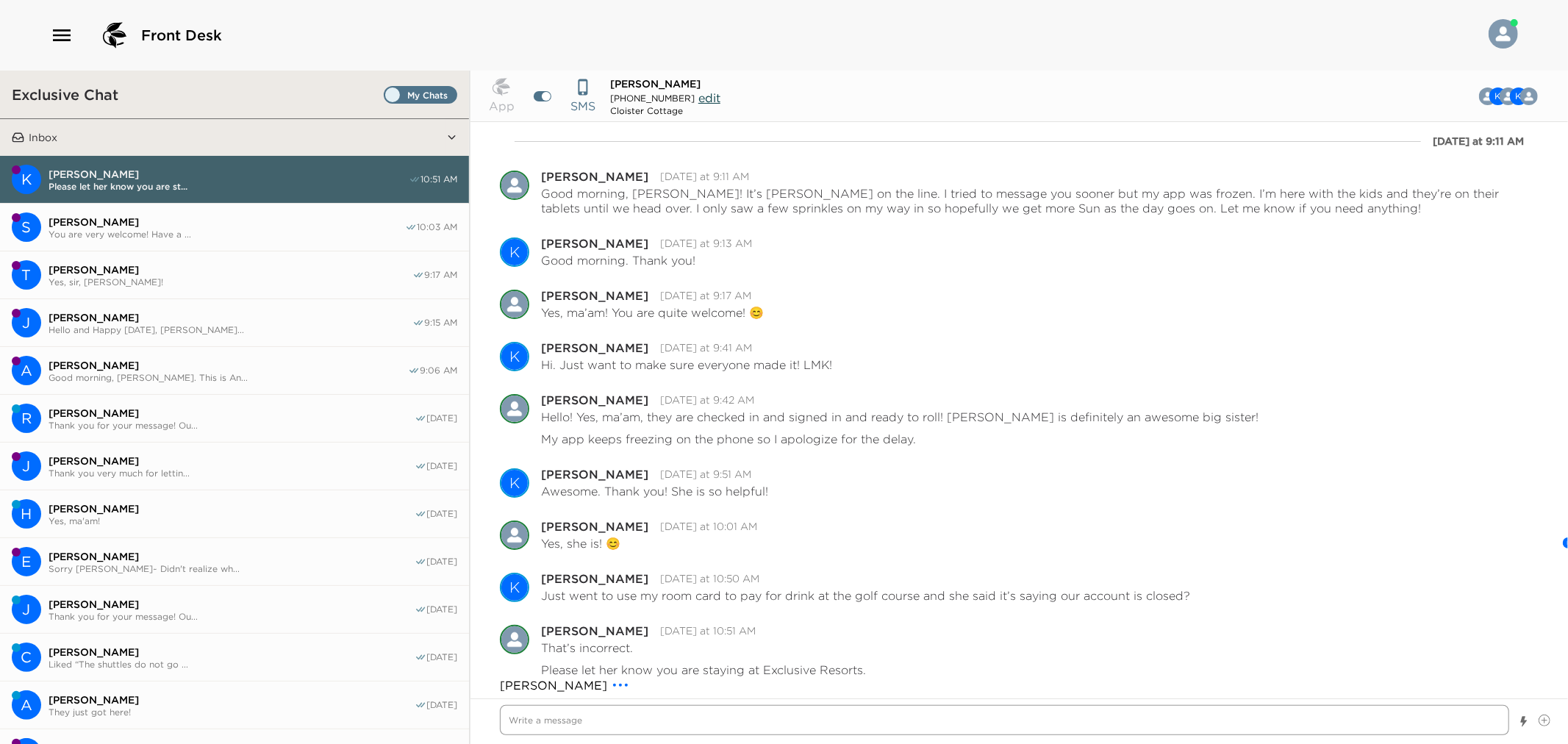
click at [562, 596] on textarea "Write a message" at bounding box center [1005, 720] width 1010 height 30
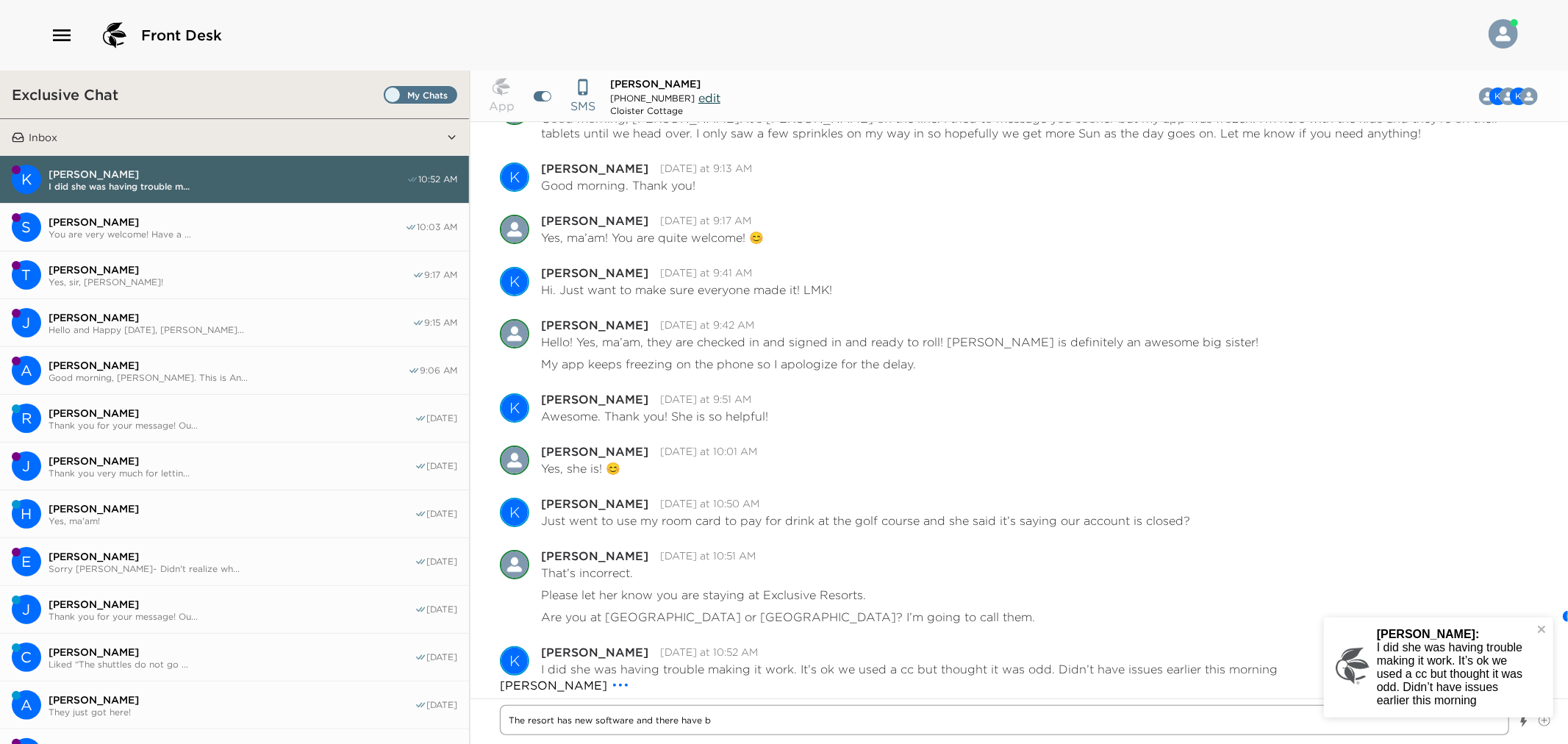
scroll to position [1095, 0]
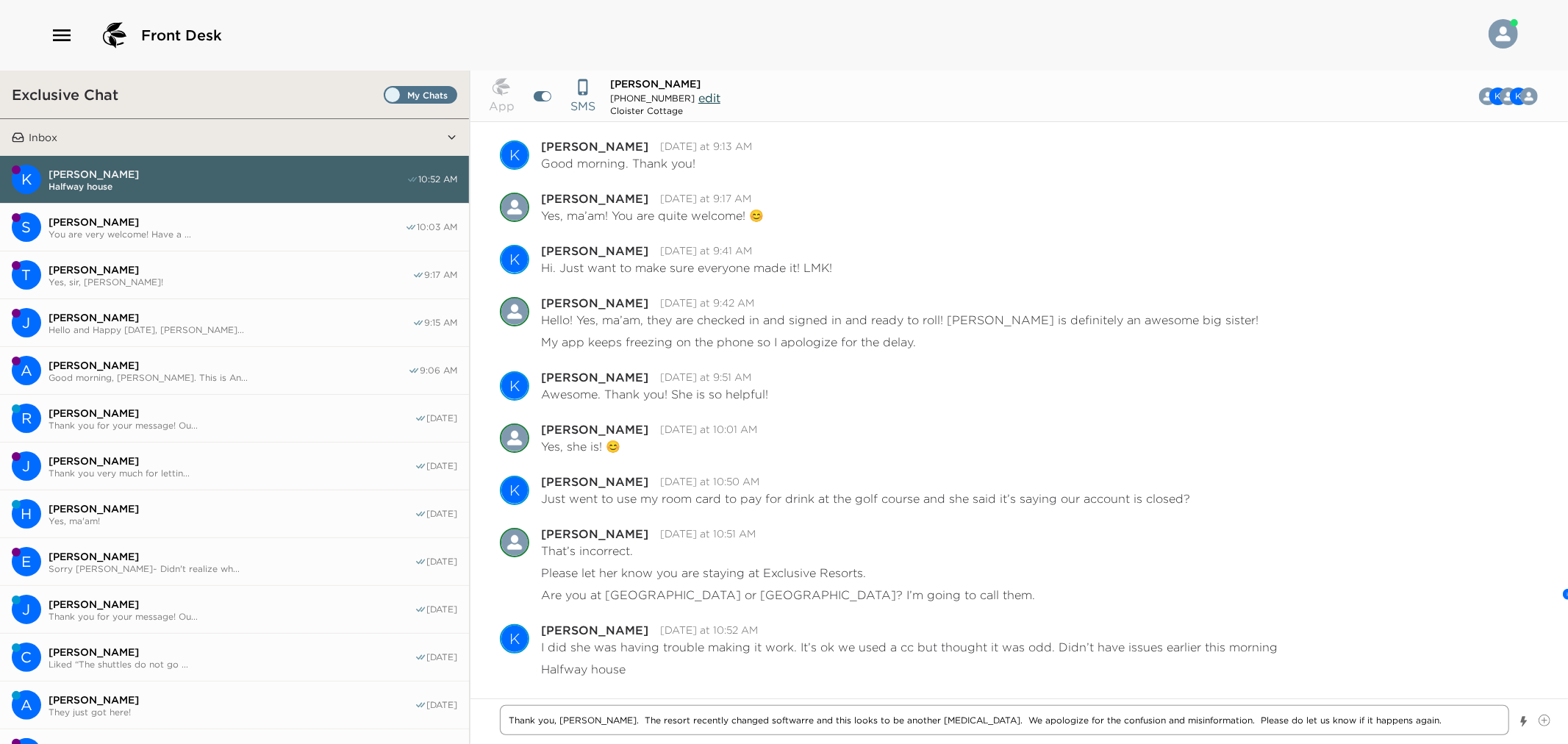
click at [732, 596] on textarea "Thank you, Kate. The resort recently changed softwarre and this looks to be ano…" at bounding box center [1005, 720] width 1010 height 30
click at [744, 596] on textarea "Thank you, Kate. The resort recently changed softwarre and this looks to be ano…" at bounding box center [1005, 720] width 1010 height 30
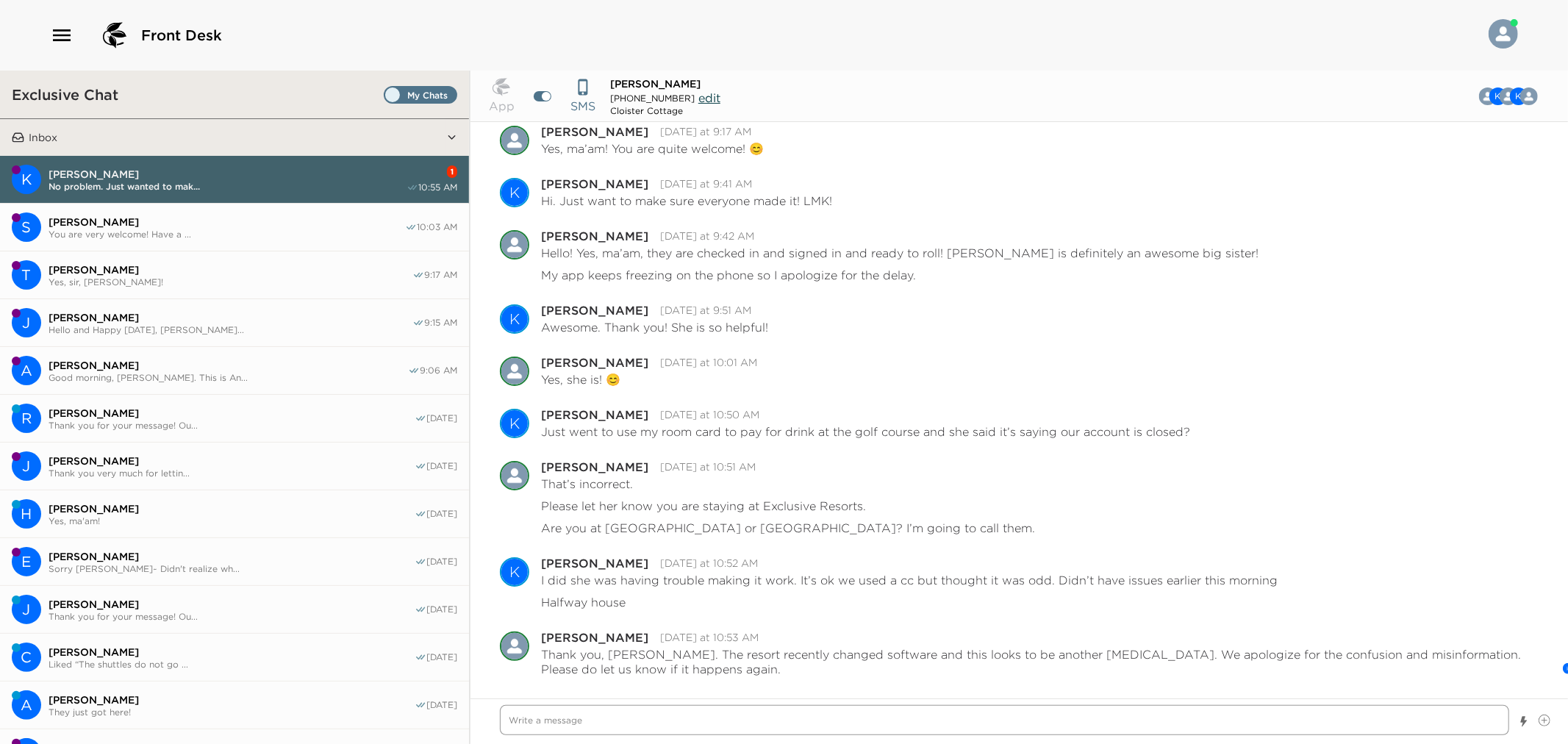
scroll to position [1215, 0]
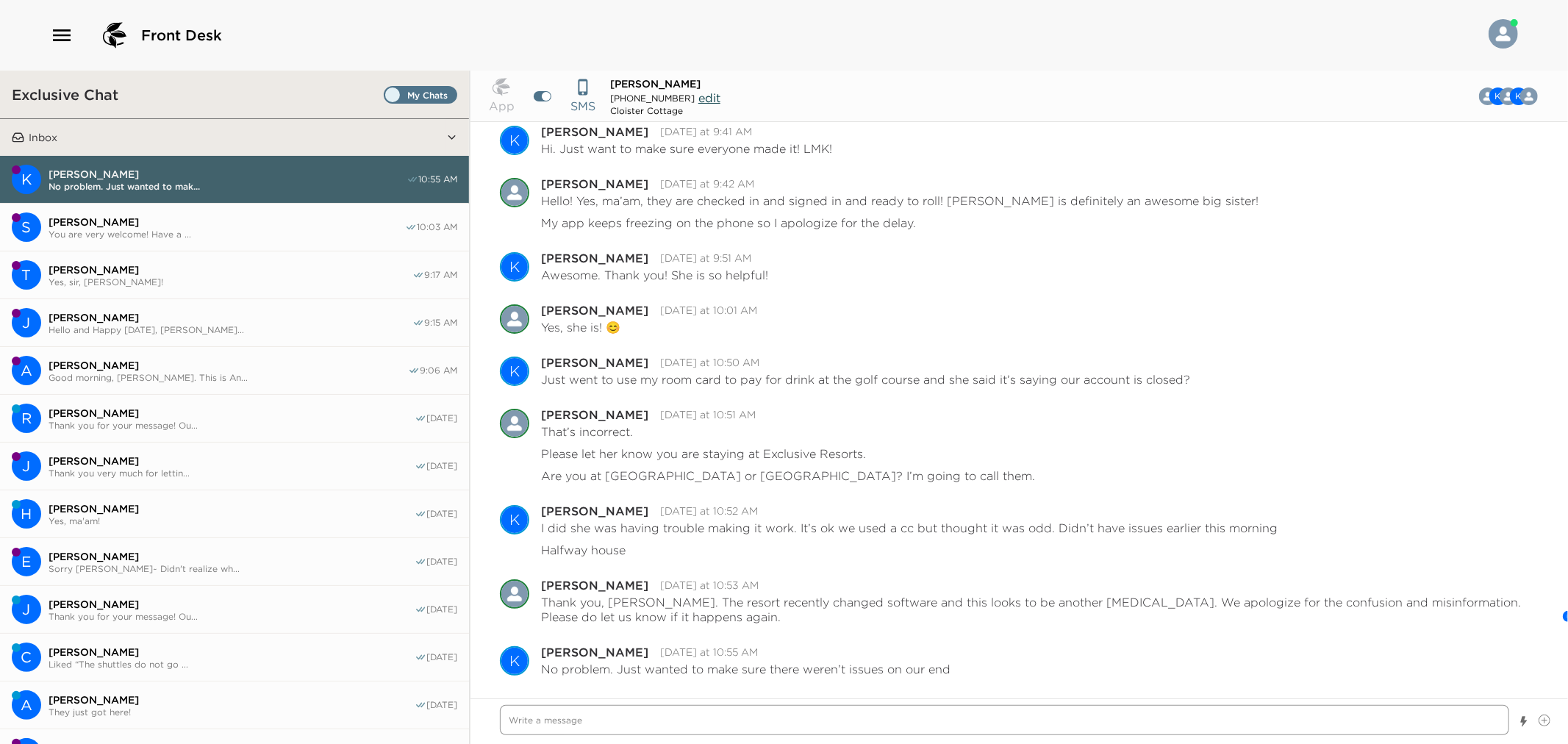
click at [795, 596] on textarea "Write a message" at bounding box center [1005, 720] width 1010 height 30
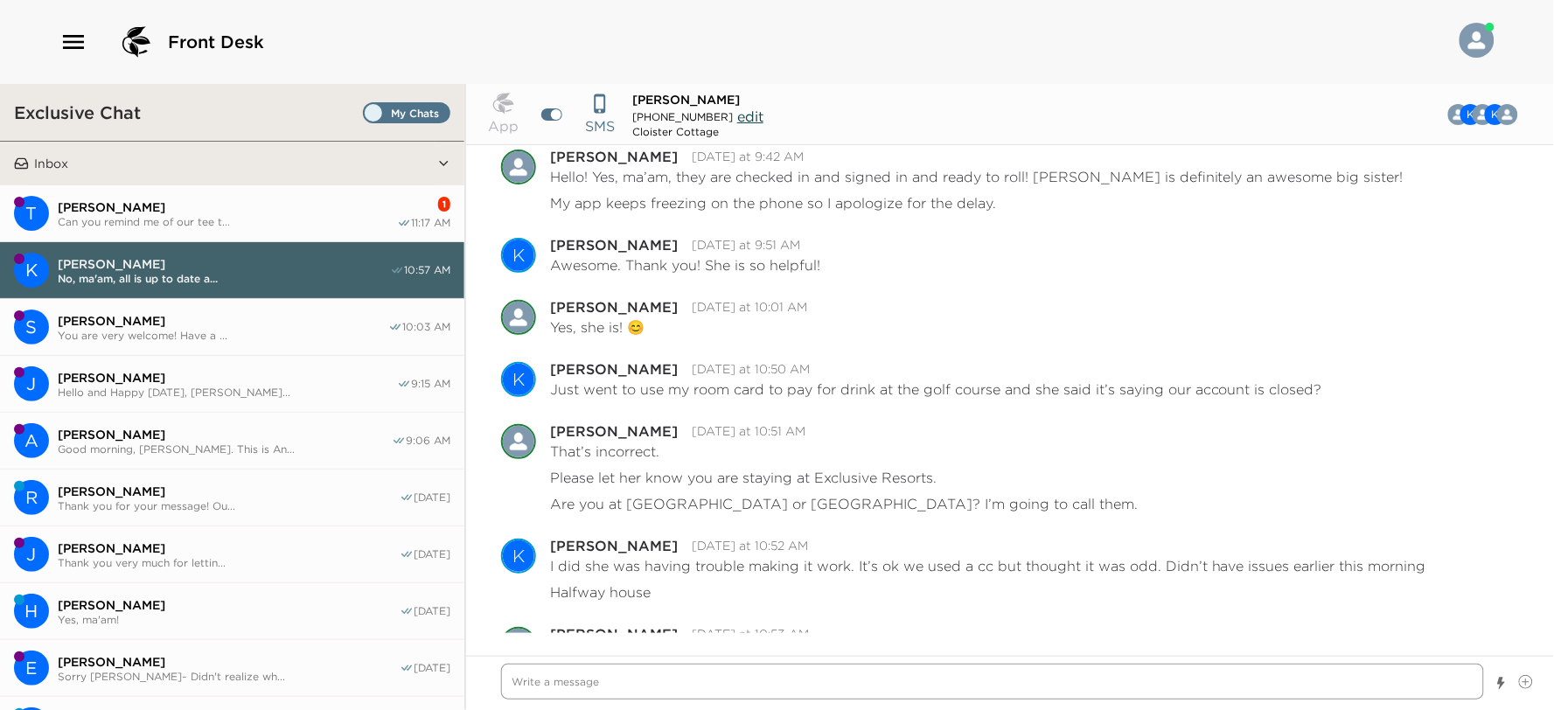
scroll to position [1682, 0]
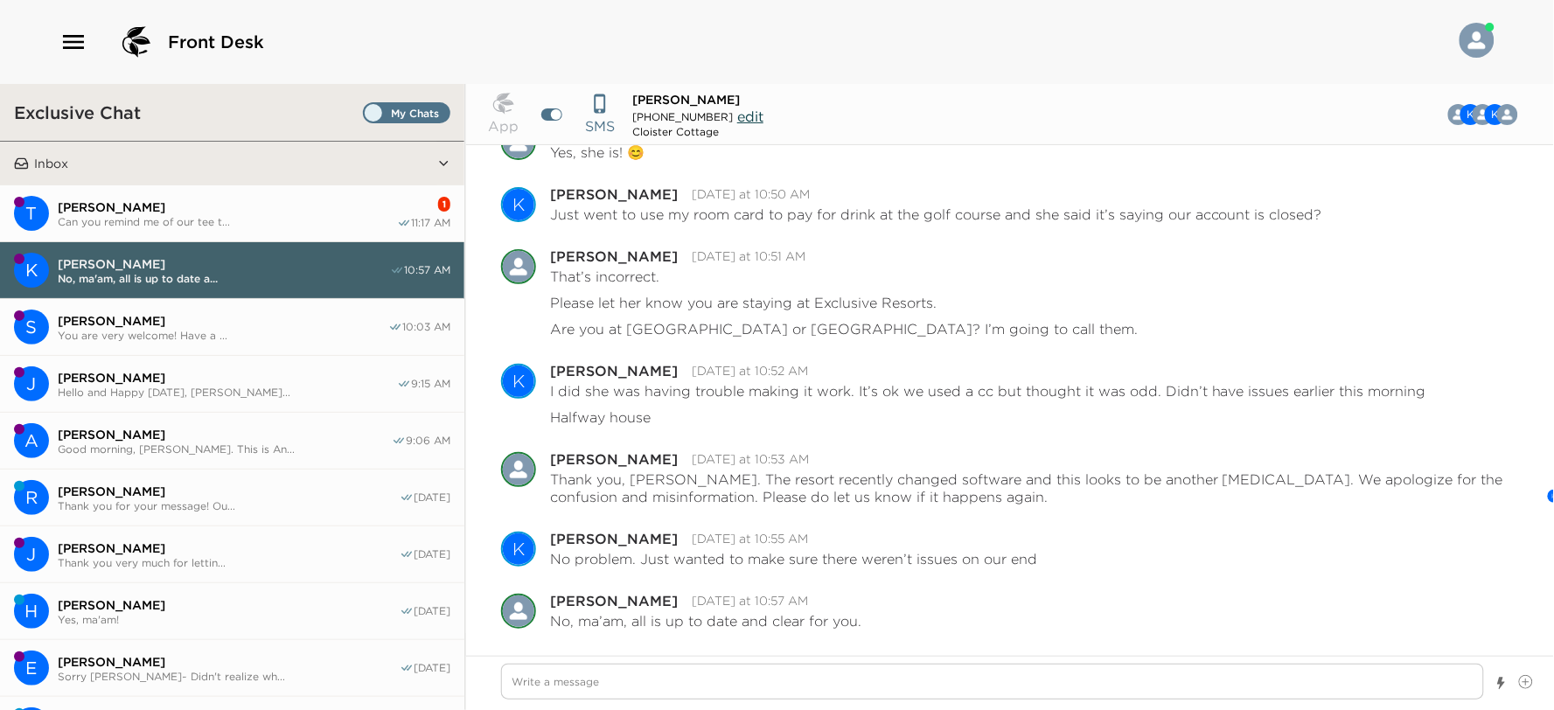
click at [211, 211] on span "[PERSON_NAME]" at bounding box center [227, 207] width 339 height 16
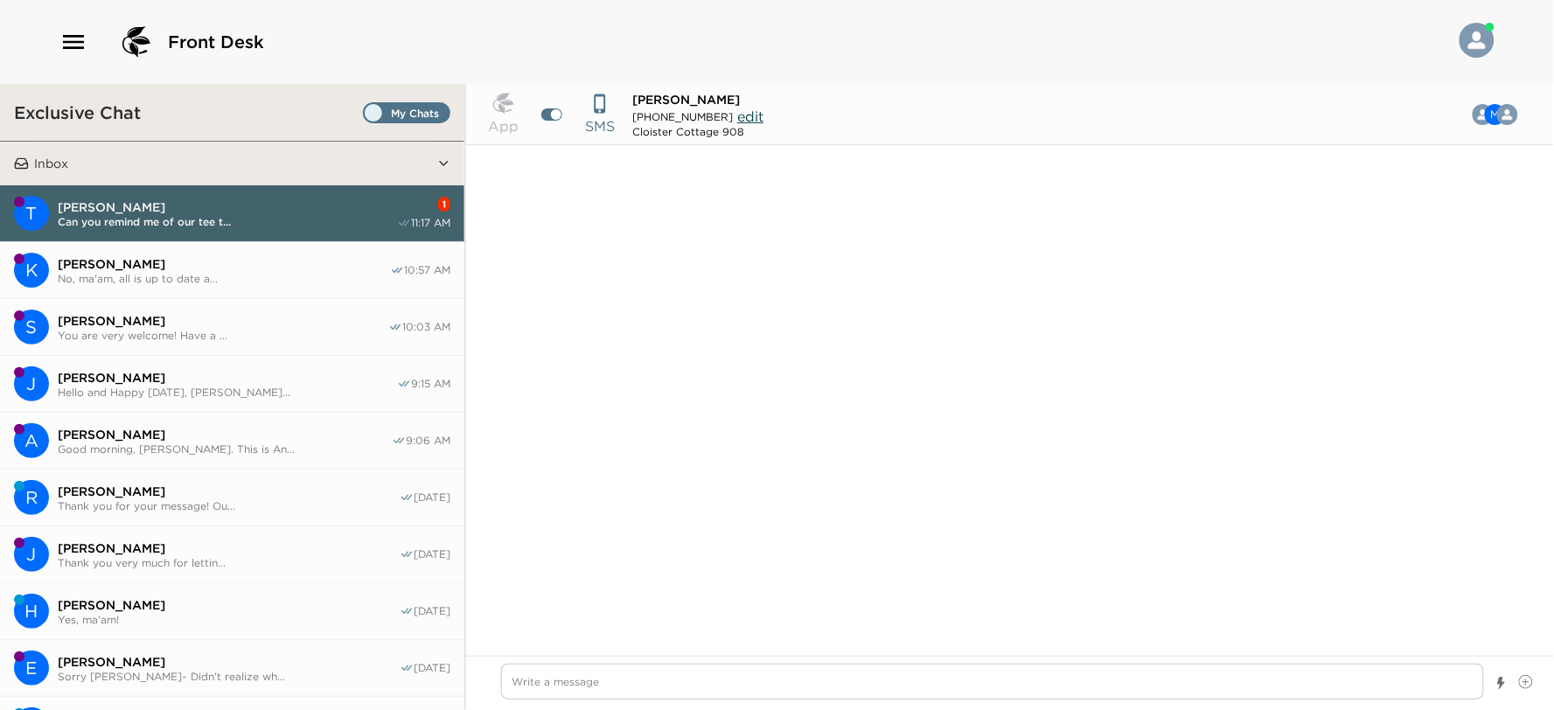
scroll to position [1150, 0]
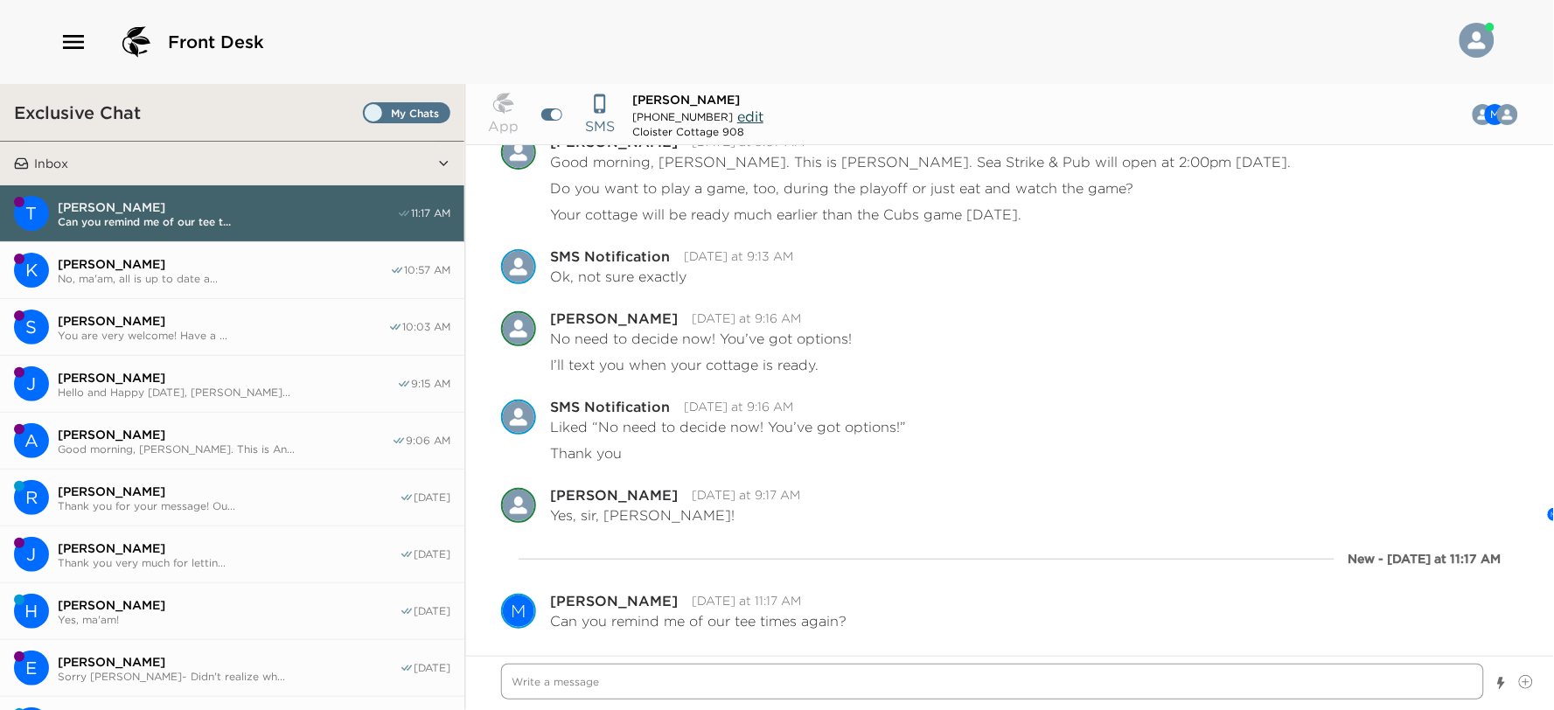
click at [661, 675] on textarea "Write a message" at bounding box center [992, 682] width 983 height 36
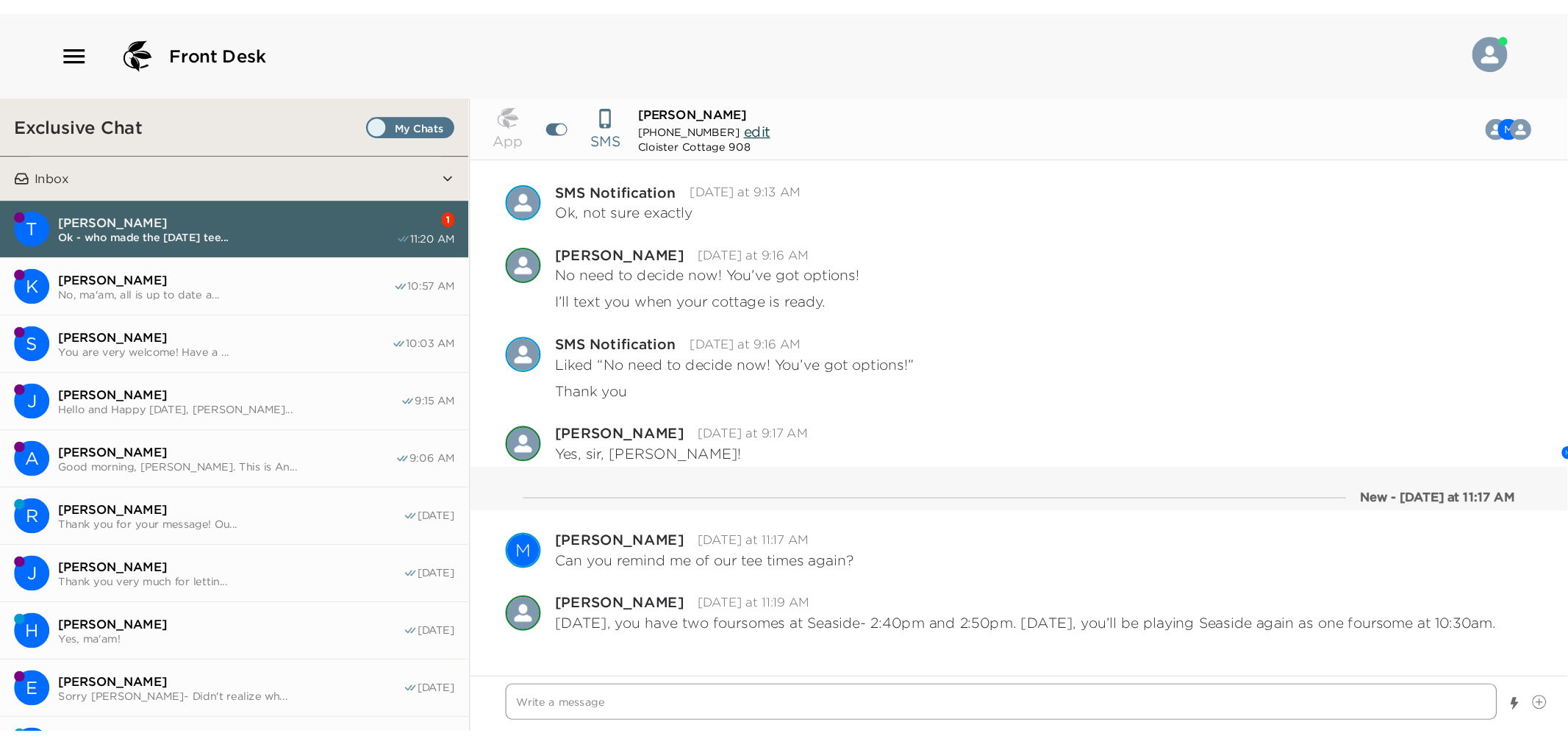
scroll to position [1085, 0]
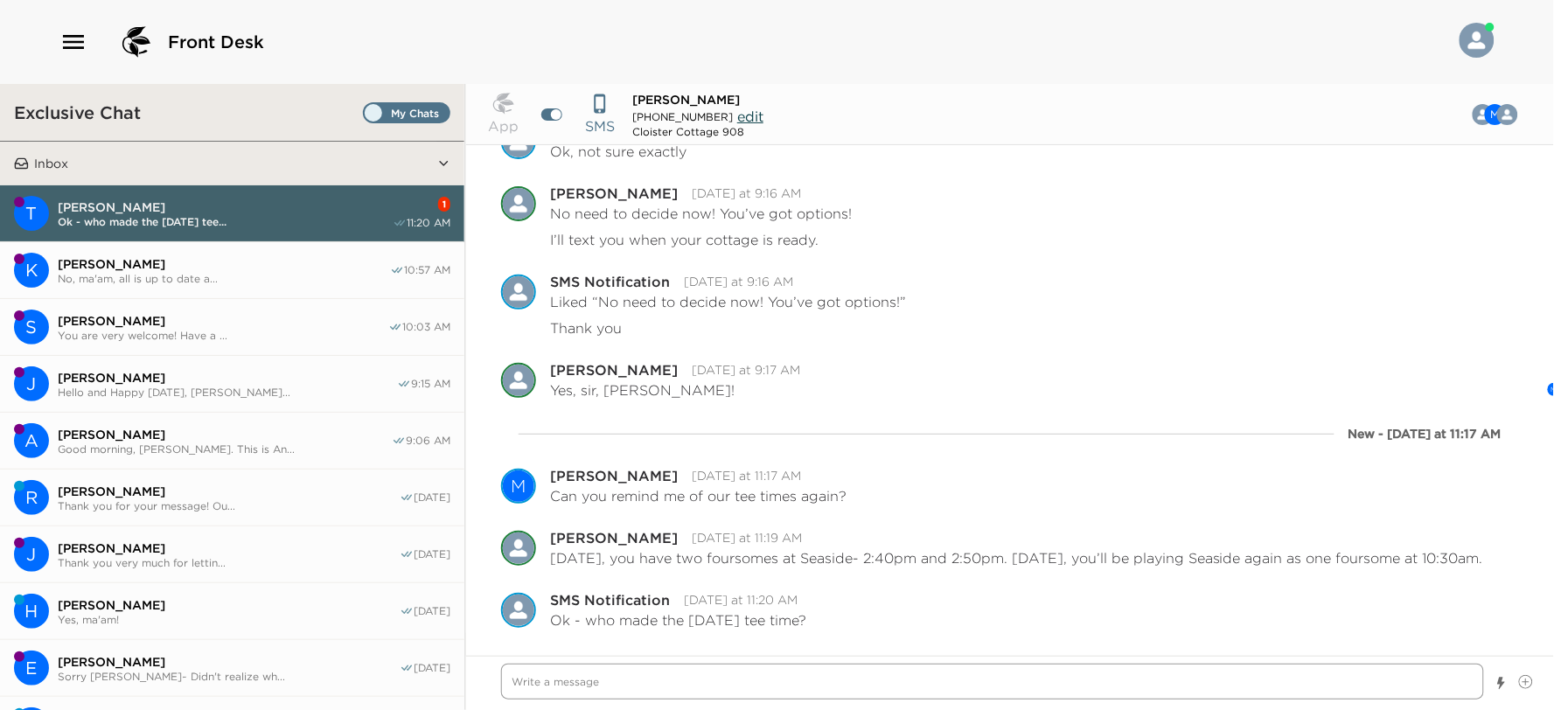
click at [653, 696] on textarea "Write a message" at bounding box center [992, 682] width 983 height 36
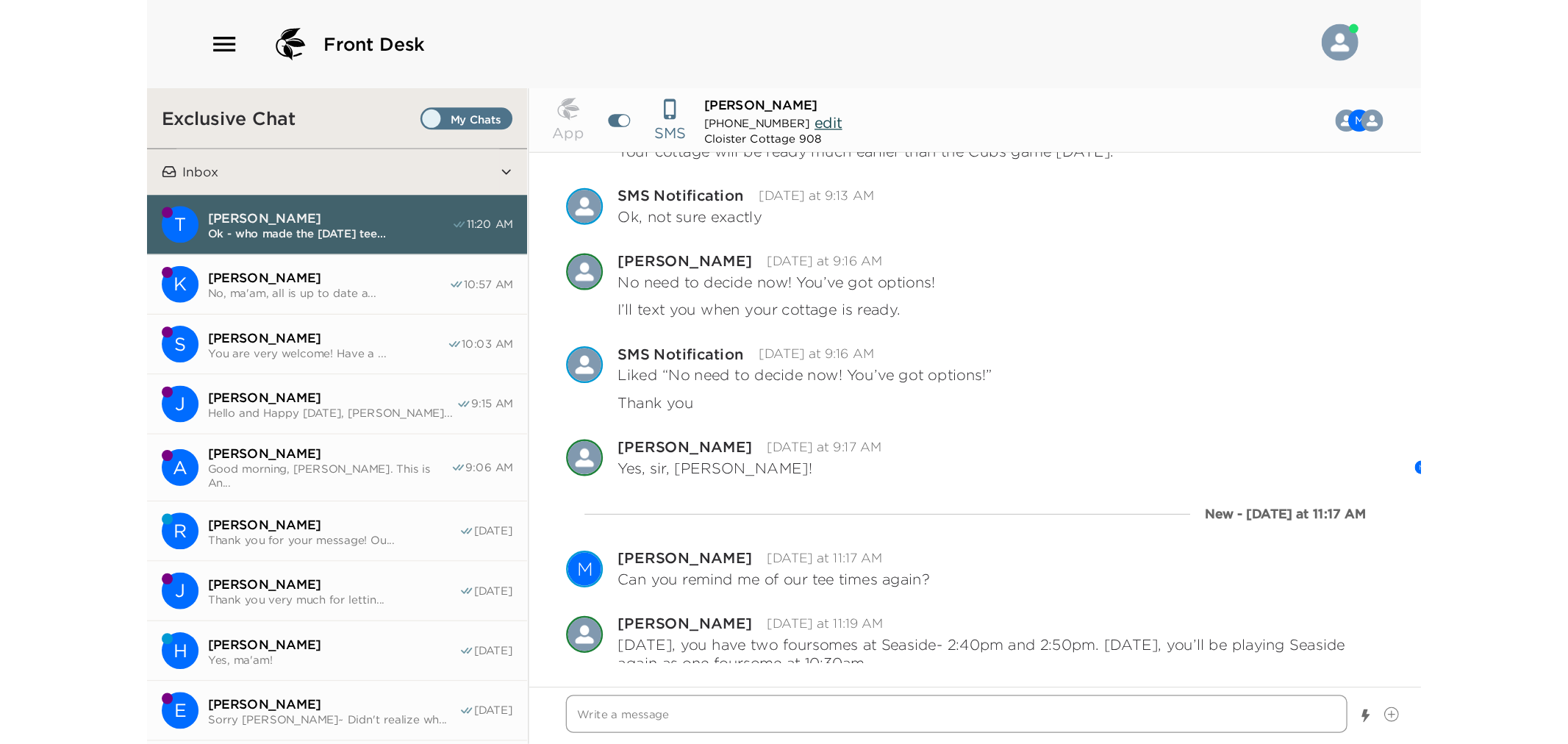
scroll to position [953, 0]
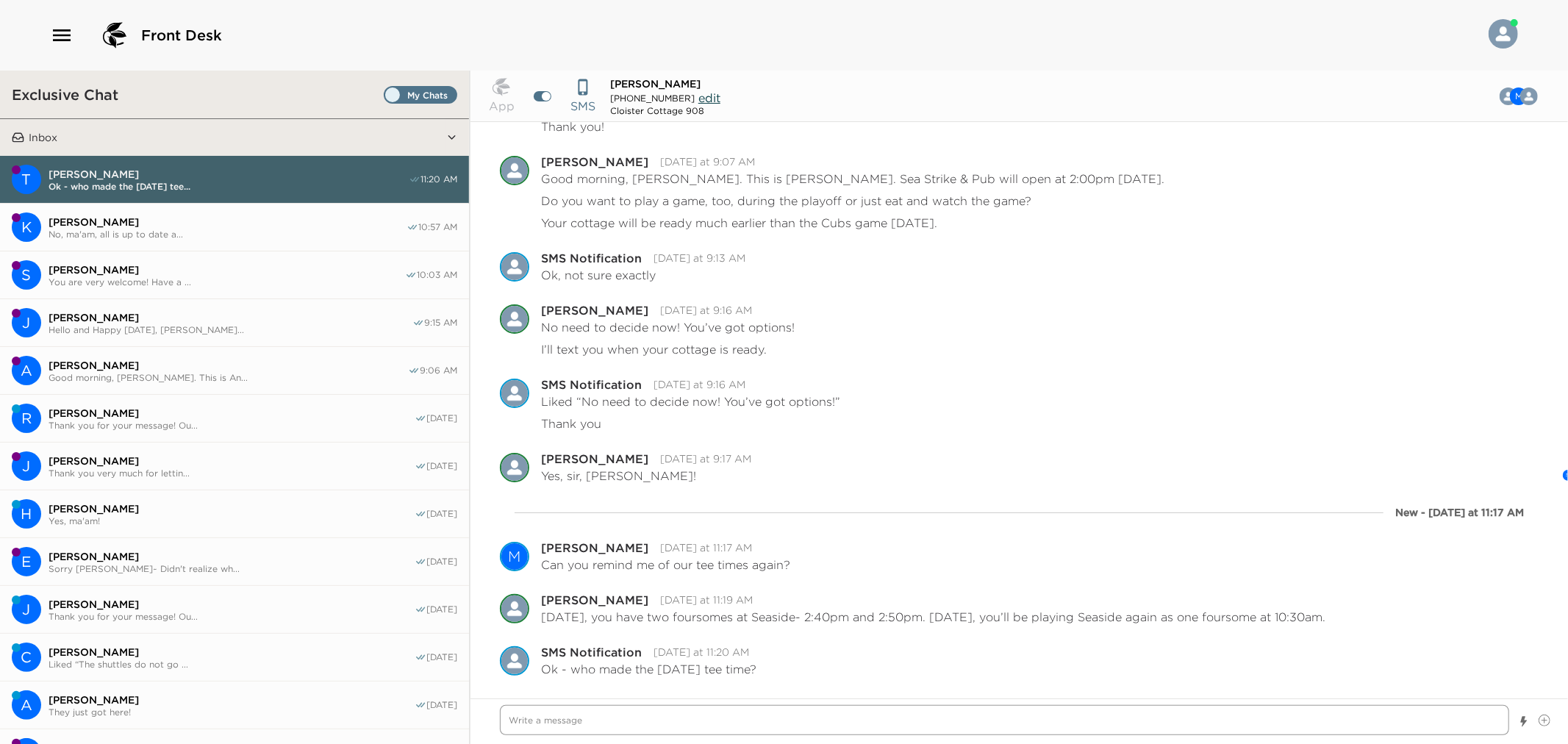
click at [694, 596] on textarea "Write a message" at bounding box center [1005, 720] width 1010 height 30
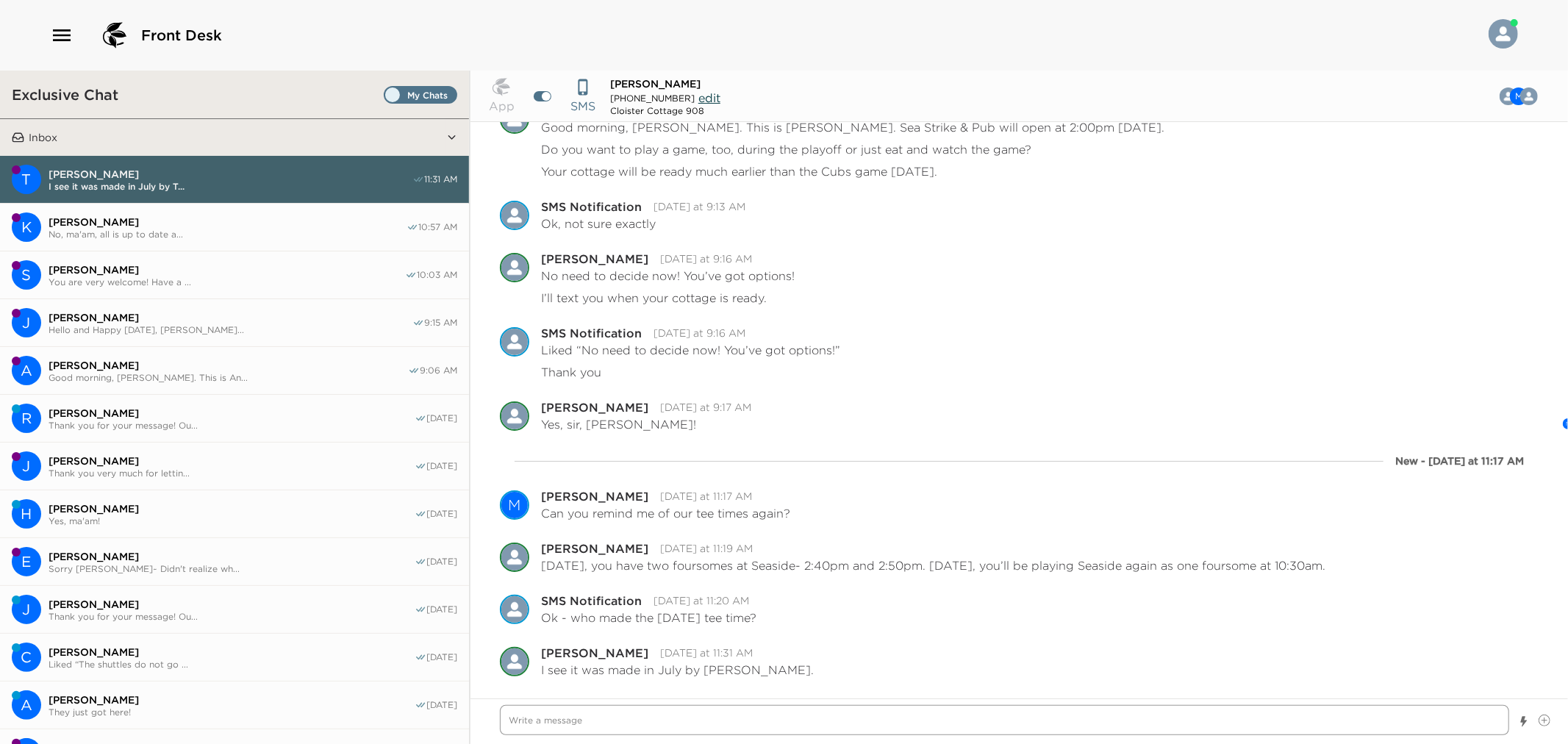
click at [578, 596] on textarea "Write a message" at bounding box center [1005, 720] width 1010 height 30
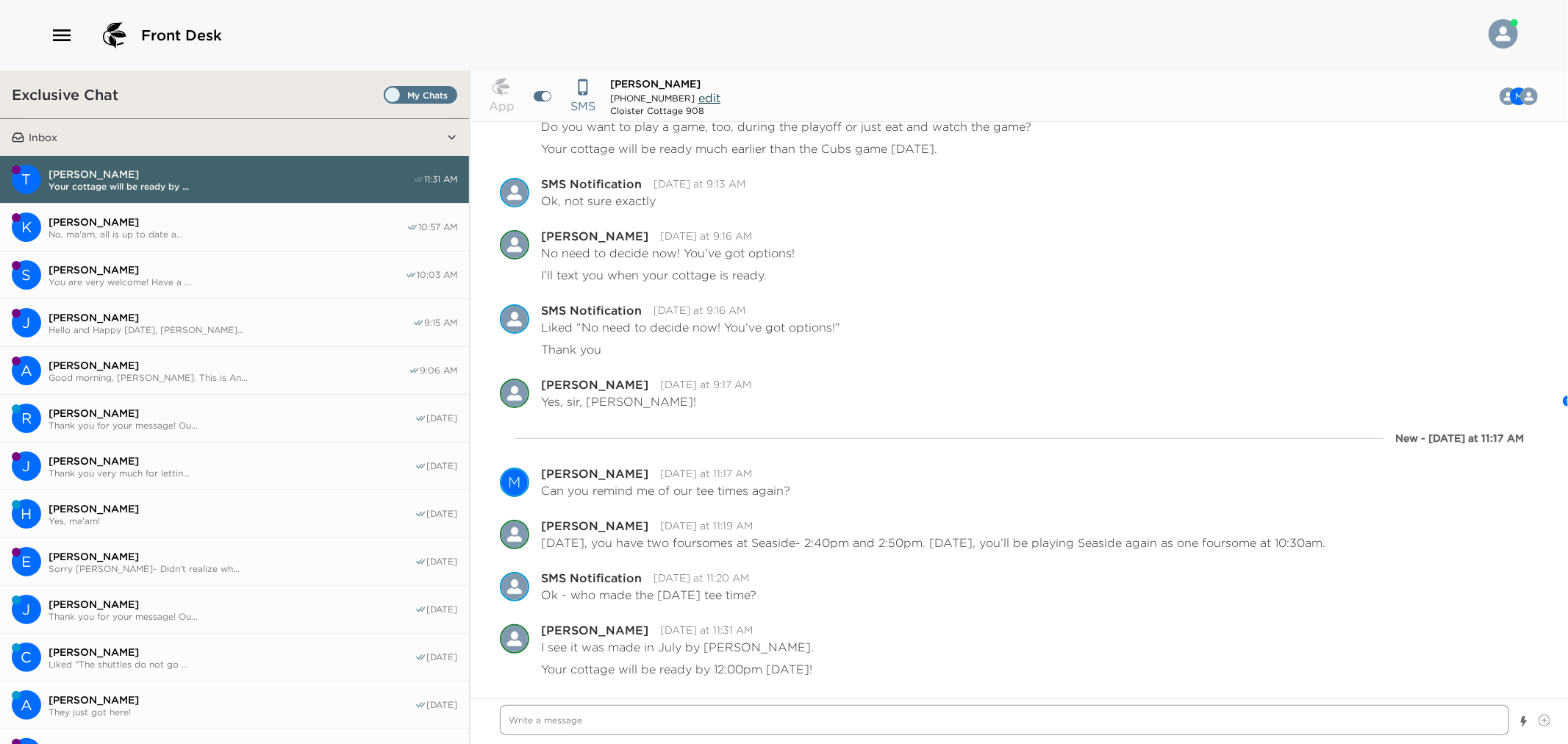
scroll to position [1027, 0]
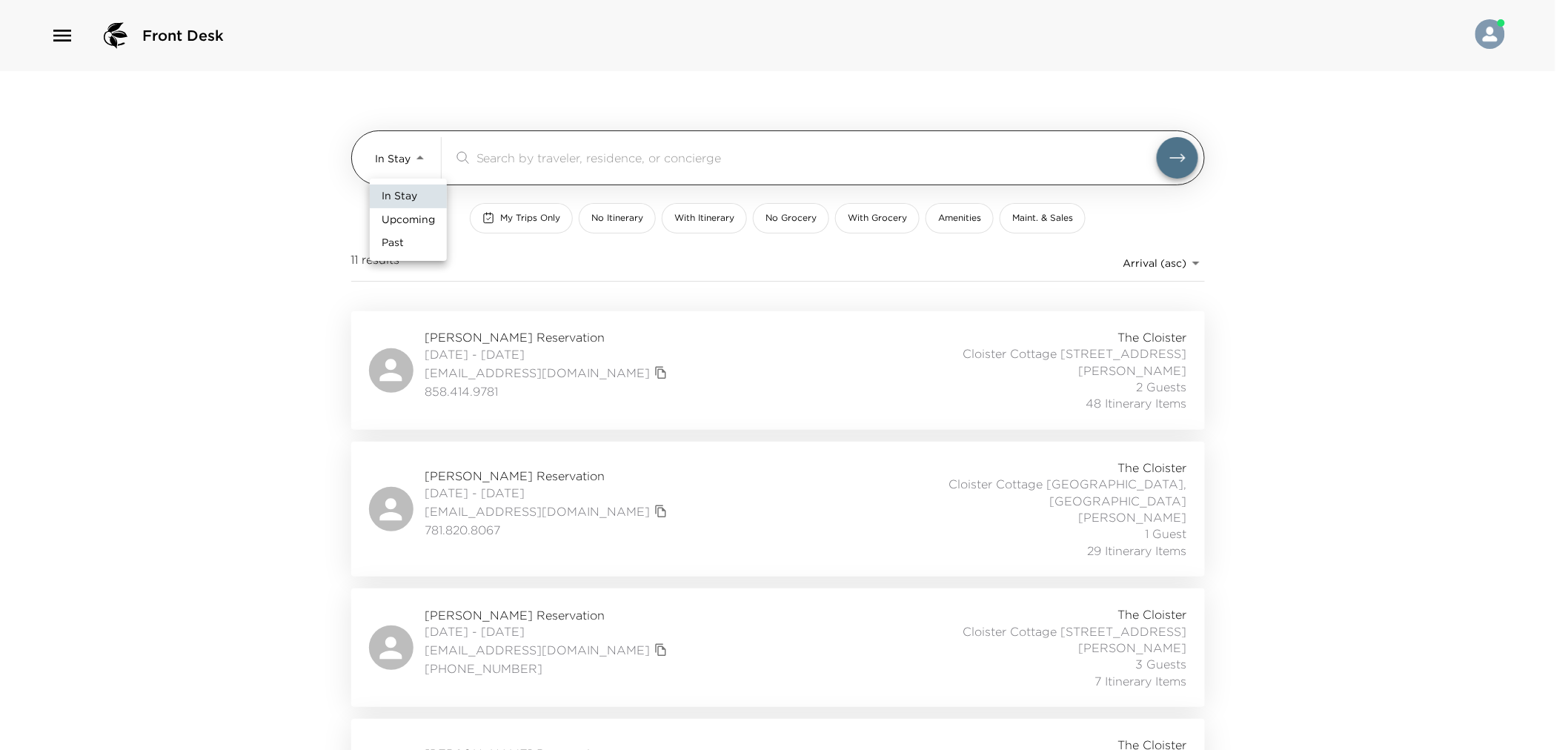
click at [412, 162] on body "Front Desk In Stay In-Stay ​ My Trips Only No Itinerary With Itinerary No Groce…" at bounding box center [784, 375] width 1568 height 750
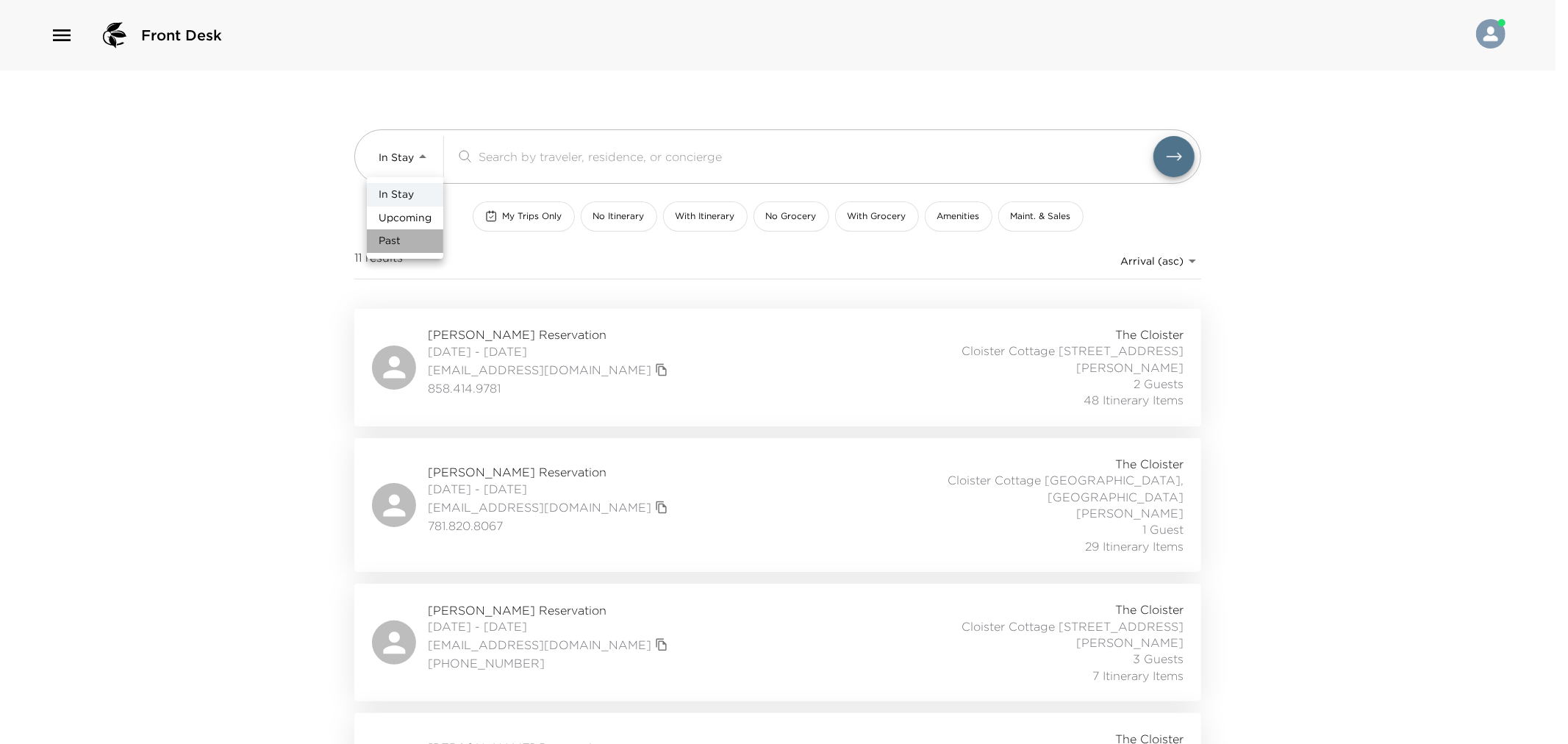
click at [413, 247] on li "Past" at bounding box center [404, 241] width 77 height 24
type input "Past"
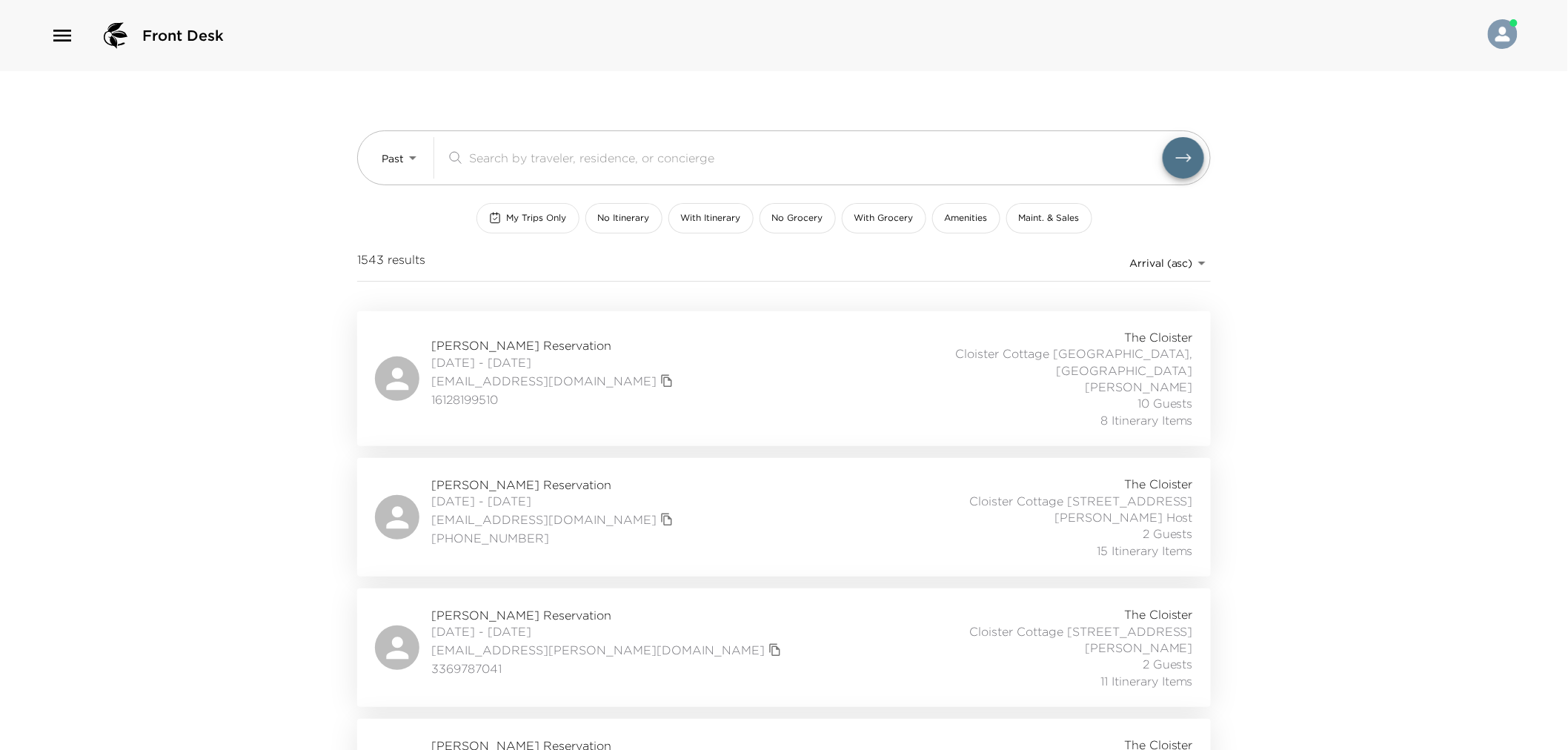
click at [529, 226] on button "My Trips Only" at bounding box center [528, 219] width 103 height 31
click at [1316, 248] on div "Front Desk Past Past ​ My Trips Only No Itinerary With Itinerary No Grocery Wit…" at bounding box center [784, 375] width 1568 height 750
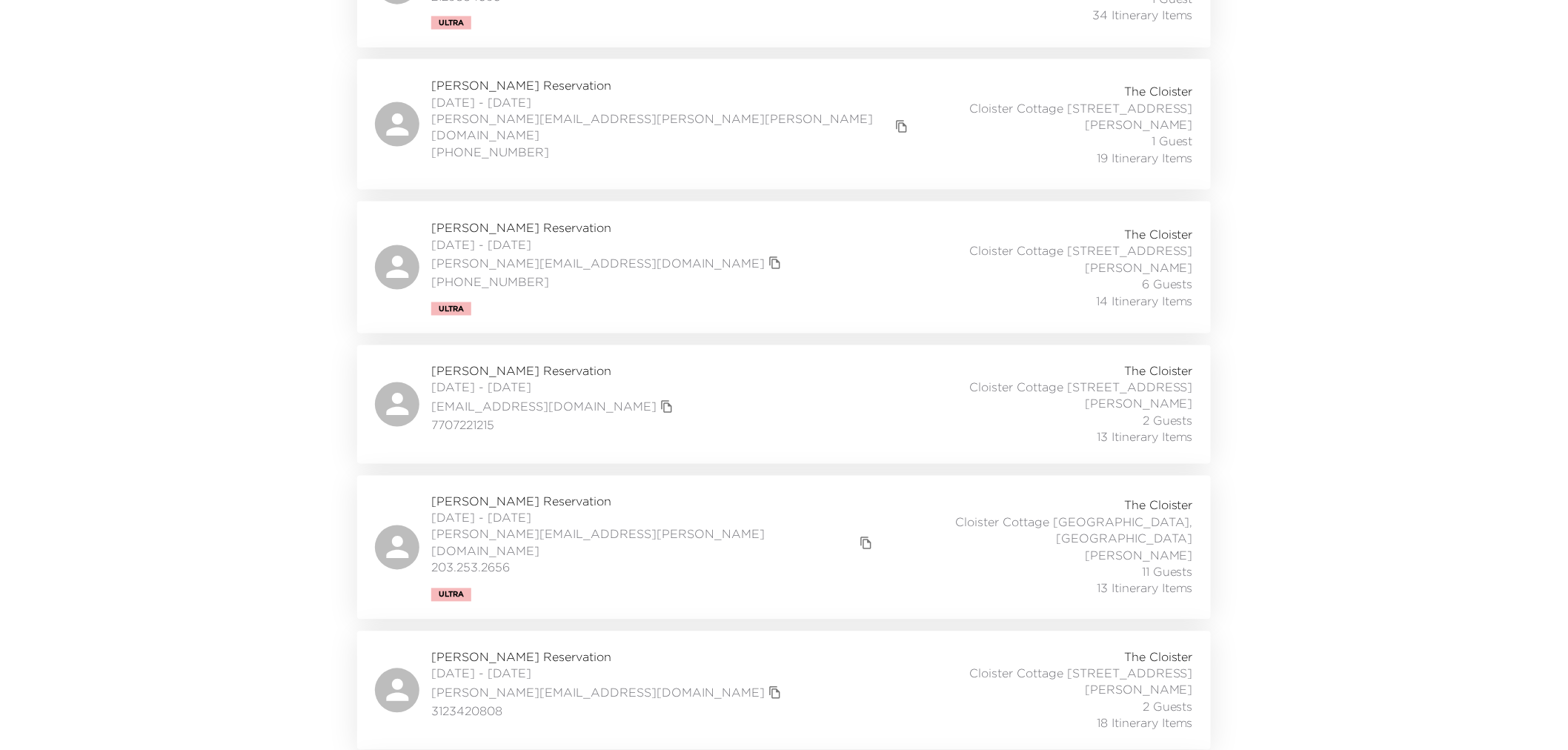
scroll to position [38823, 0]
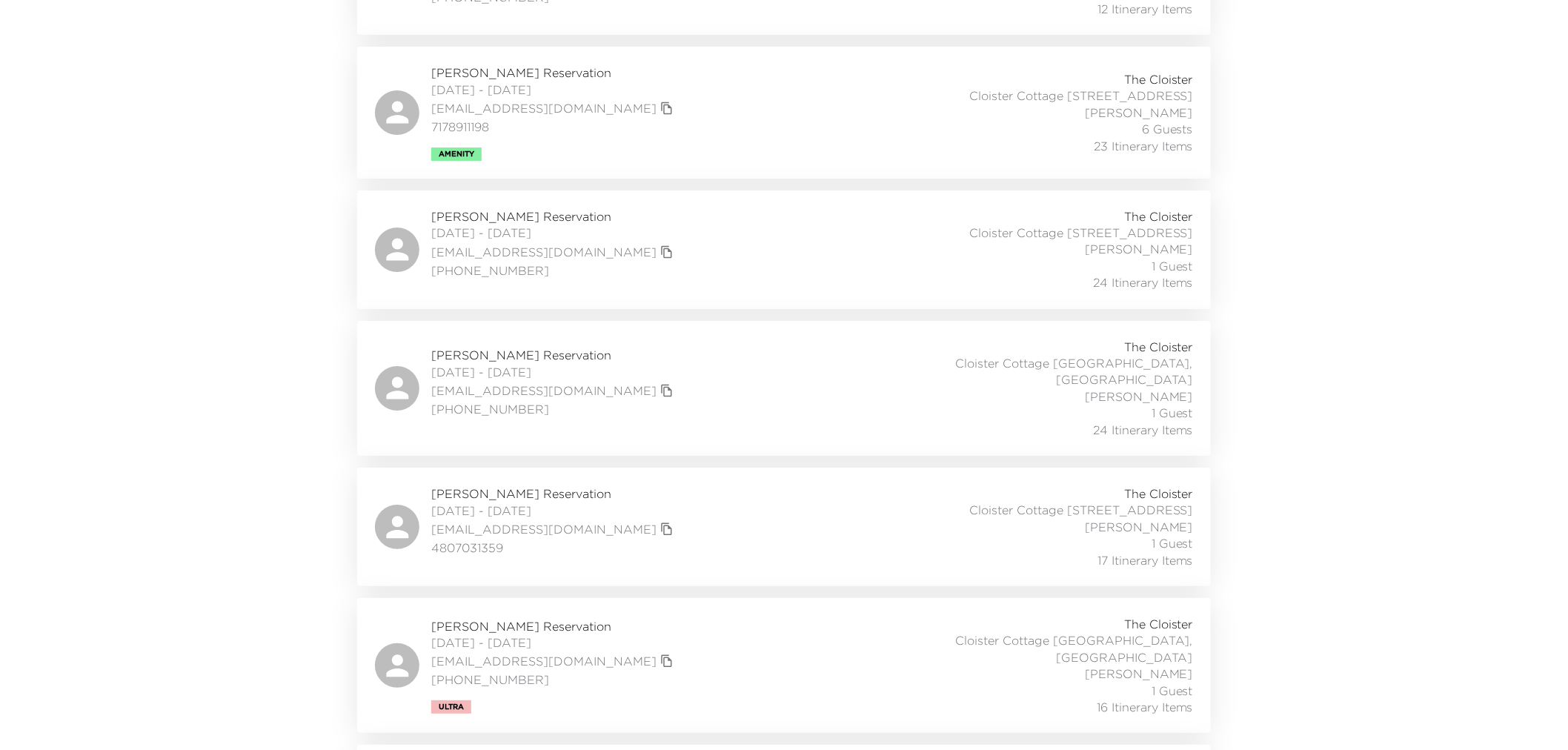
scroll to position [37423, 0]
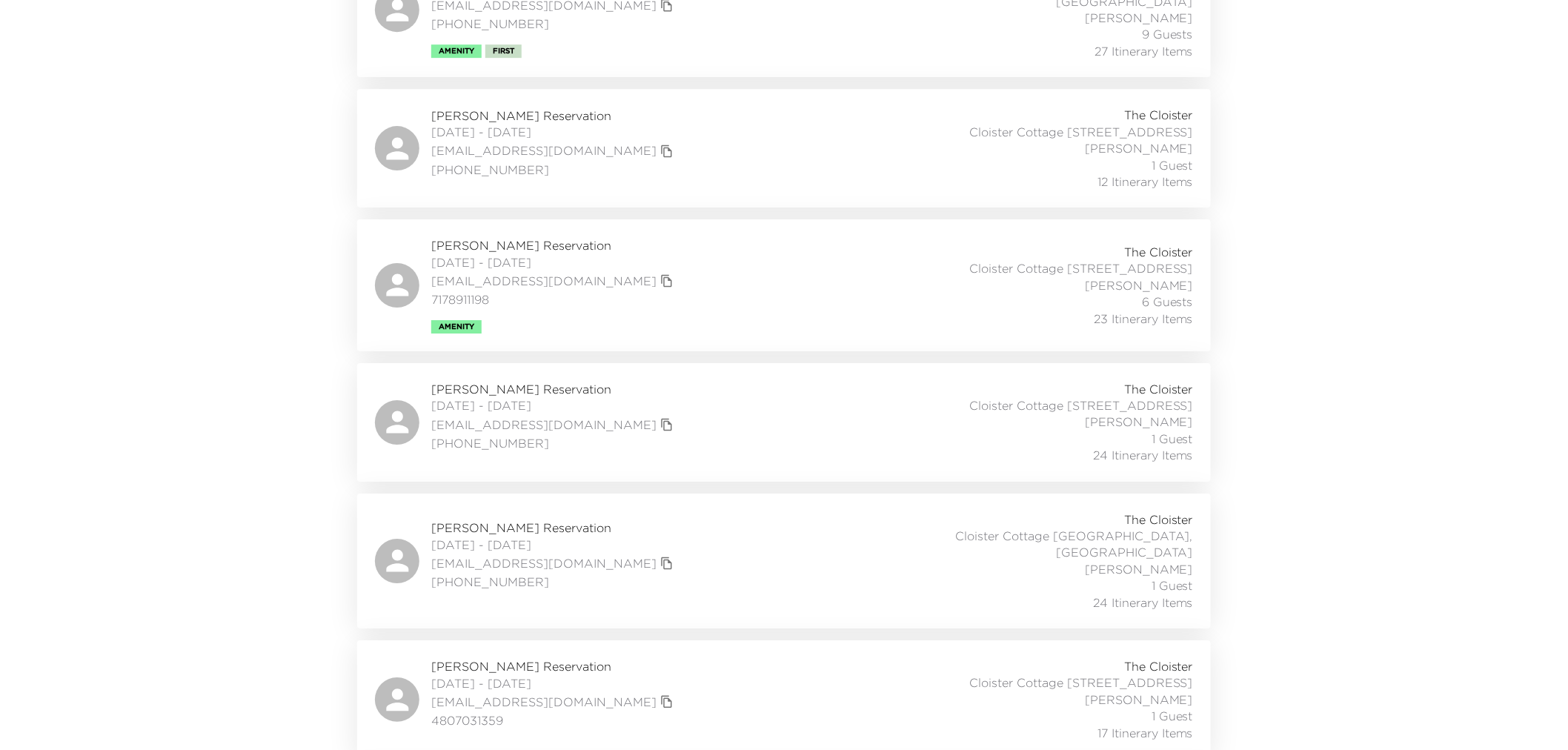
scroll to position [37258, 0]
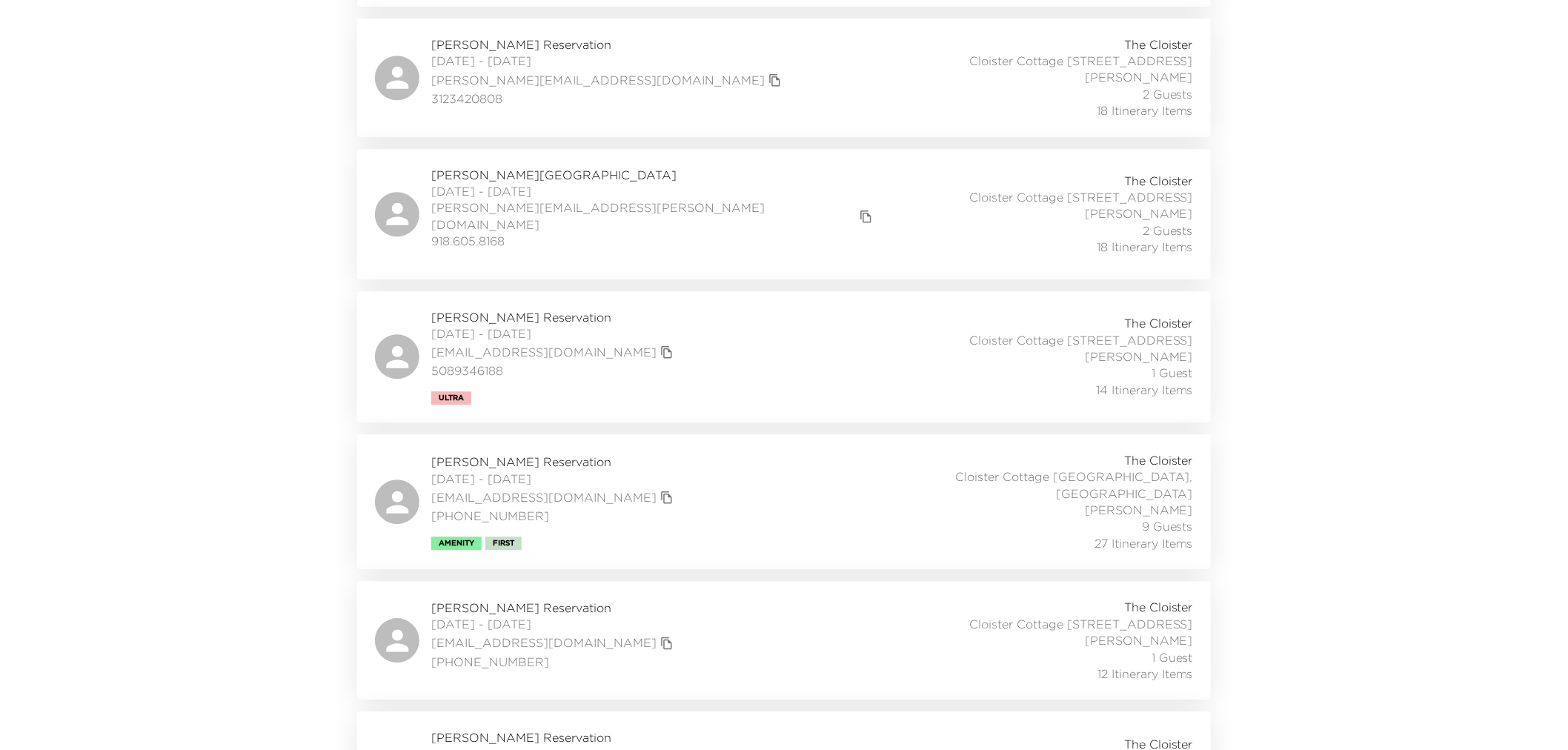
scroll to position [36188, 0]
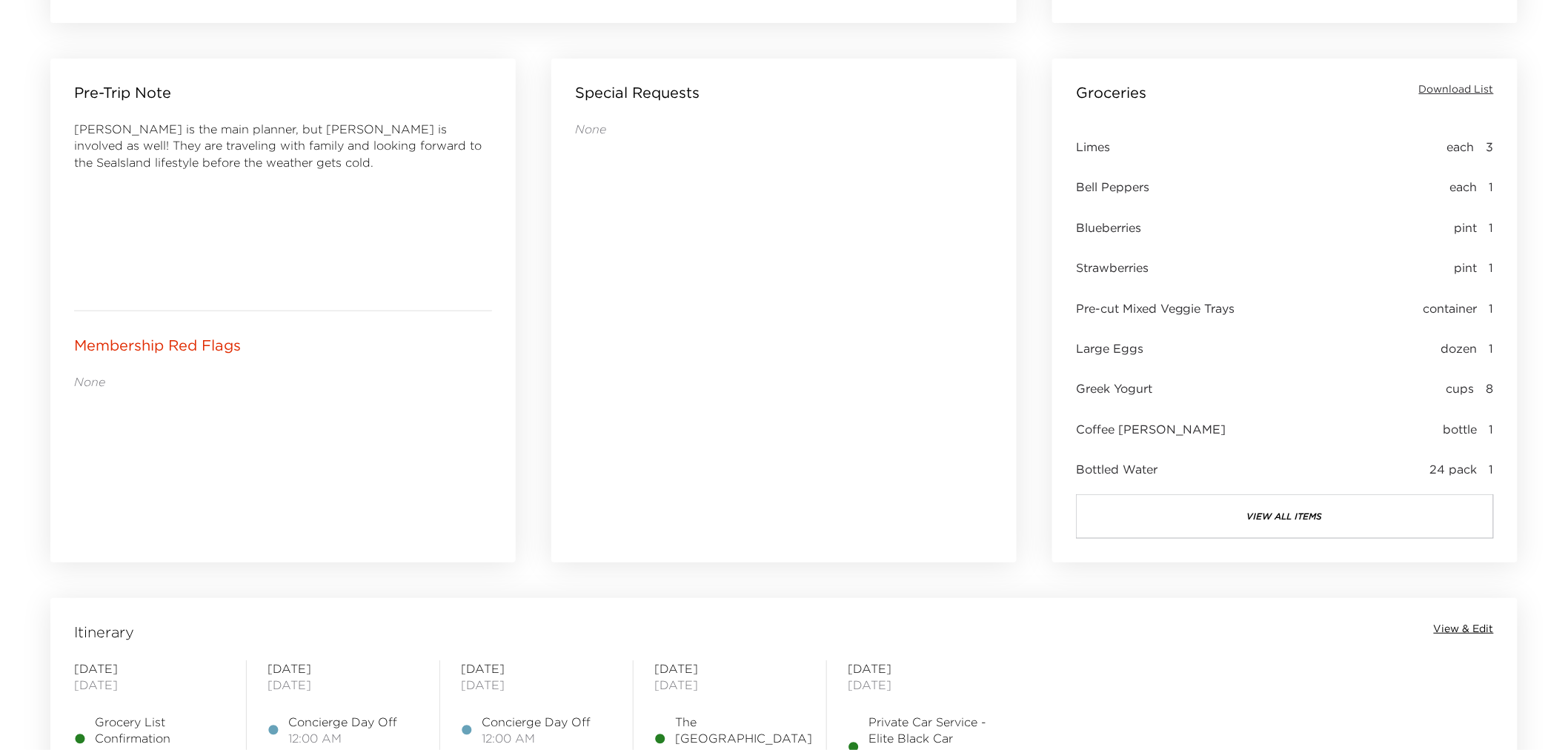
scroll to position [1393, 0]
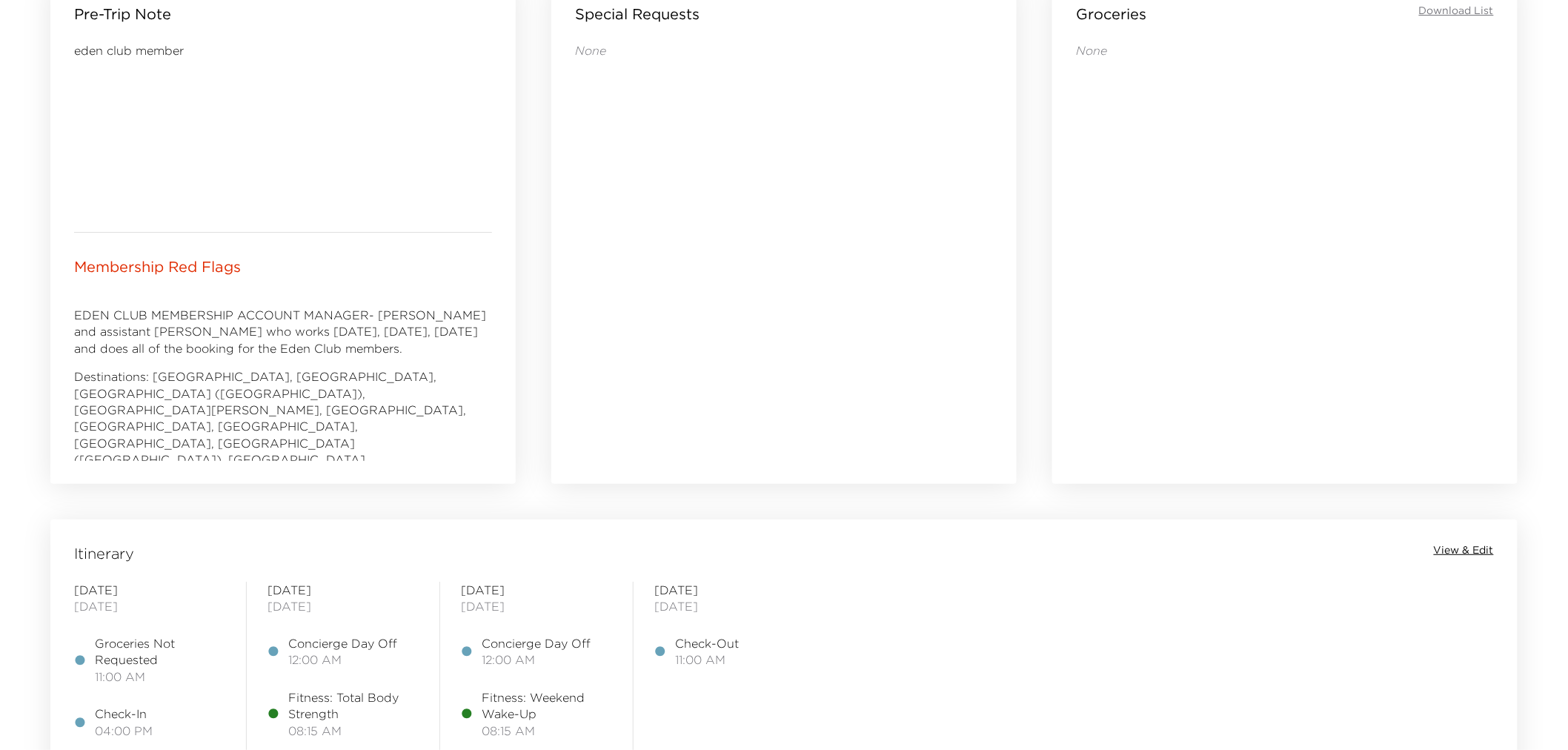
scroll to position [1317, 0]
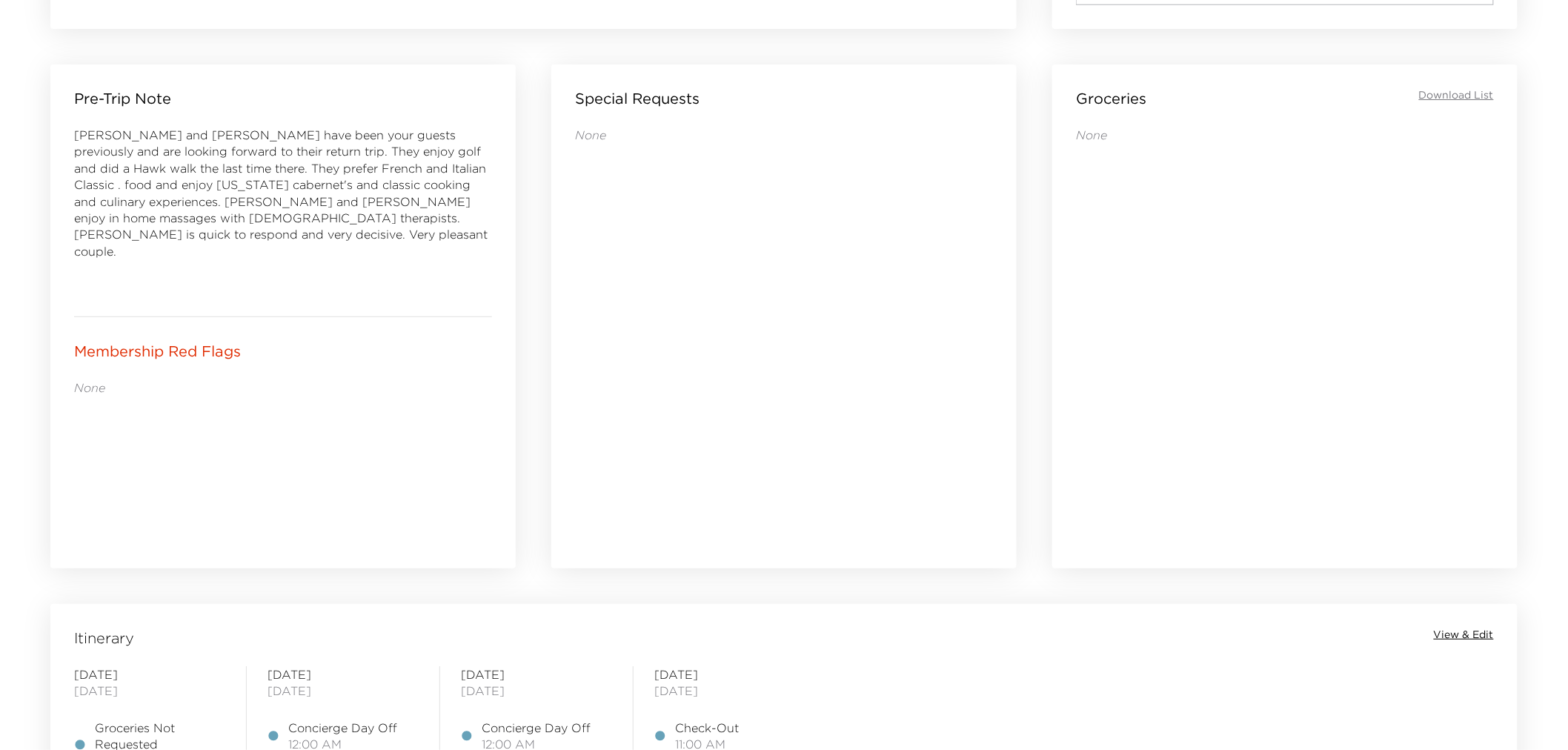
scroll to position [1393, 0]
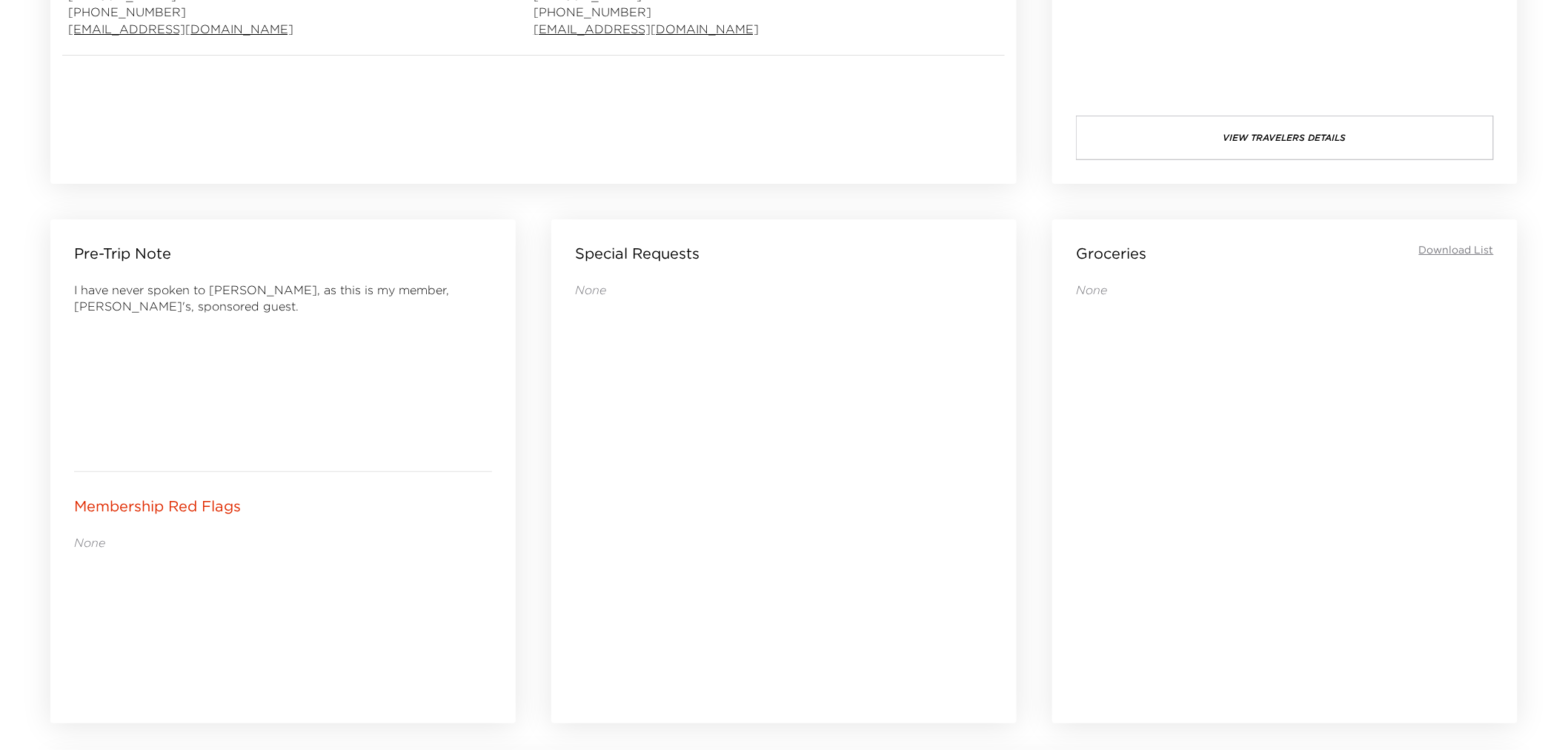
scroll to position [1377, 0]
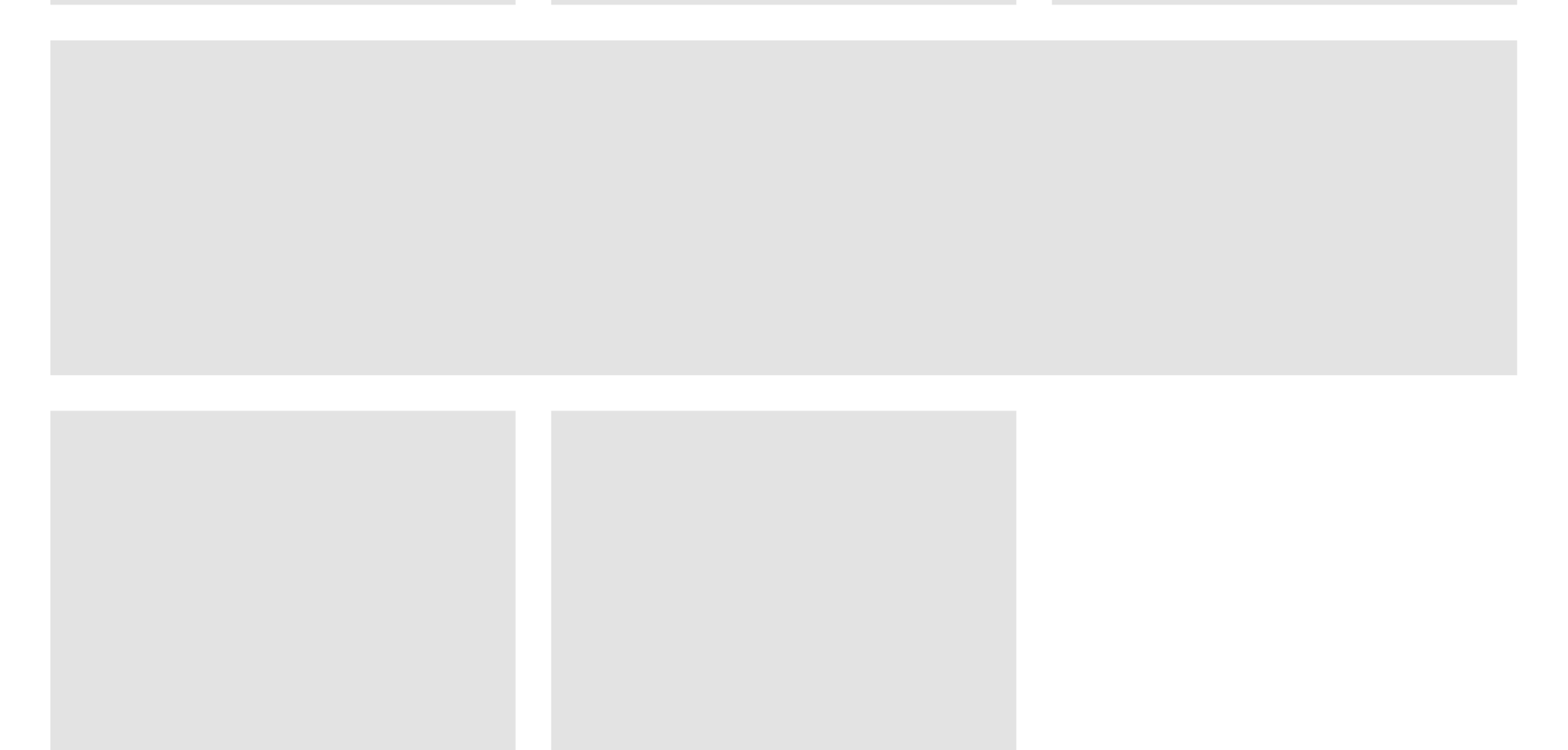
scroll to position [1377, 0]
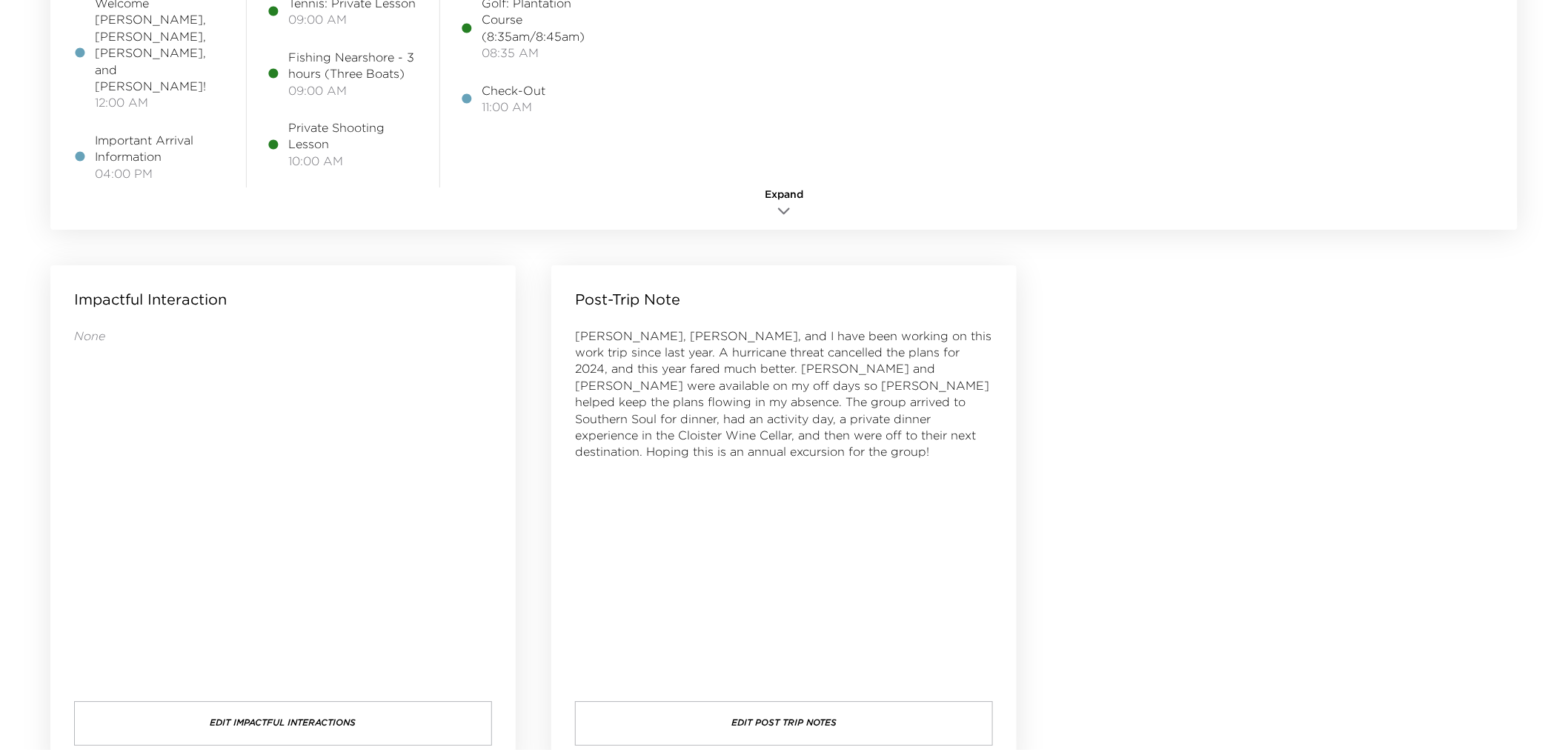
scroll to position [1377, 0]
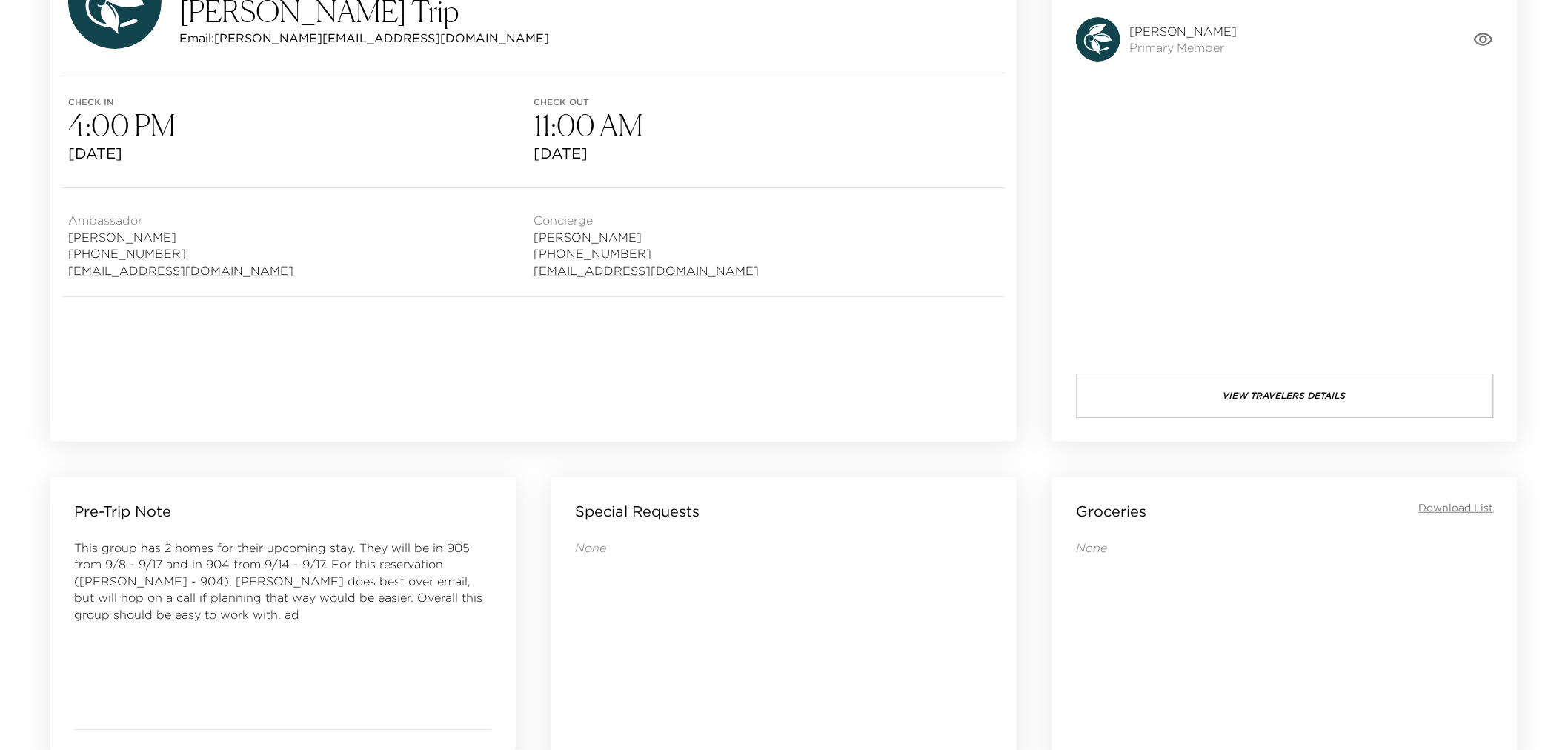
scroll to position [82, 0]
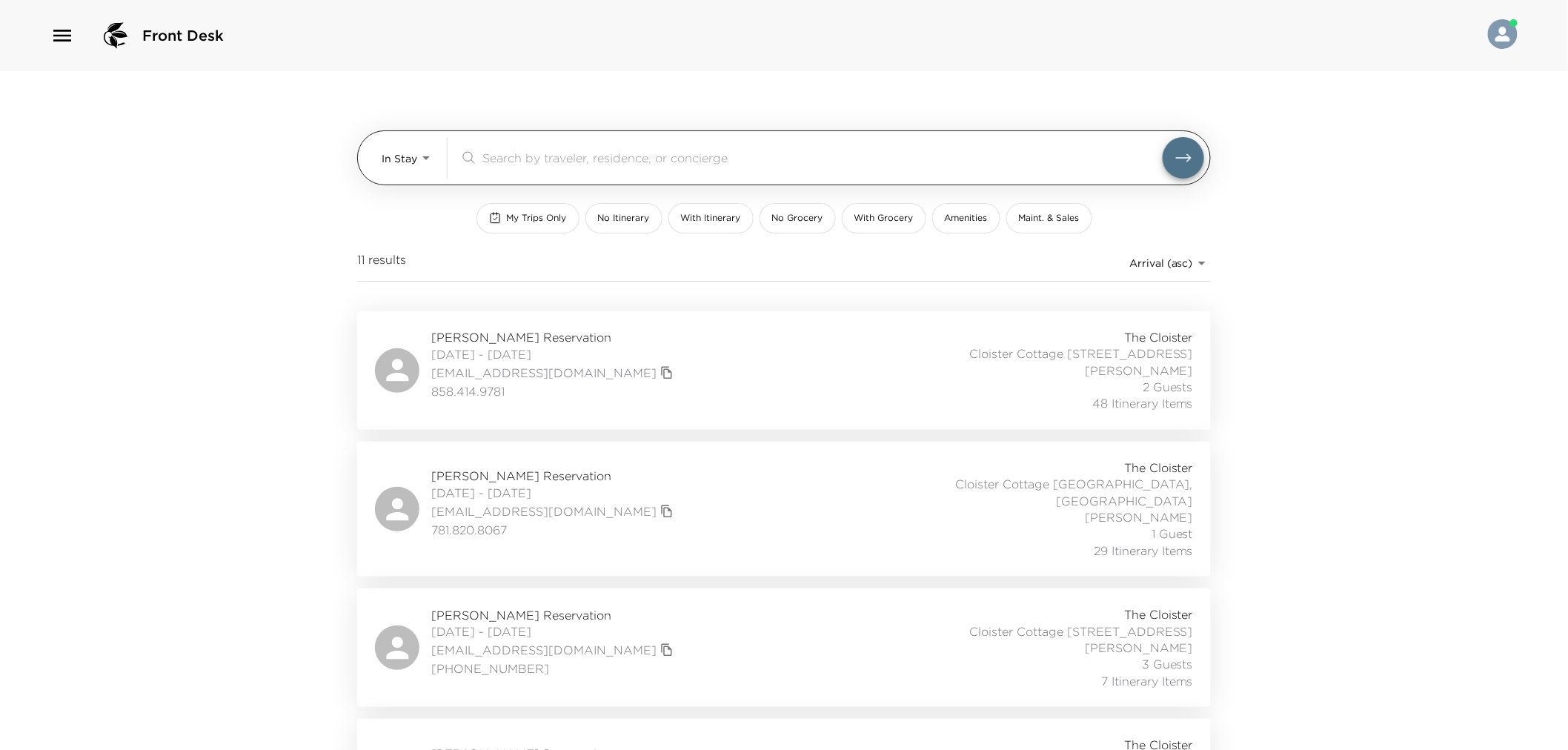
click at [417, 152] on body "Front Desk In Stay In-Stay ​ My Trips Only No Itinerary With Itinerary No Groce…" at bounding box center [784, 375] width 1568 height 750
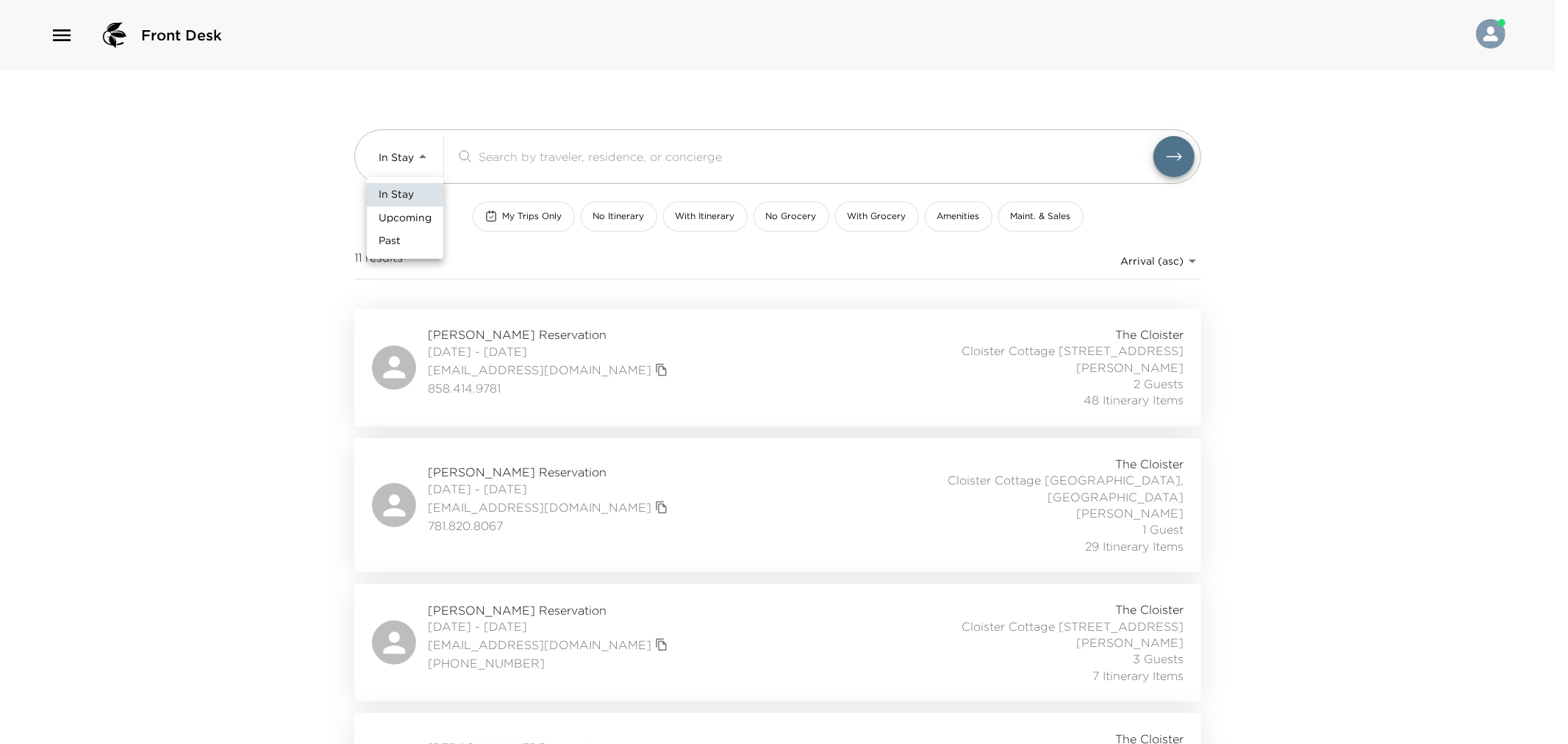
click at [405, 220] on span "Upcoming" at bounding box center [404, 218] width 53 height 14
type input "Upcoming"
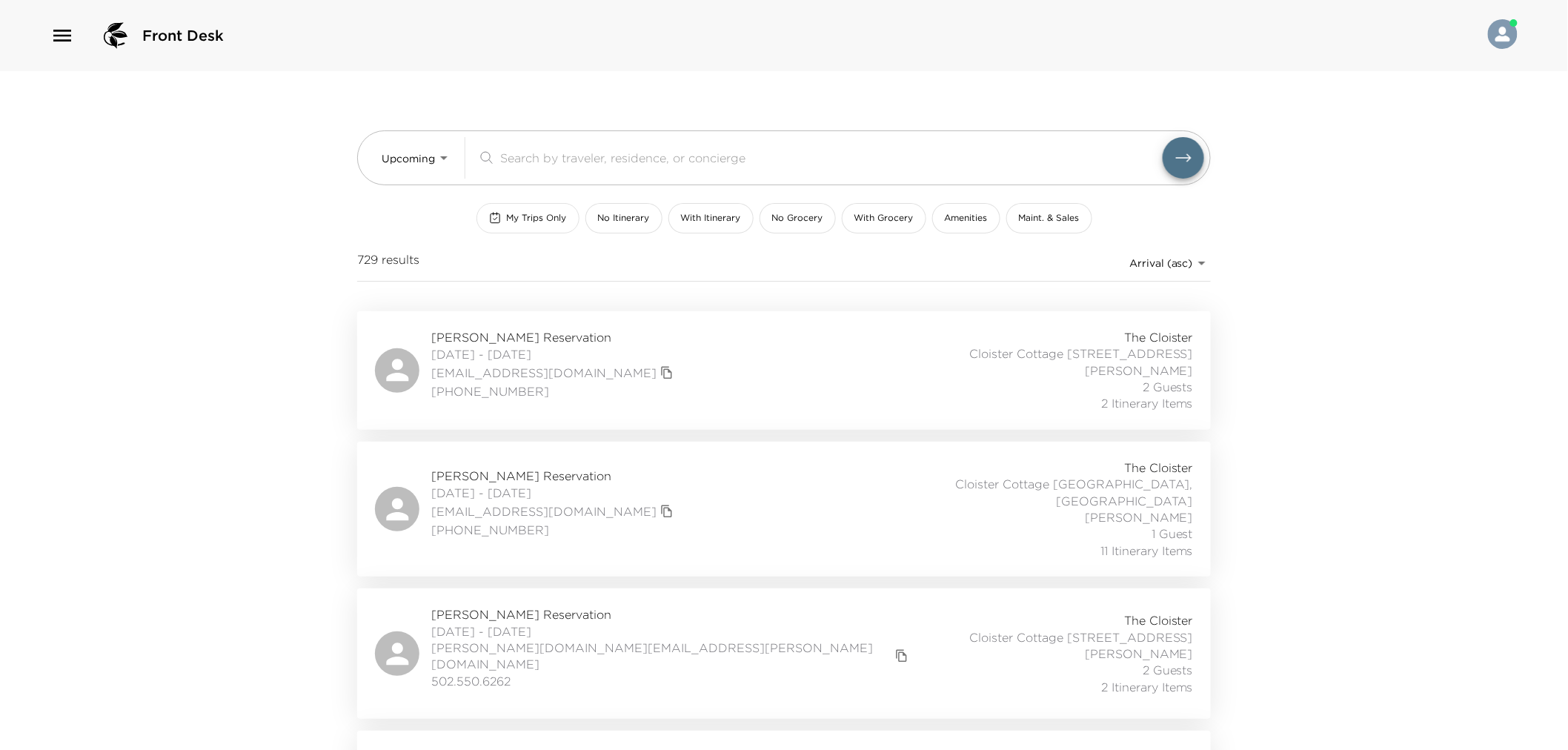
click at [539, 224] on span "My Trips Only" at bounding box center [537, 218] width 60 height 13
click at [524, 202] on div "Upcoming Upcoming ​ My Trips Only No Itinerary With Itinerary No Grocery With G…" at bounding box center [783, 191] width 854 height 240
click at [526, 212] on span "My Trips Only" at bounding box center [537, 218] width 60 height 13
click at [526, 213] on span "My Trips Only" at bounding box center [537, 218] width 60 height 13
click at [879, 352] on div "The Cloister Cloister Cottage 908 Sea Island, GA Andrena Martin 1 Guest 5 Itine…" at bounding box center [1029, 370] width 328 height 83
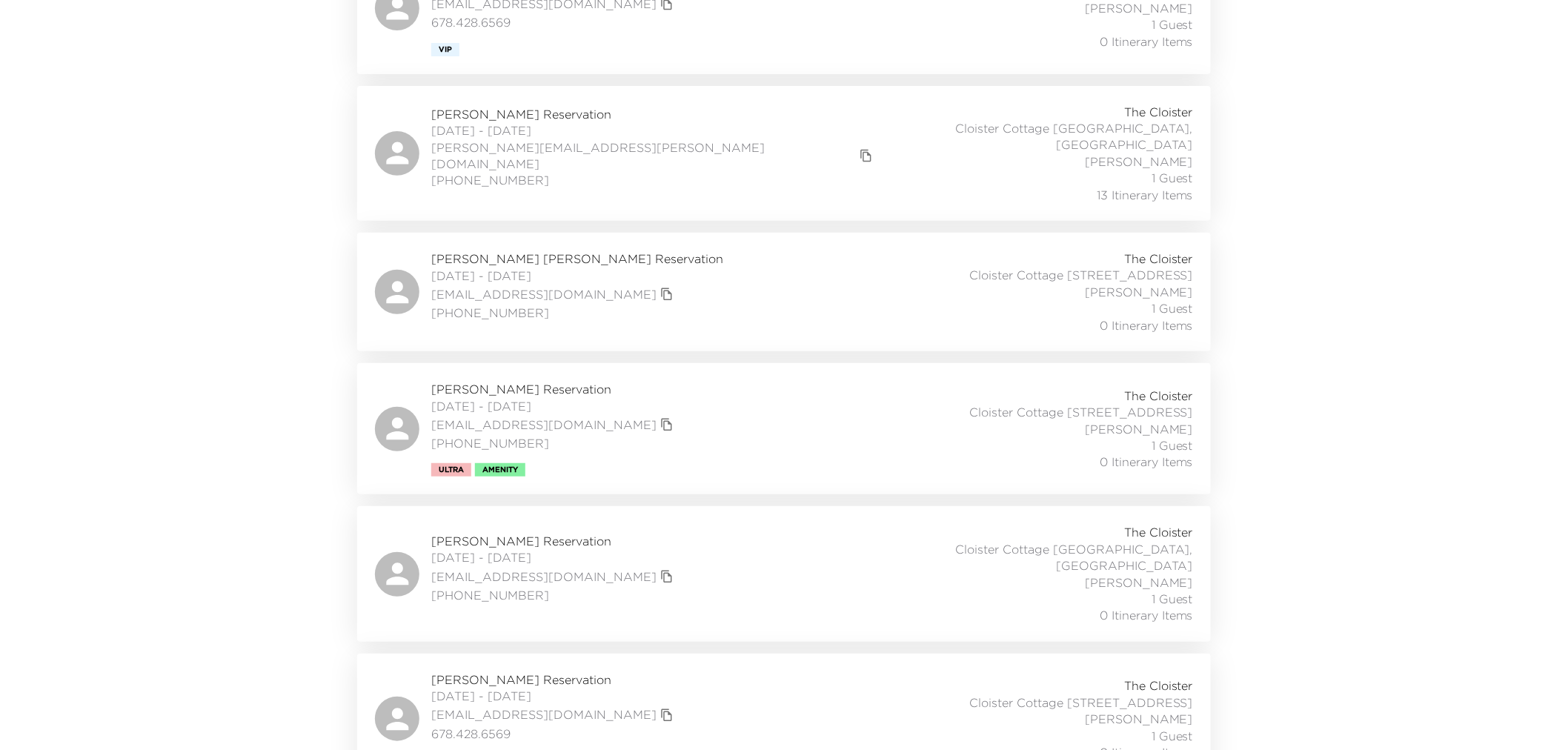
scroll to position [2192, 0]
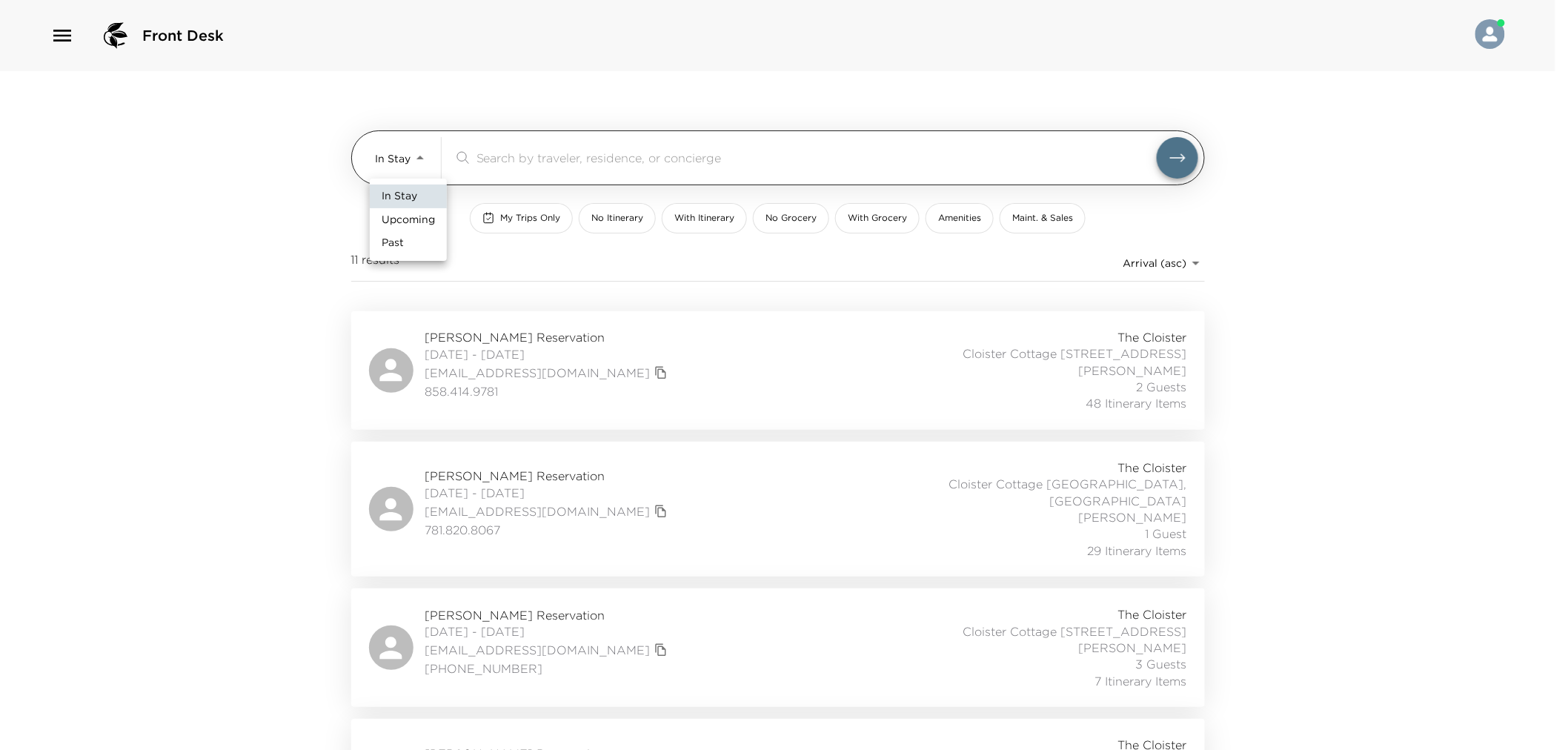
click at [416, 158] on body "Front Desk In Stay In-Stay ​ My Trips Only No Itinerary With Itinerary No Groce…" at bounding box center [784, 375] width 1568 height 750
click at [499, 158] on div at bounding box center [790, 375] width 1581 height 750
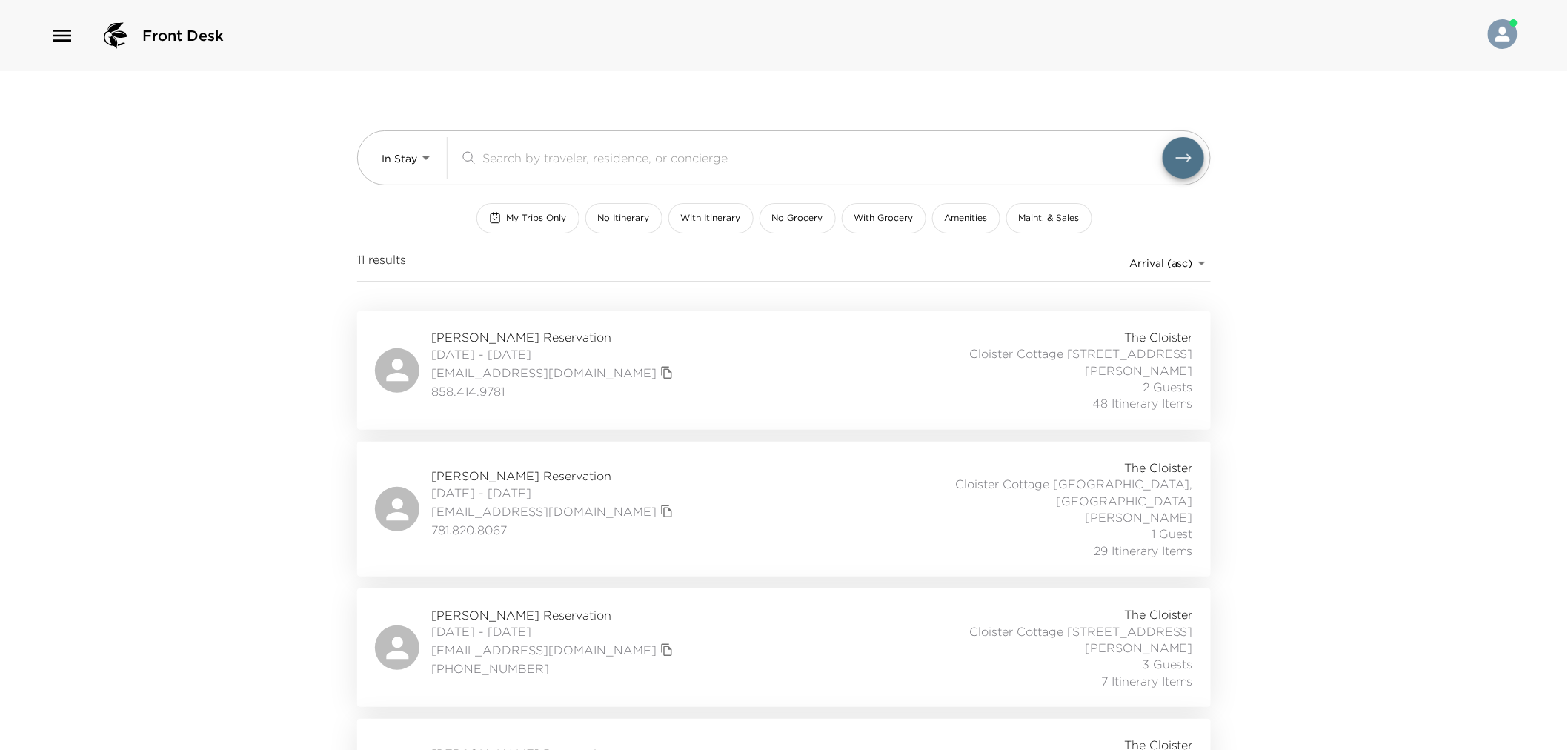
click at [508, 151] on input "search" at bounding box center [822, 158] width 681 height 17
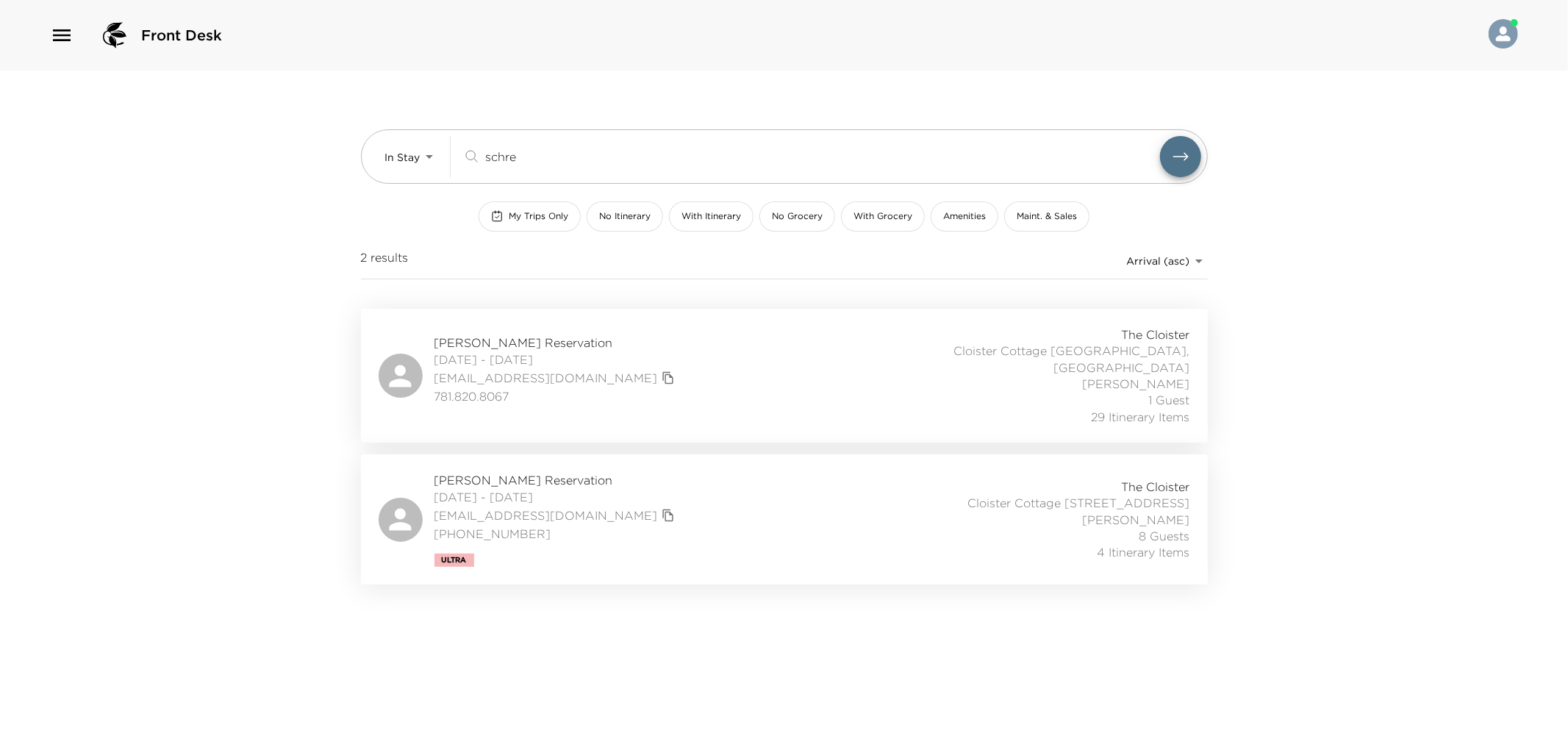
type input "schre"
click at [880, 478] on div "The Cloister Cloister Cottage 908 Sea Island, GA Tonya Watts 8 Guests 4 Itinera…" at bounding box center [1027, 520] width 325 height 82
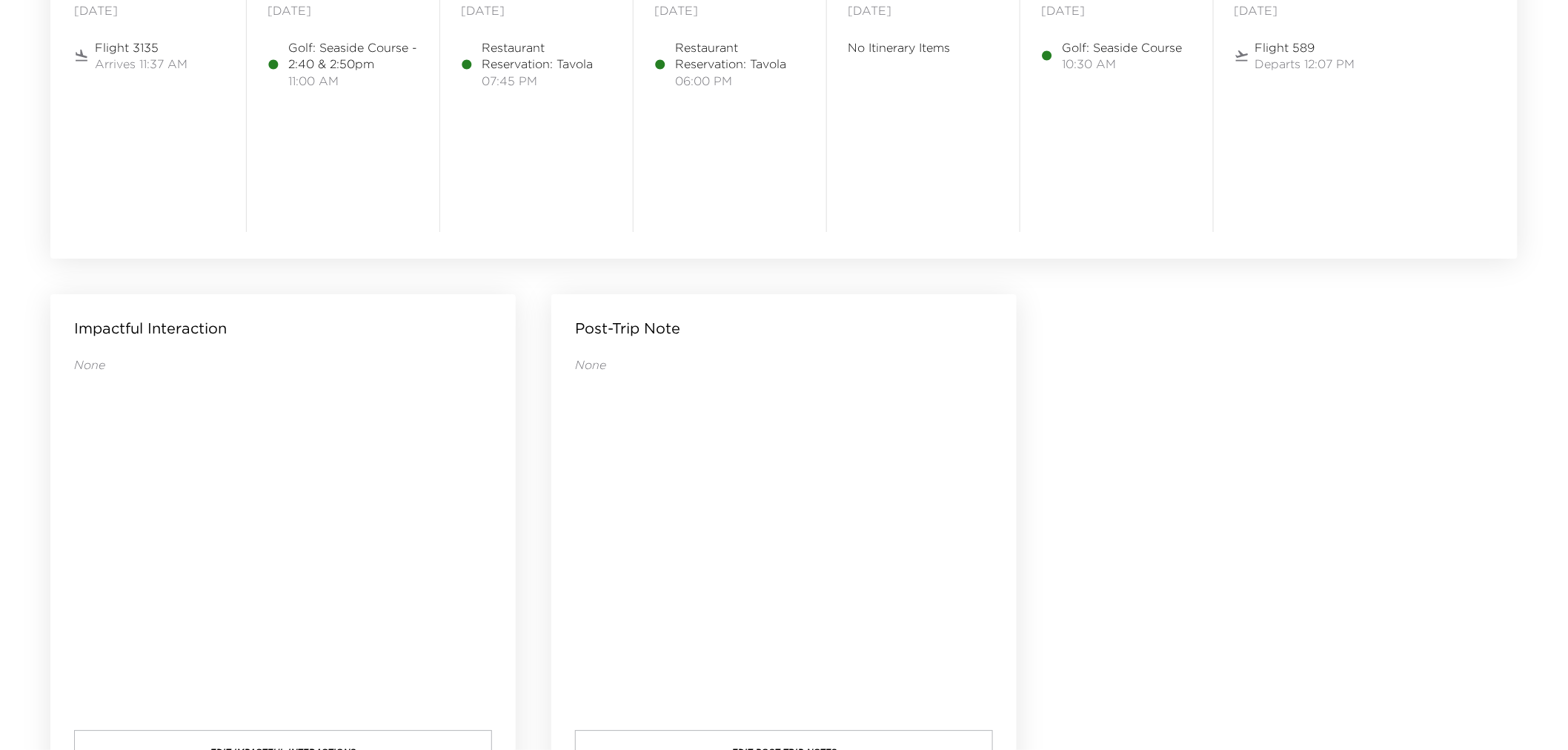
scroll to position [1070, 0]
